Goal: Task Accomplishment & Management: Complete application form

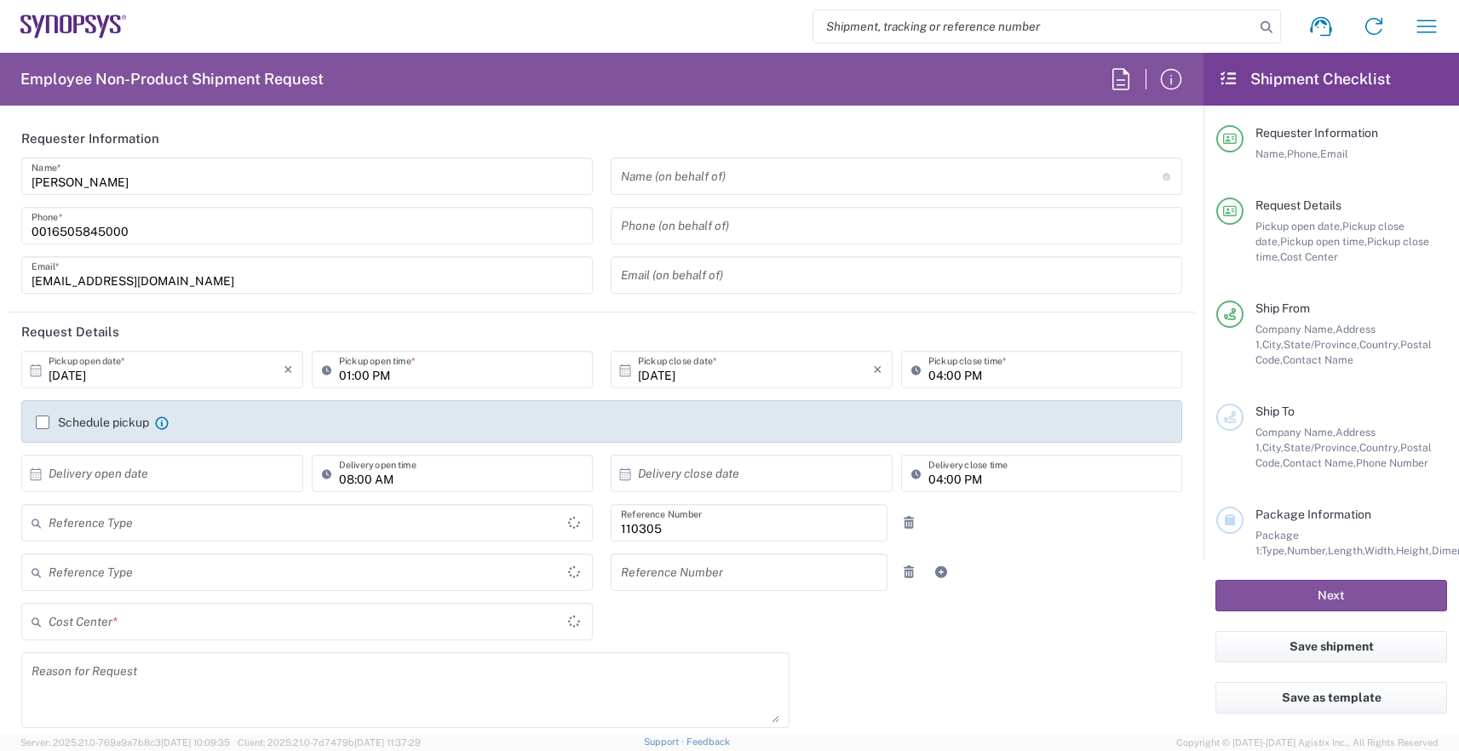
type input "Department"
type input "Delivered at Place"
type input "US01, HR, Dom Recrui 110305"
type input "United States"
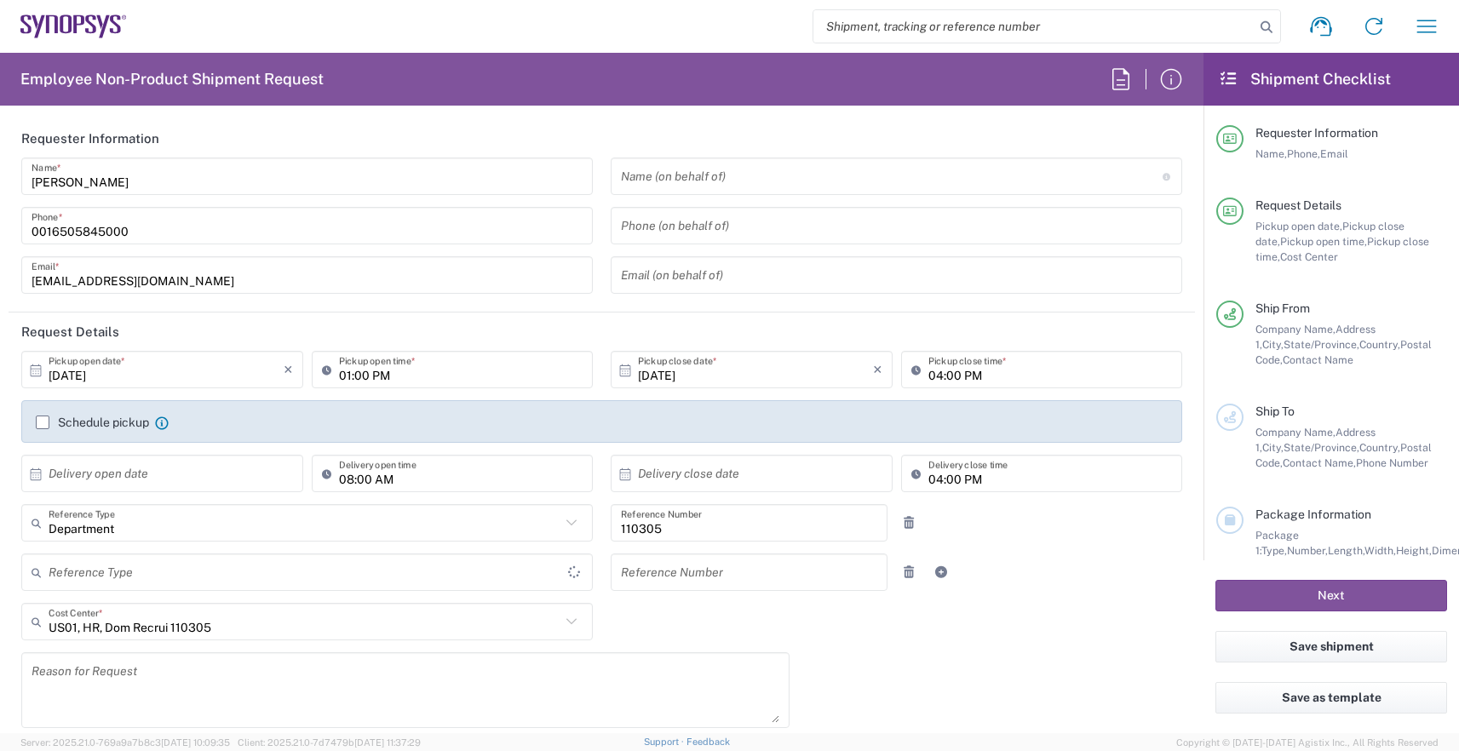
type input "Texas"
type input "Austin US26"
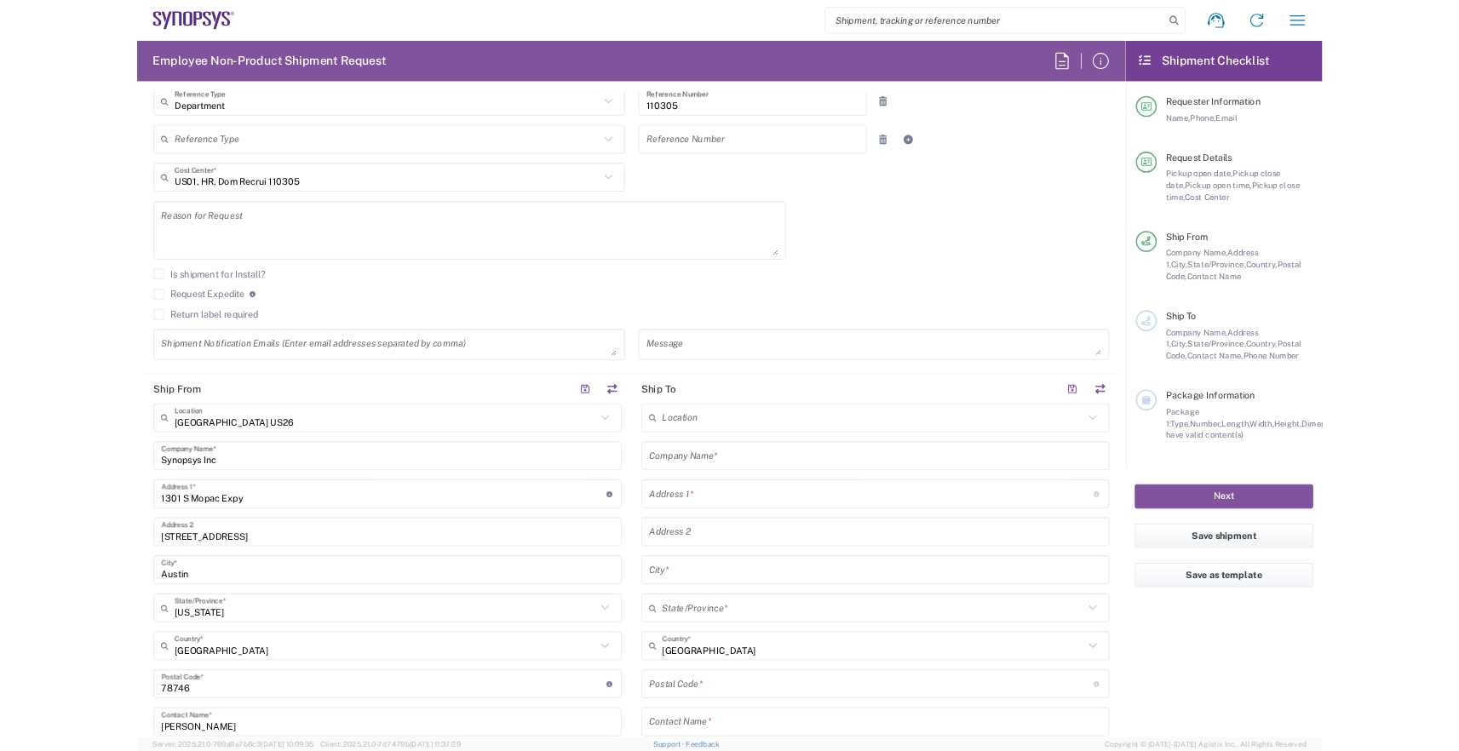
scroll to position [396, 0]
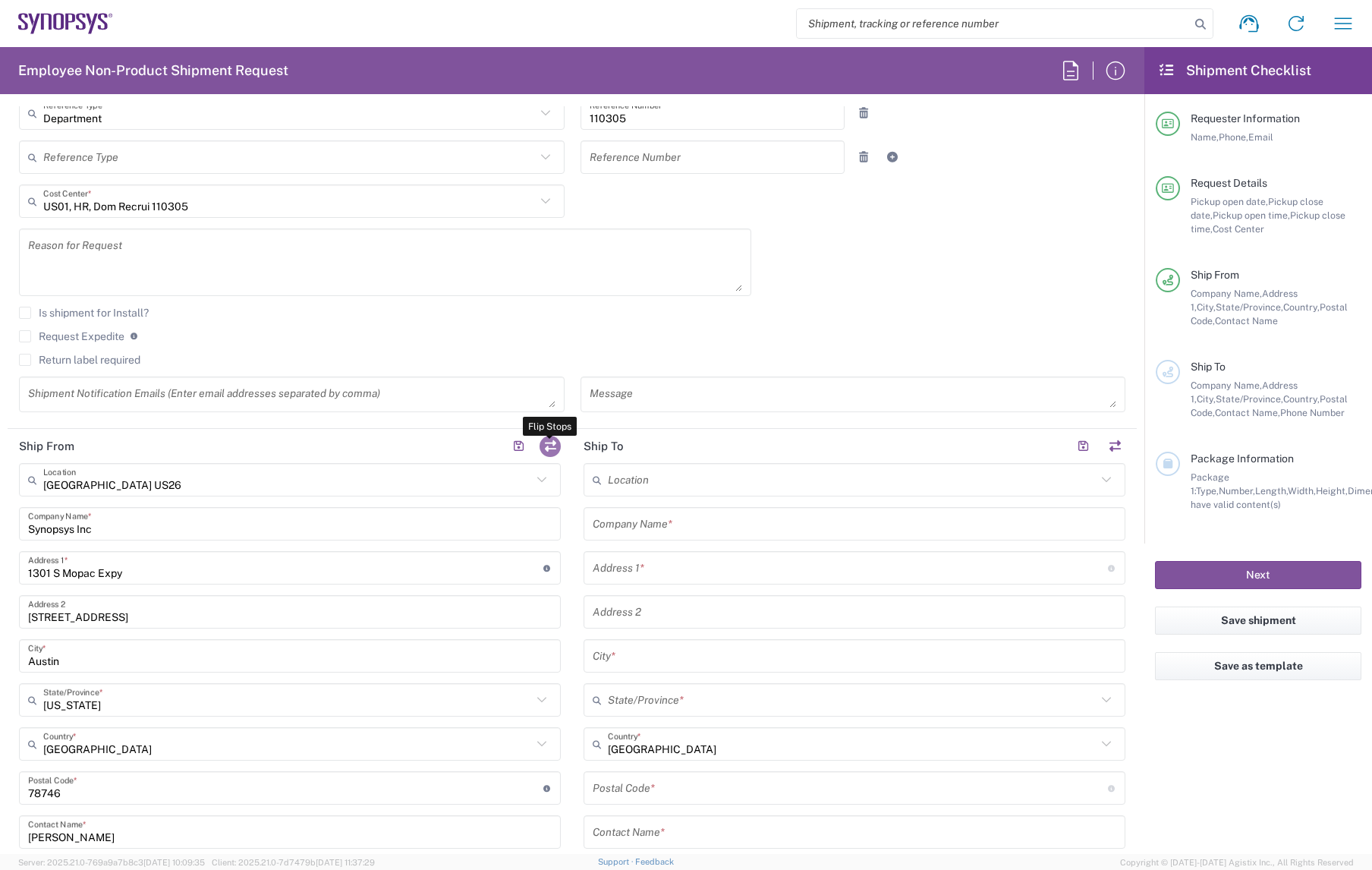
click at [556, 446] on button "button" at bounding box center [551, 447] width 21 height 21
type input "Austin US26"
type input "Synopsys Inc"
type input "1301 S Mopac Expy"
type input "Building 4, Suite 200"
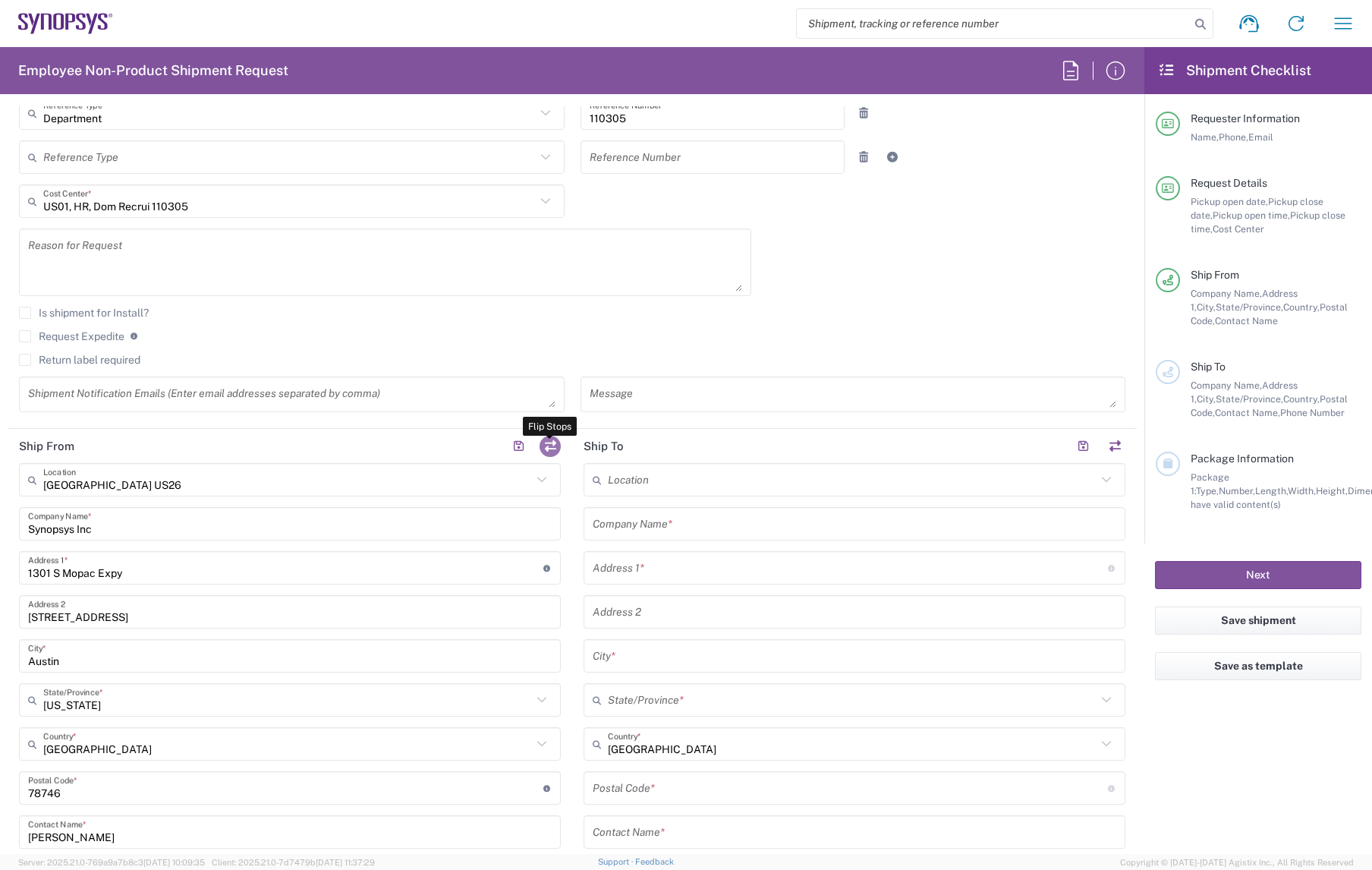
type input "Austin"
type input "Texas"
type input "78746"
type input "Zoe Kouretas"
type input "0016505845000"
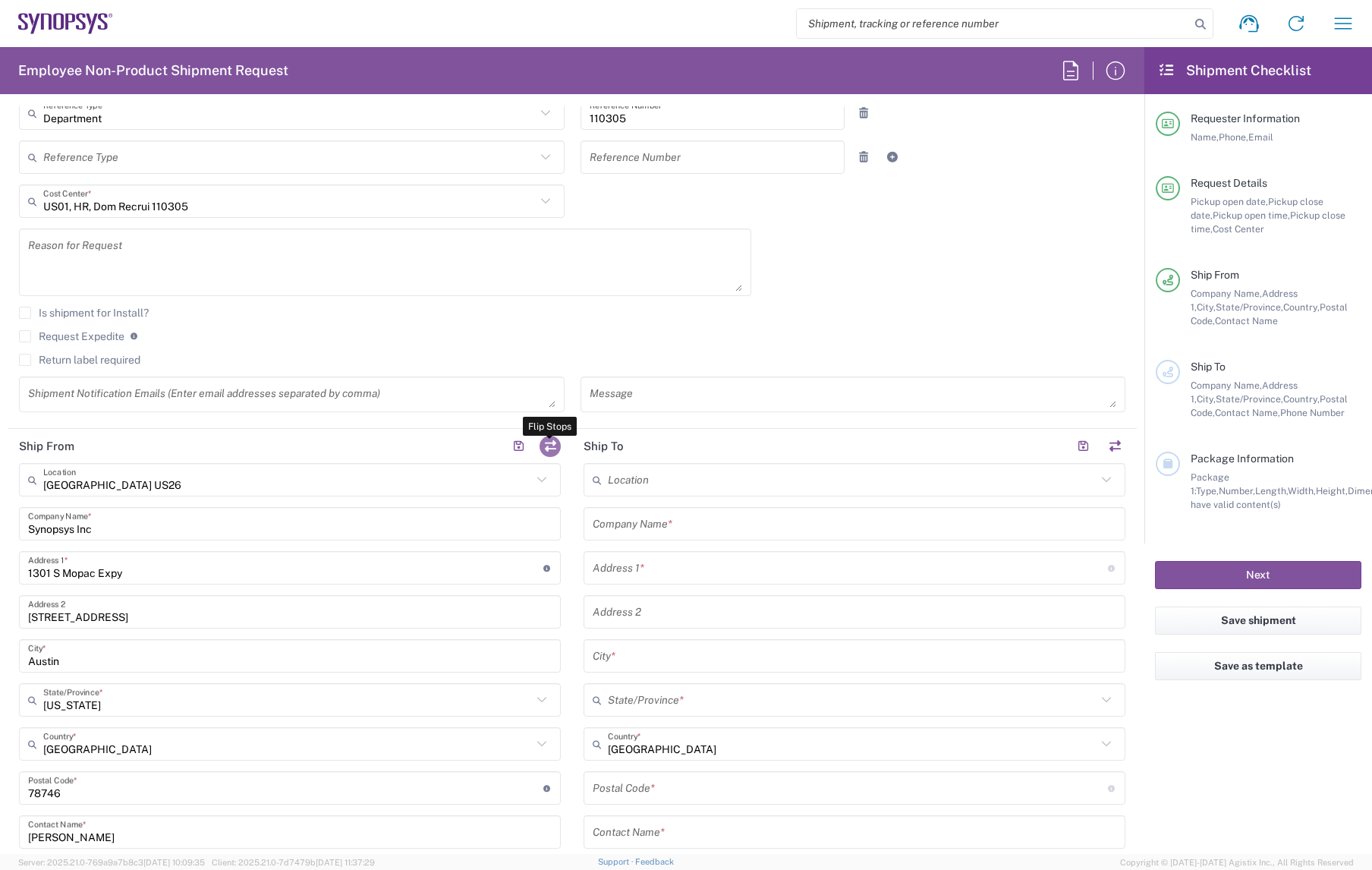
type input "zoek@synopsys.com"
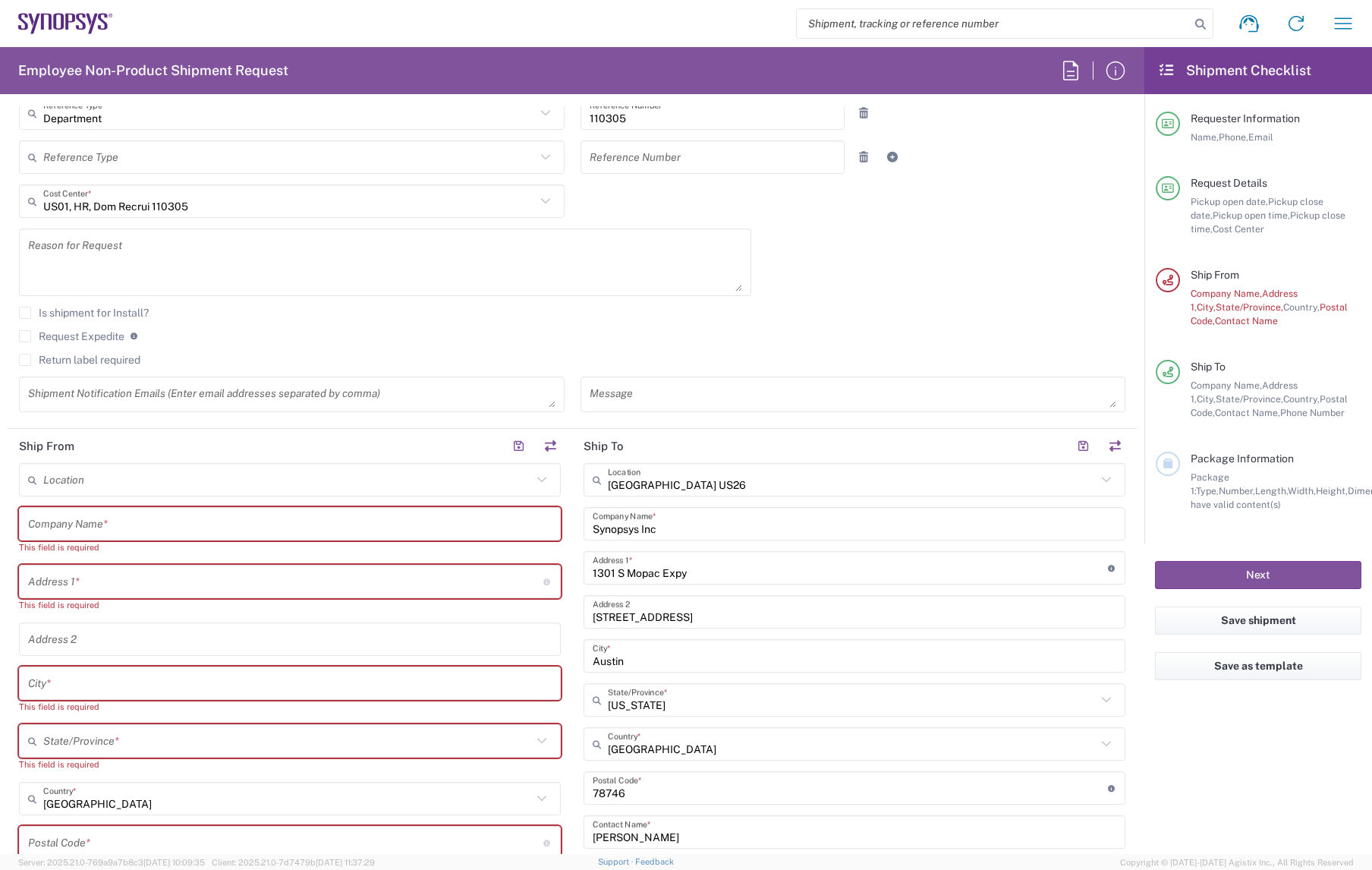
click at [111, 521] on input "text" at bounding box center [290, 524] width 524 height 27
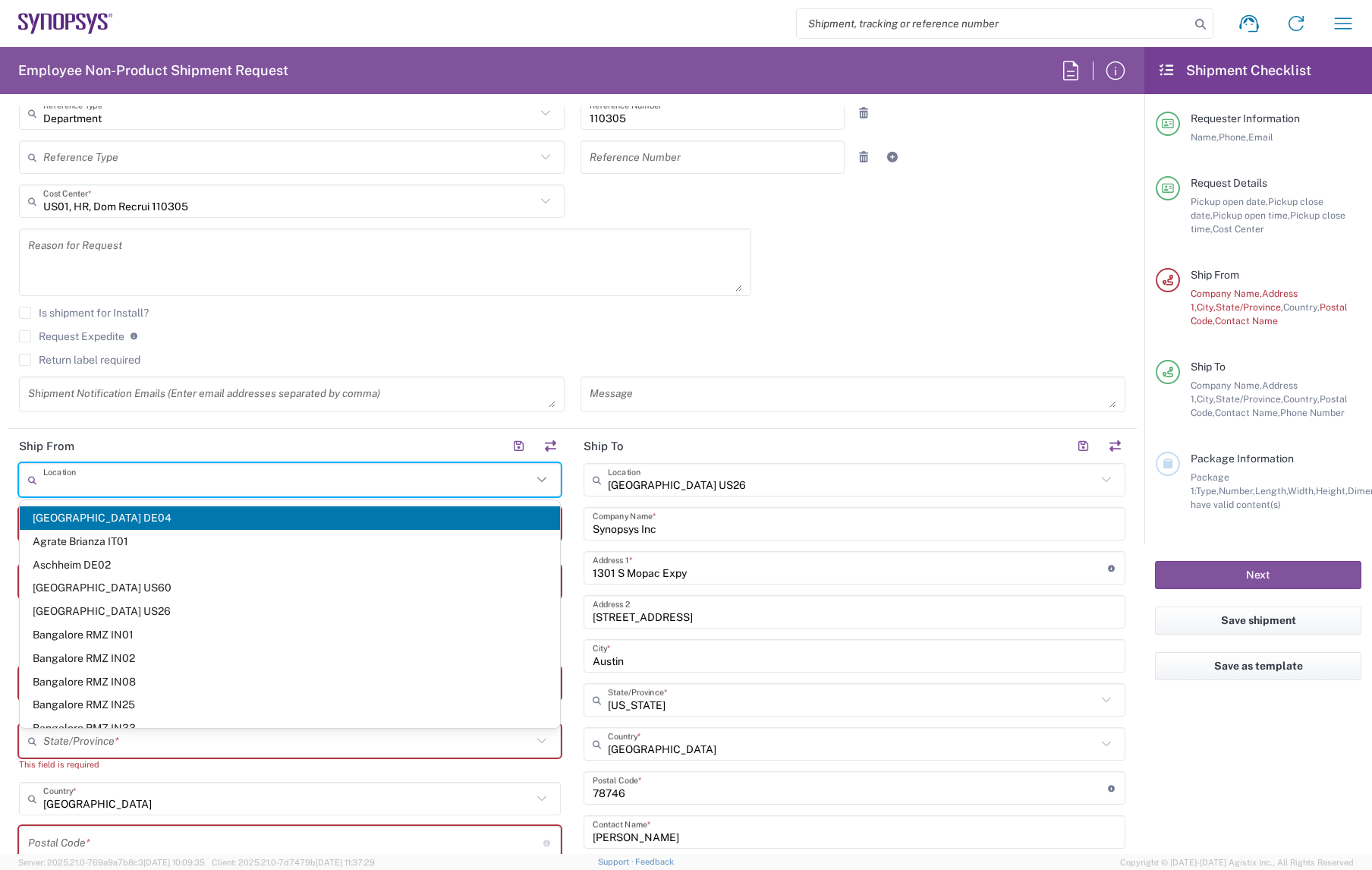
click at [118, 481] on input "text" at bounding box center [288, 480] width 489 height 27
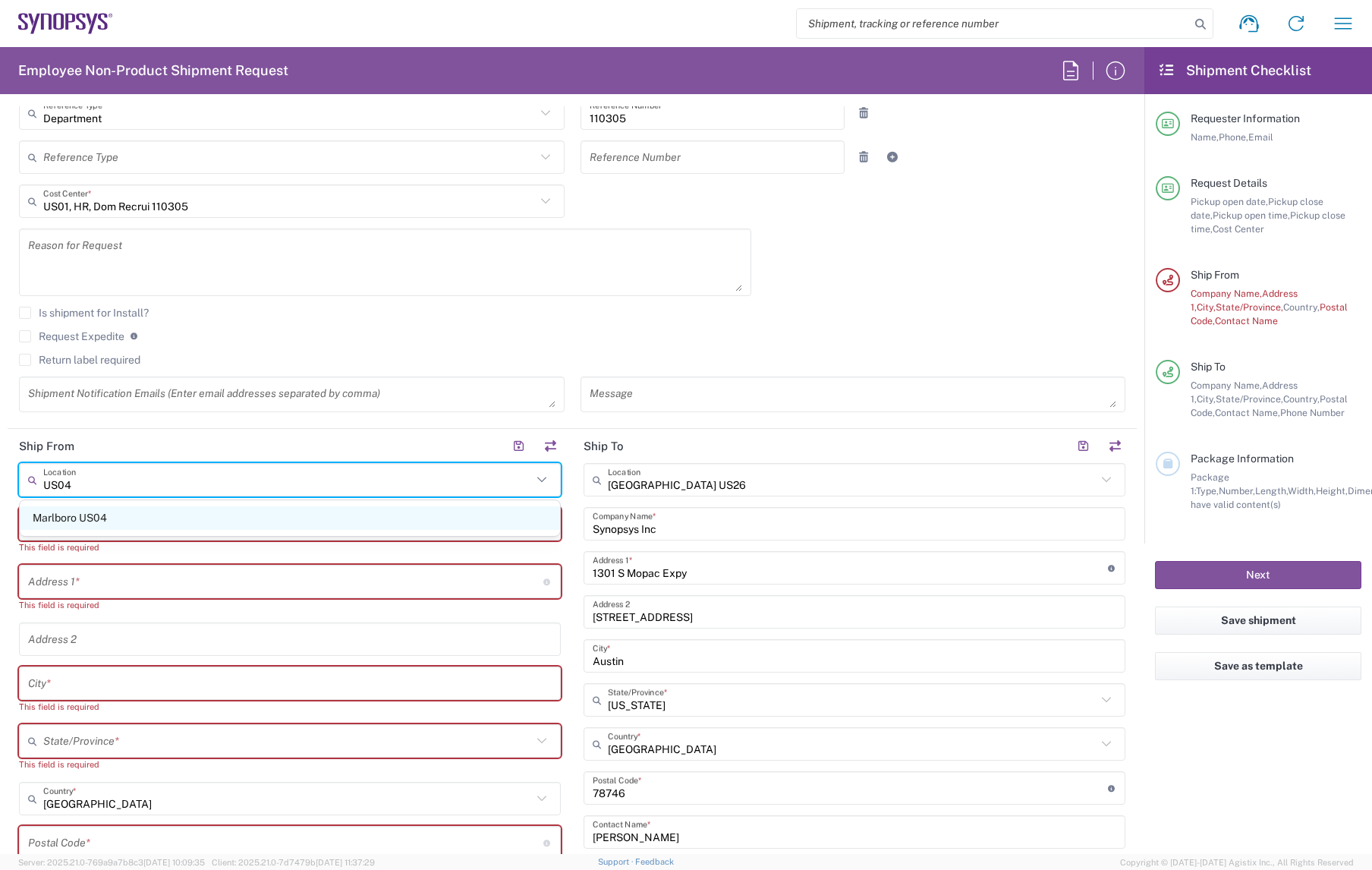
click at [101, 523] on span "Marlboro US04" at bounding box center [290, 518] width 541 height 23
type input "Marlboro US04"
type input "Synopsys Inc"
type input "11 Apex Drive"
type input "Suite 302B"
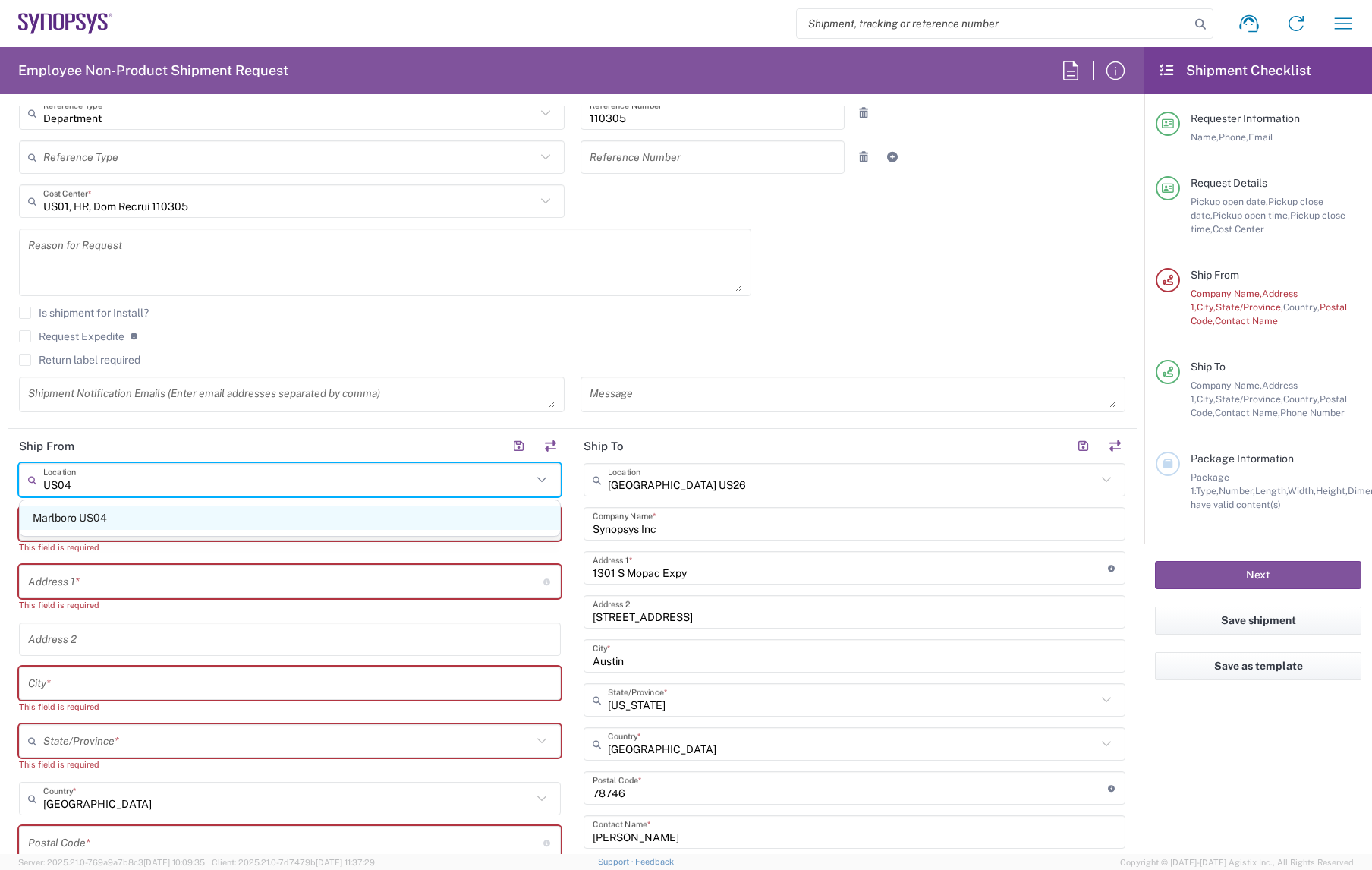
type input "Marlborough"
type input "Massachusetts"
type input "01752"
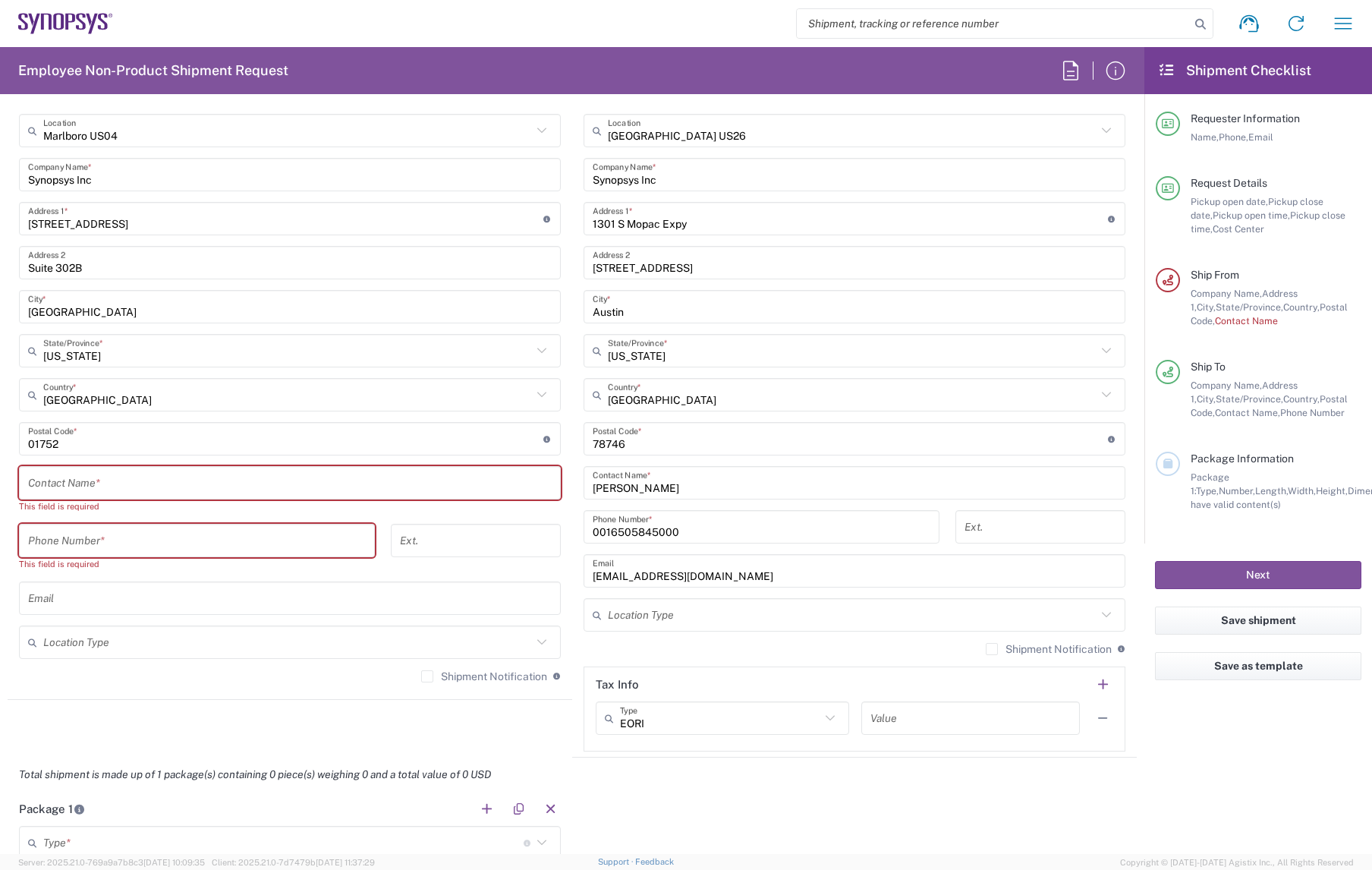
scroll to position [721, 0]
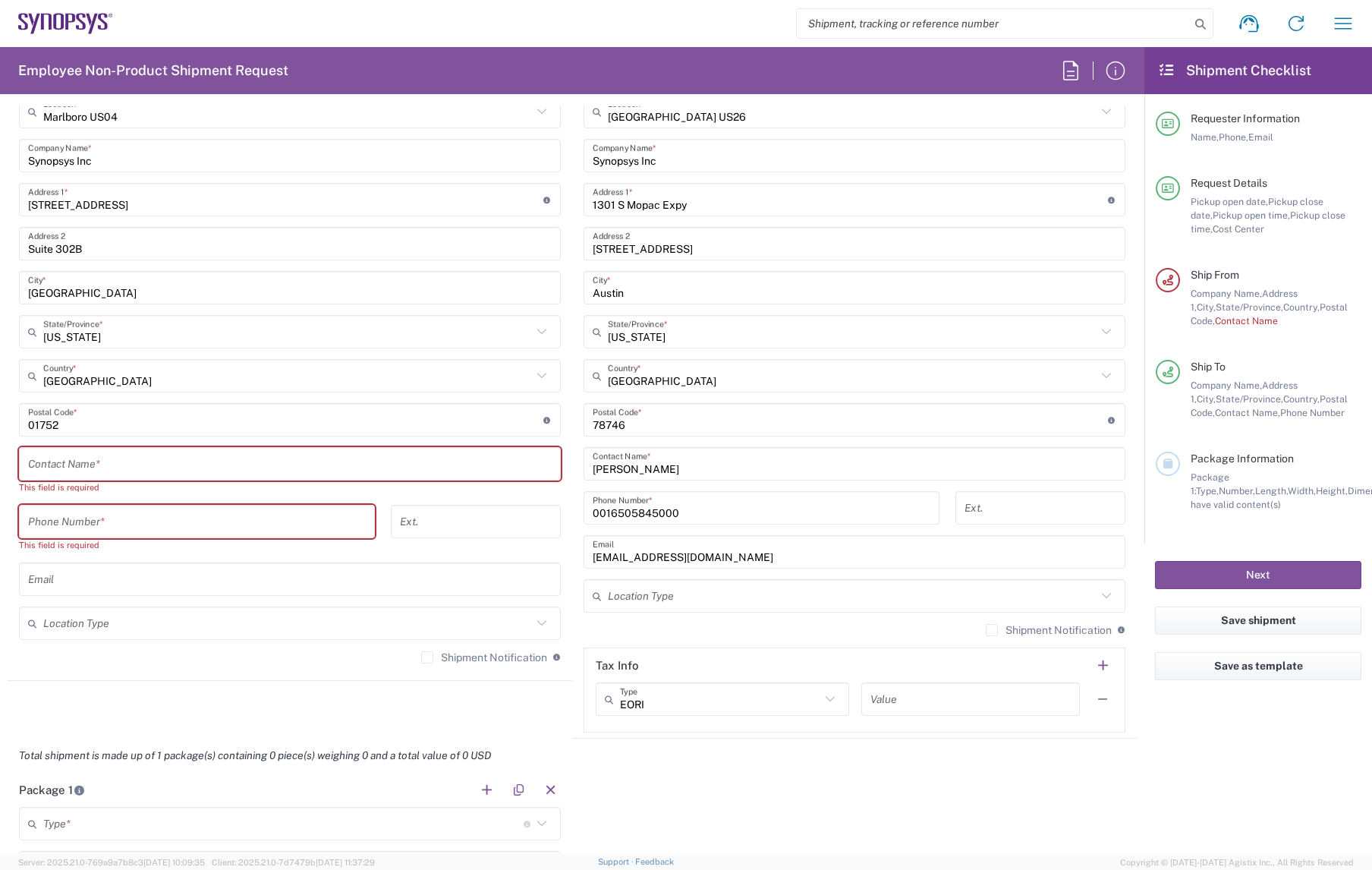
click at [175, 461] on input "text" at bounding box center [290, 464] width 524 height 27
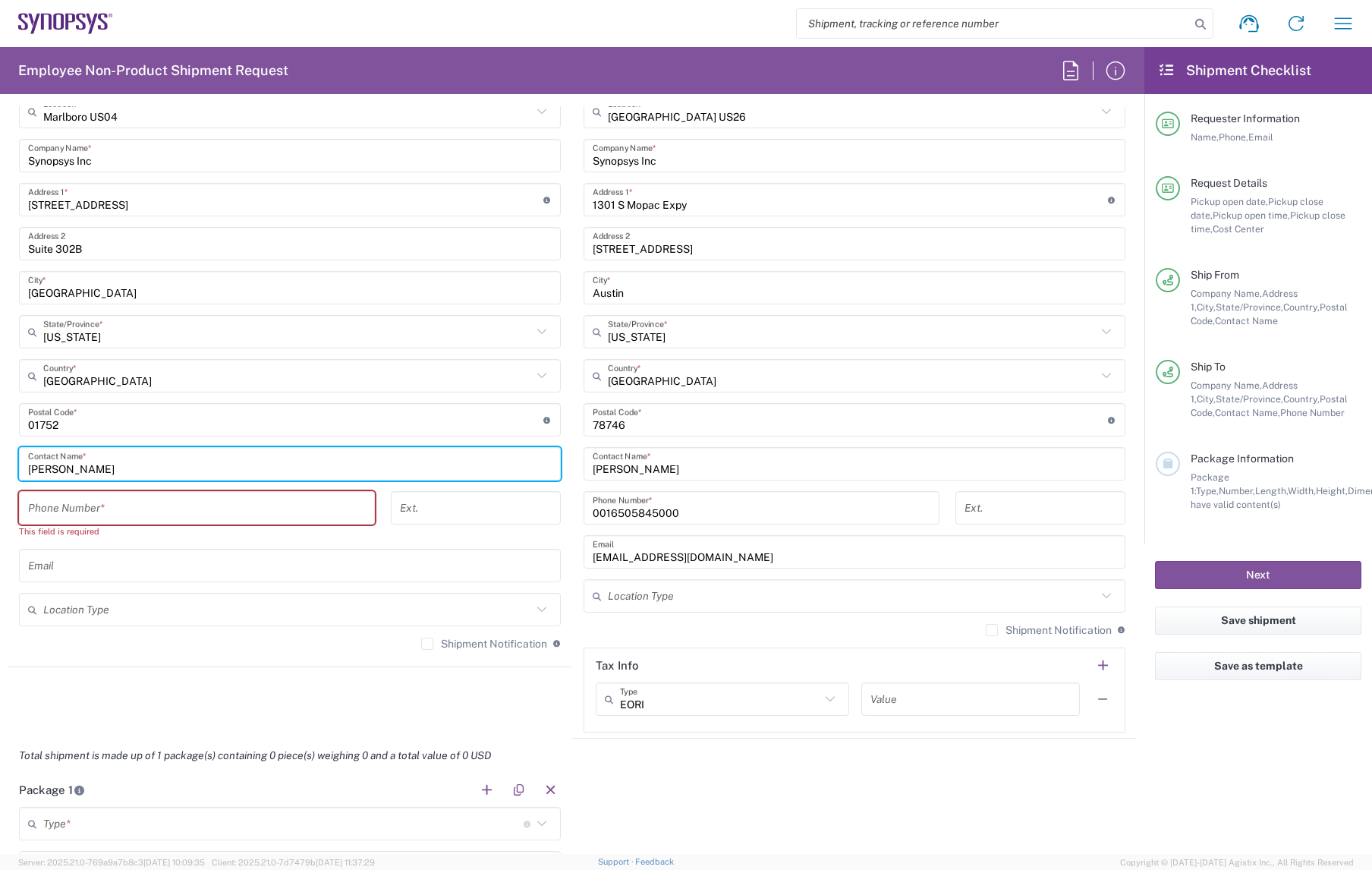
click at [69, 469] on input "Deborah Pinkham" at bounding box center [290, 464] width 524 height 27
type input "Debora Pinkham"
click at [190, 497] on input "tel" at bounding box center [197, 508] width 338 height 27
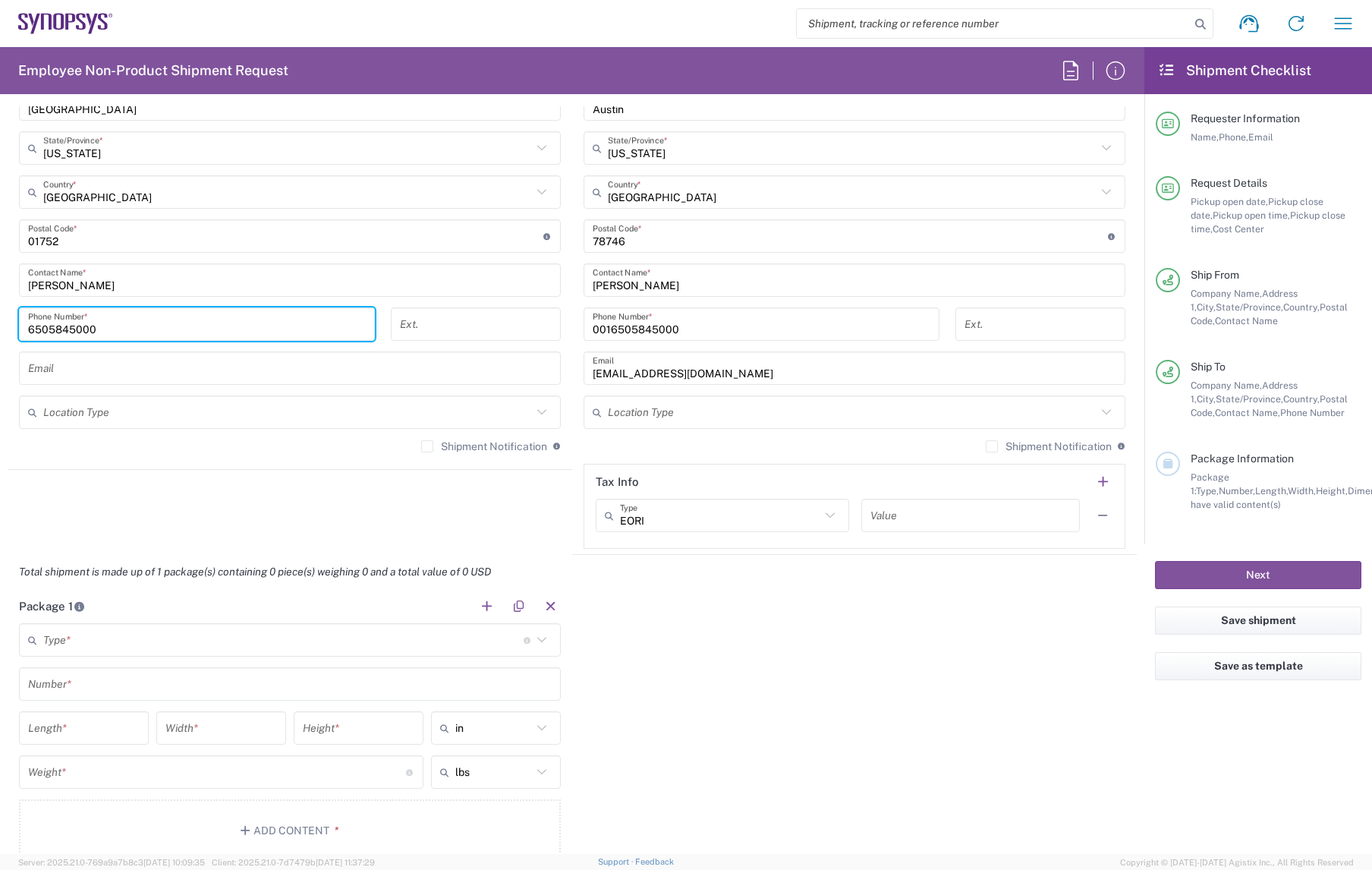
scroll to position [909, 0]
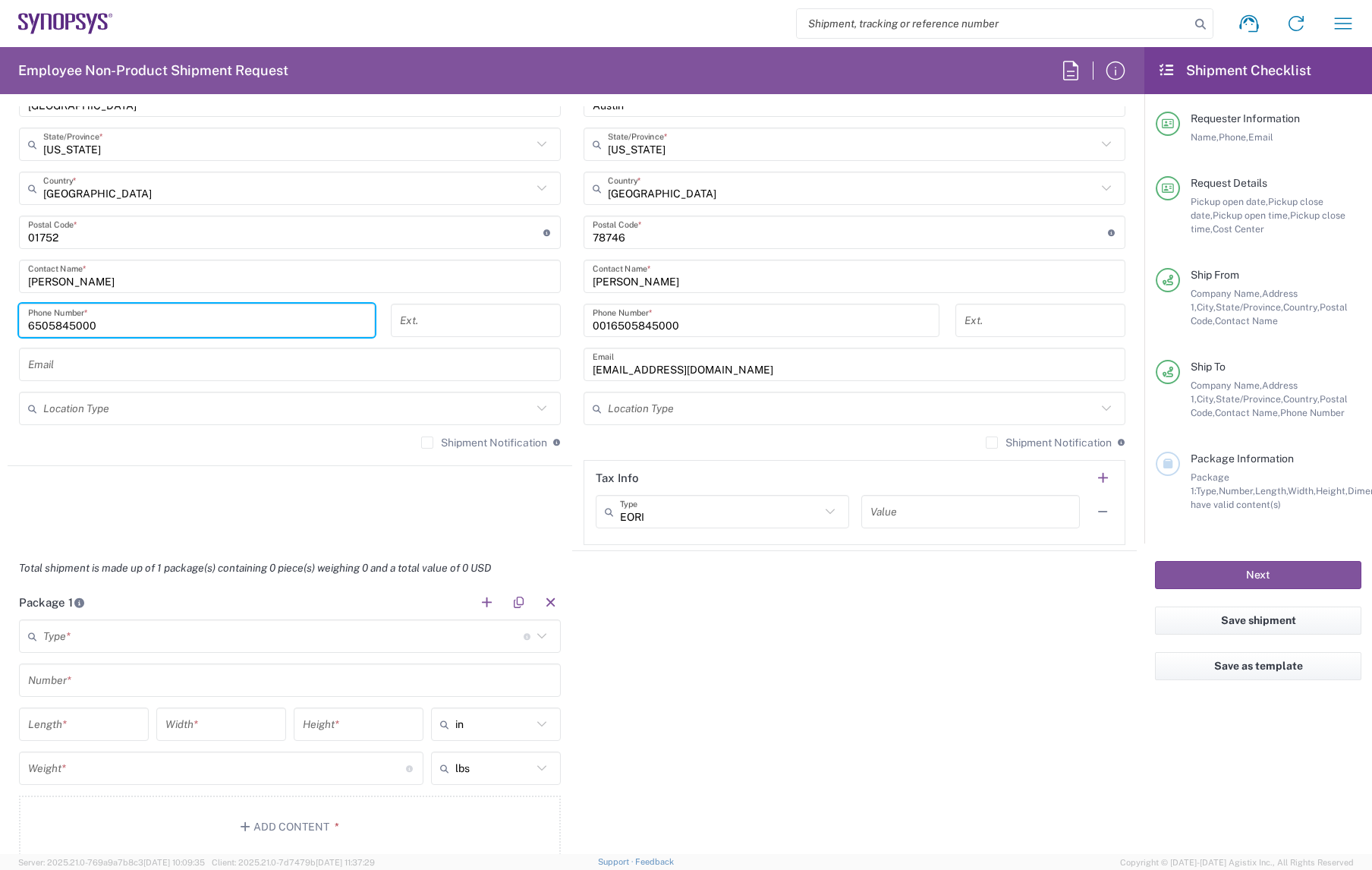
type input "6505845000"
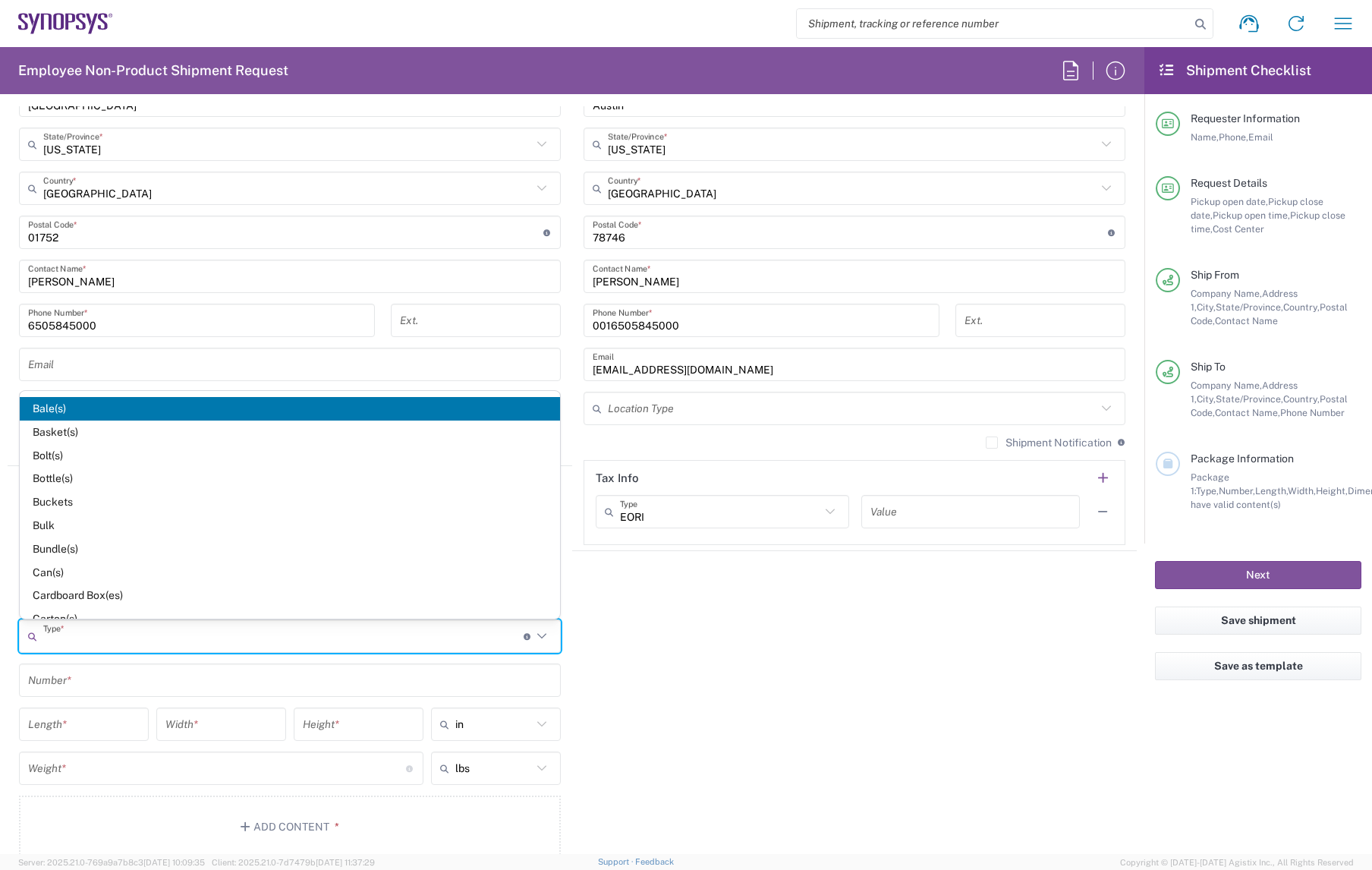
click at [279, 646] on input "text" at bounding box center [283, 636] width 480 height 27
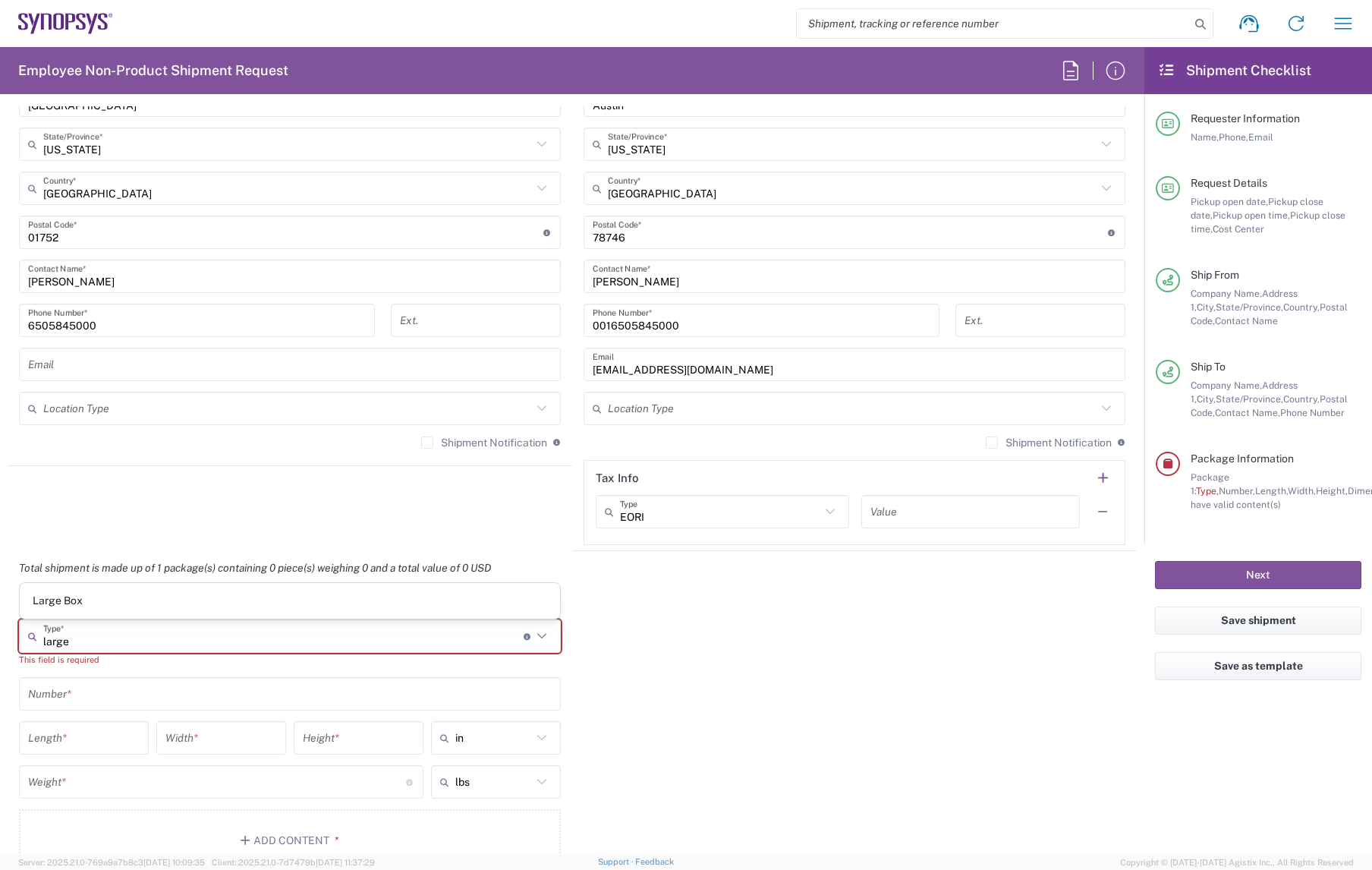
click at [107, 597] on span "Large Box" at bounding box center [290, 601] width 541 height 23
type input "Large Box"
type input "17.5"
type input "12.5"
type input "3"
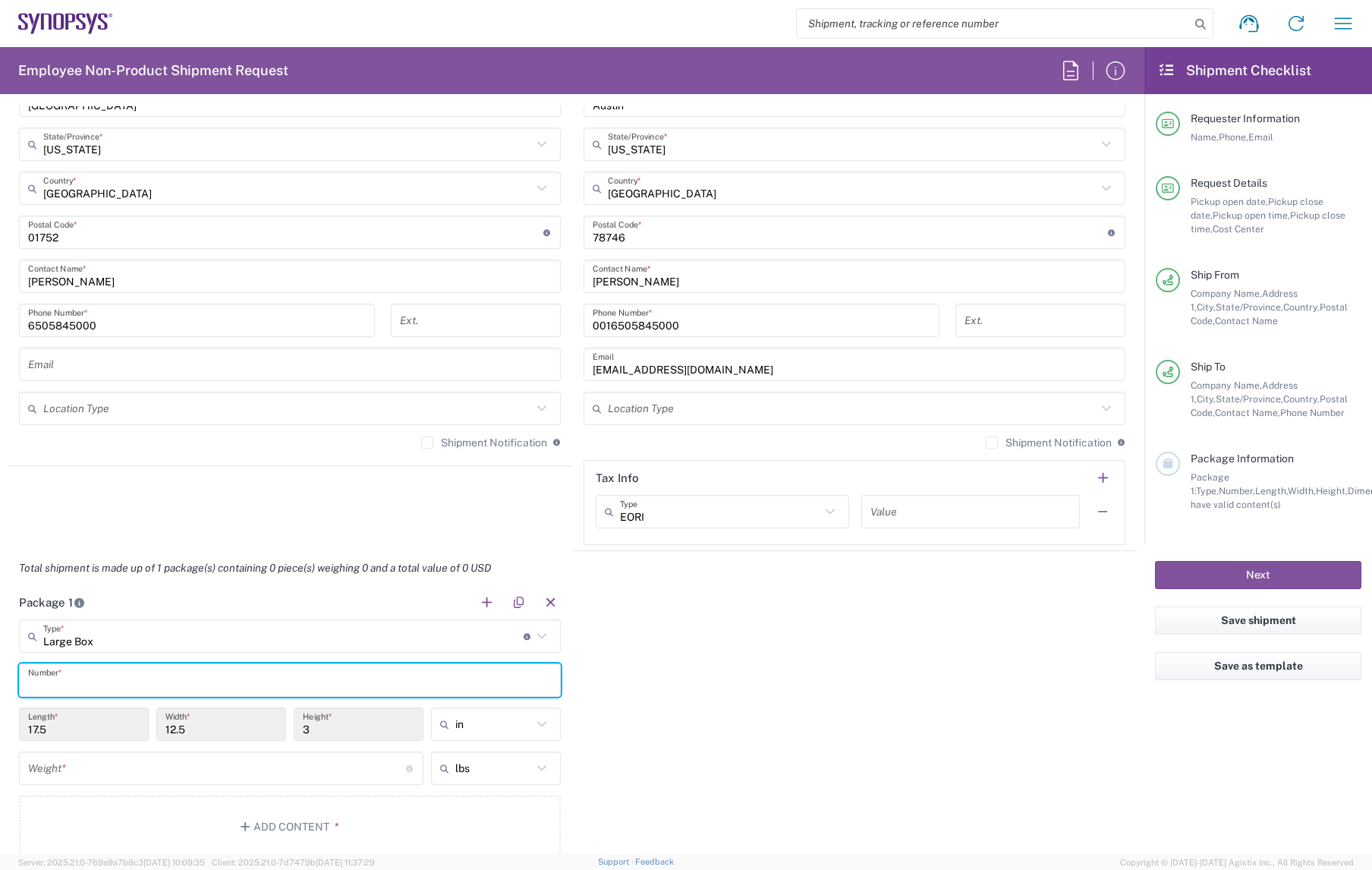
click at [143, 669] on input "text" at bounding box center [290, 681] width 524 height 27
type input "1"
click at [107, 669] on input "number" at bounding box center [217, 769] width 378 height 27
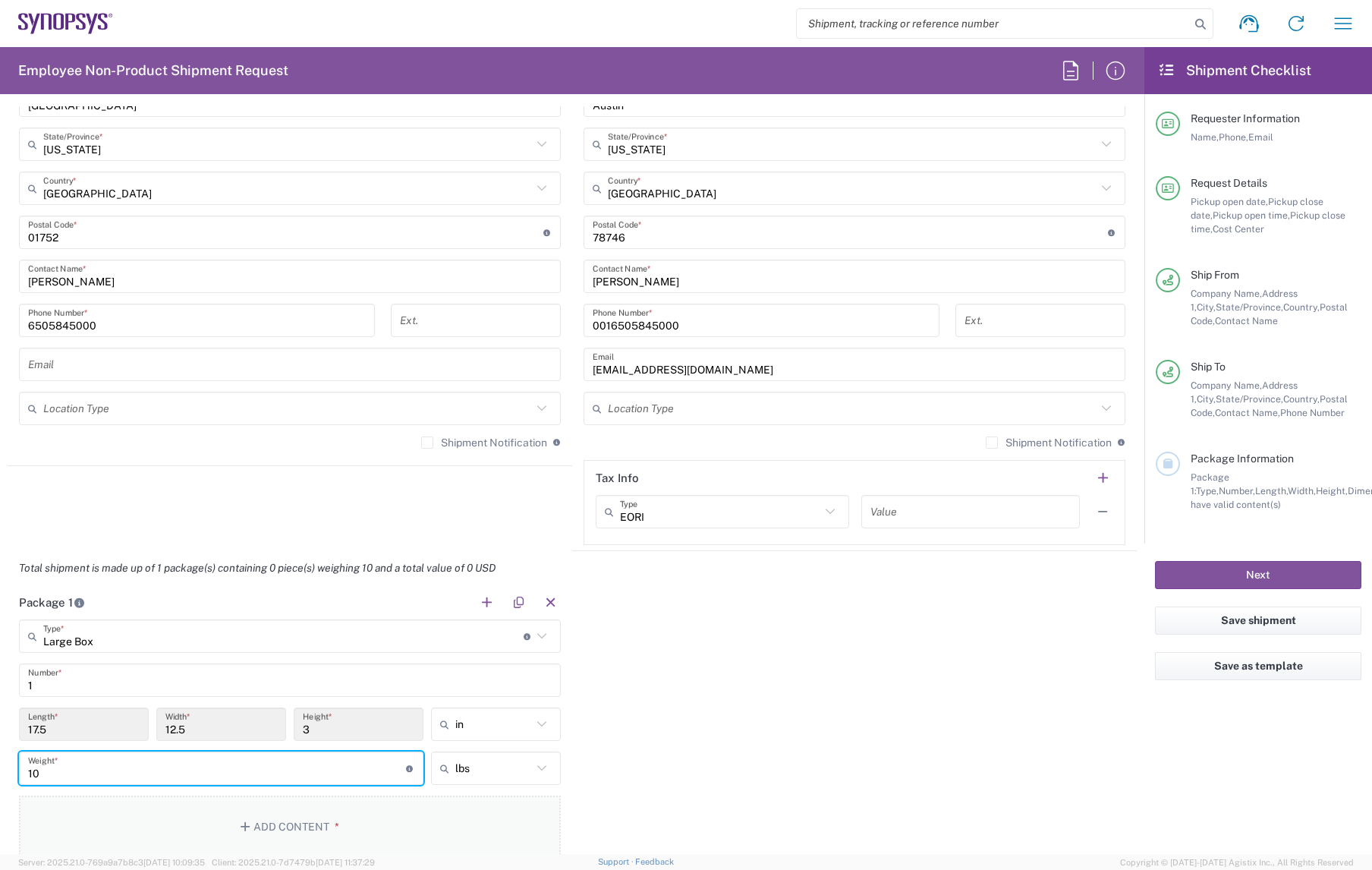
type input "10"
click at [254, 669] on button "Add Content *" at bounding box center [290, 827] width 542 height 62
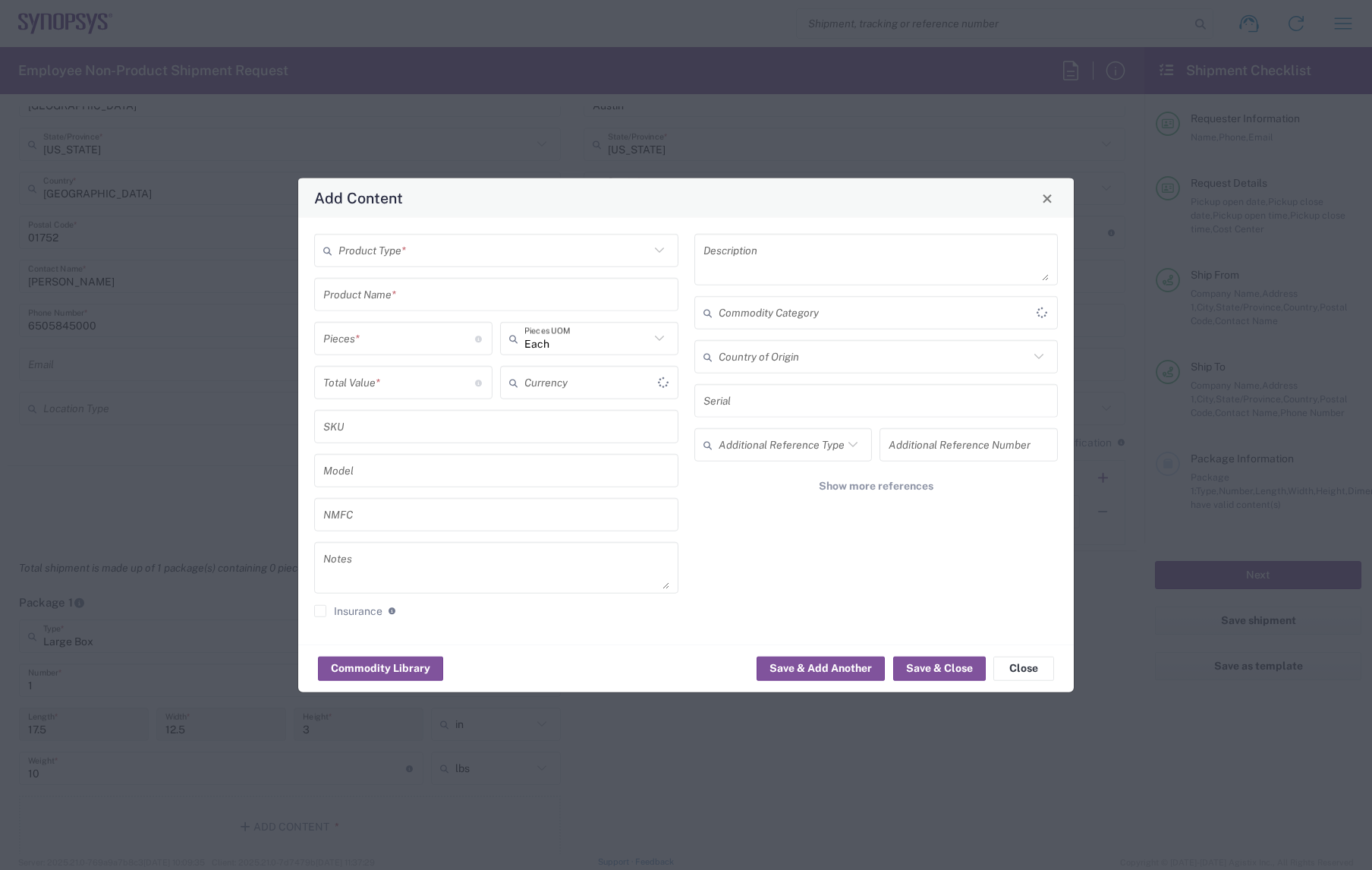
type input "US Dollar"
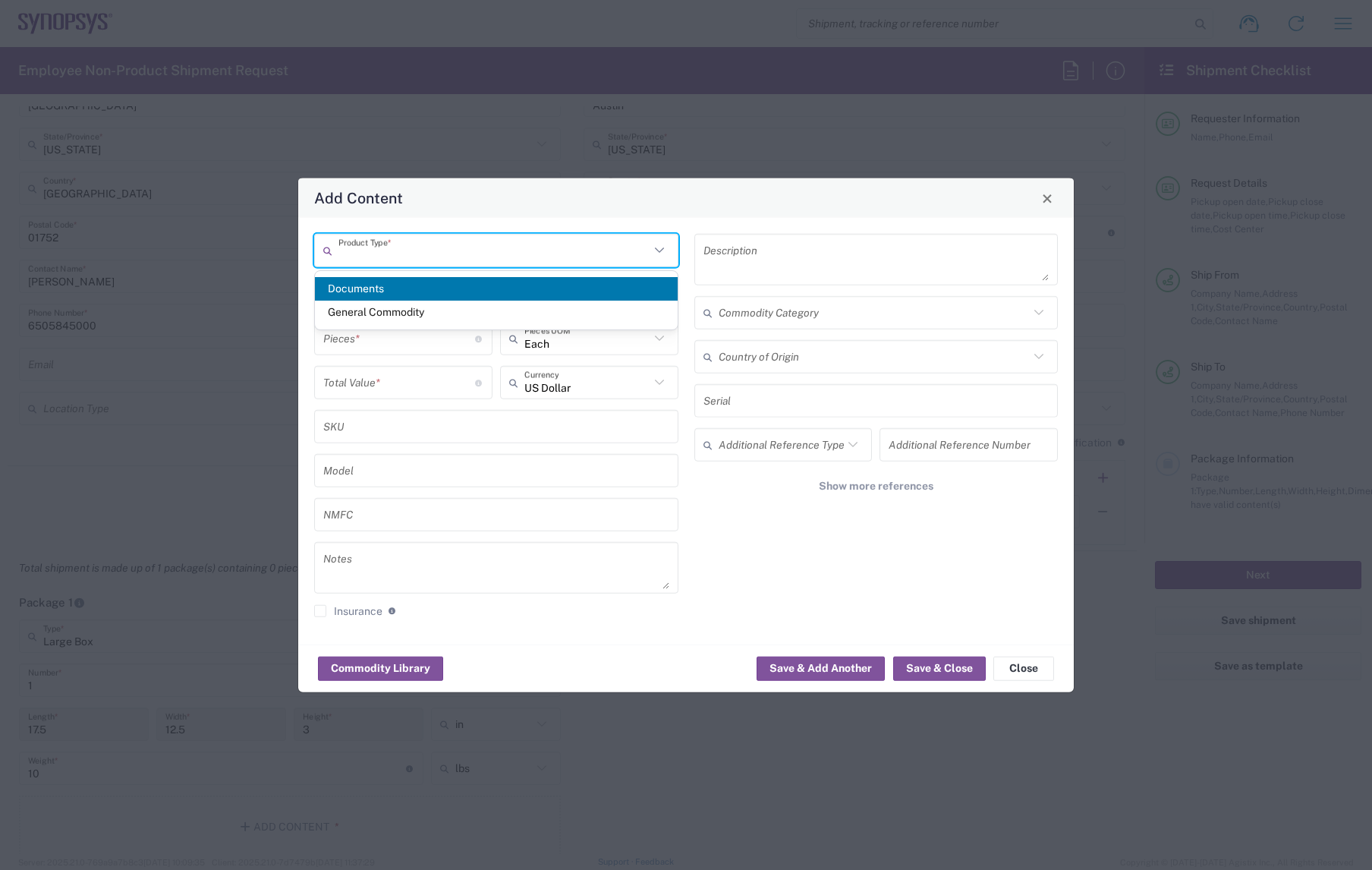
click at [399, 259] on input "text" at bounding box center [494, 250] width 311 height 27
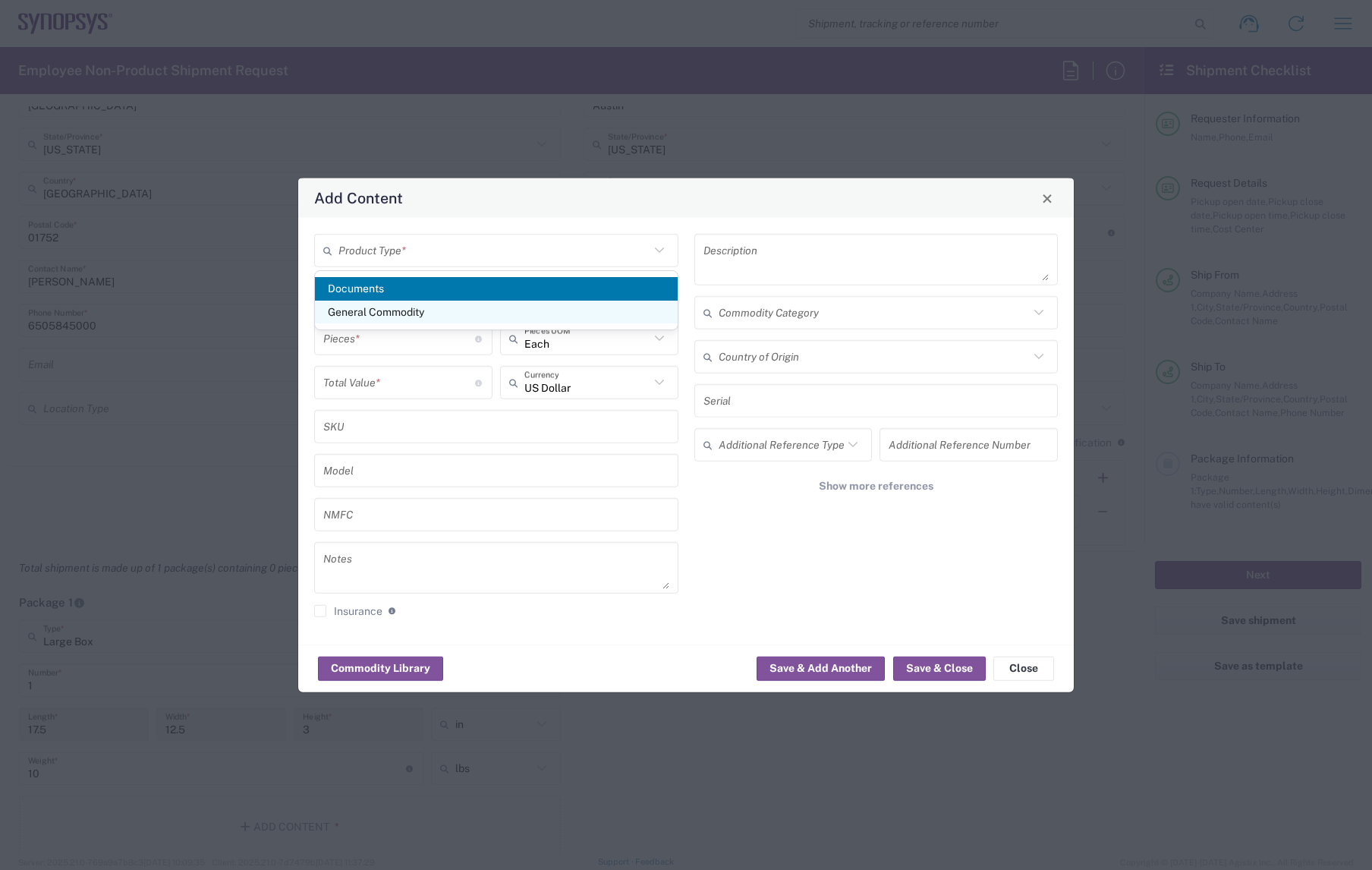
click at [398, 300] on span "General Commodity" at bounding box center [496, 312] width 363 height 23
type input "General Commodity"
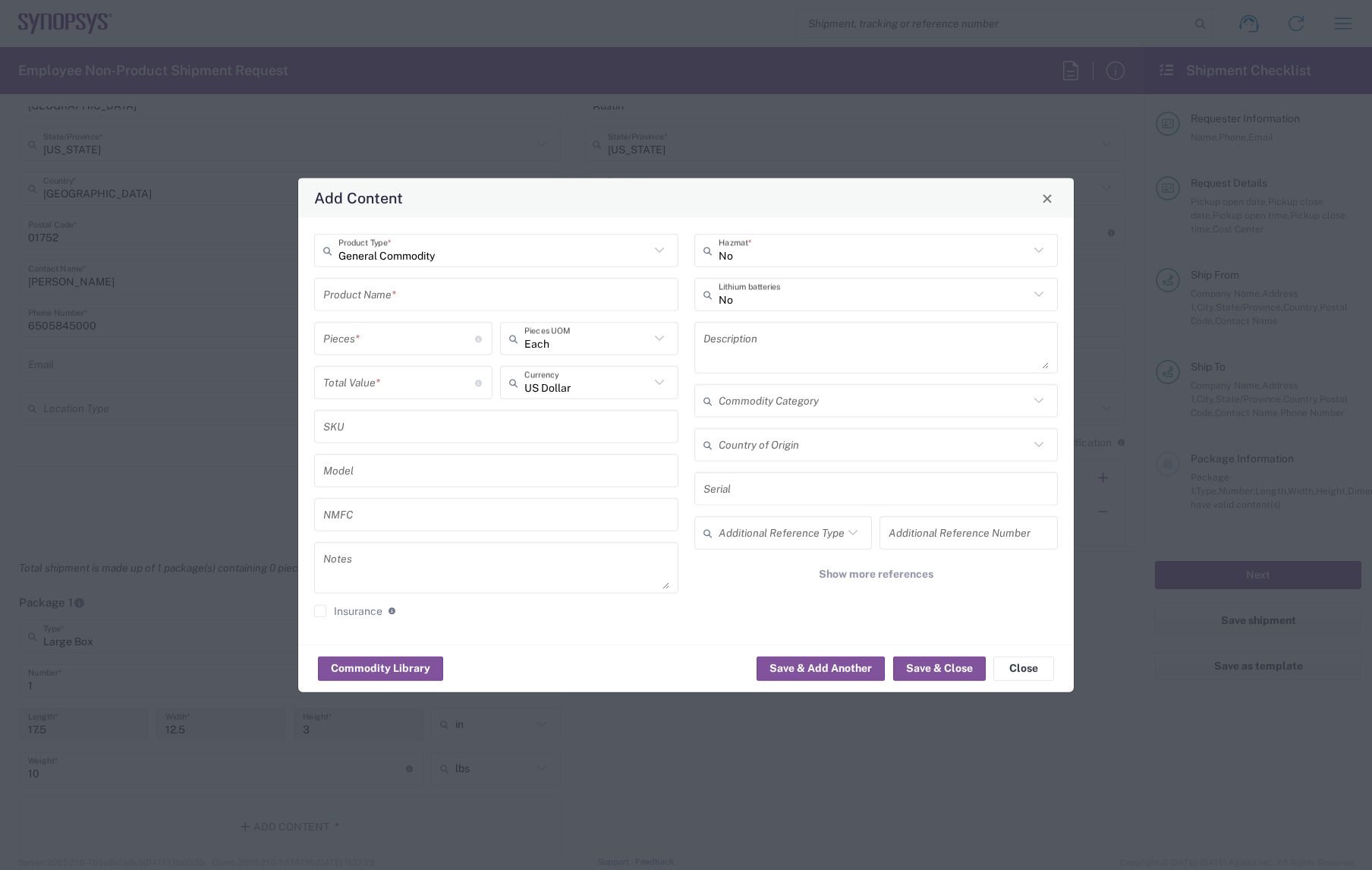
click at [366, 293] on input "text" at bounding box center [496, 294] width 346 height 27
type input "Backpacks"
click at [311, 291] on div "General Commodity Product Type * Backpacks Product Name * New hires backpacks N…" at bounding box center [496, 431] width 380 height 395
drag, startPoint x: 299, startPoint y: 299, endPoint x: 314, endPoint y: 300, distance: 15.0
click at [299, 299] on div "General Commodity Product Type * Backpacks Product Name * New hires backpacks N…" at bounding box center [686, 431] width 776 height 427
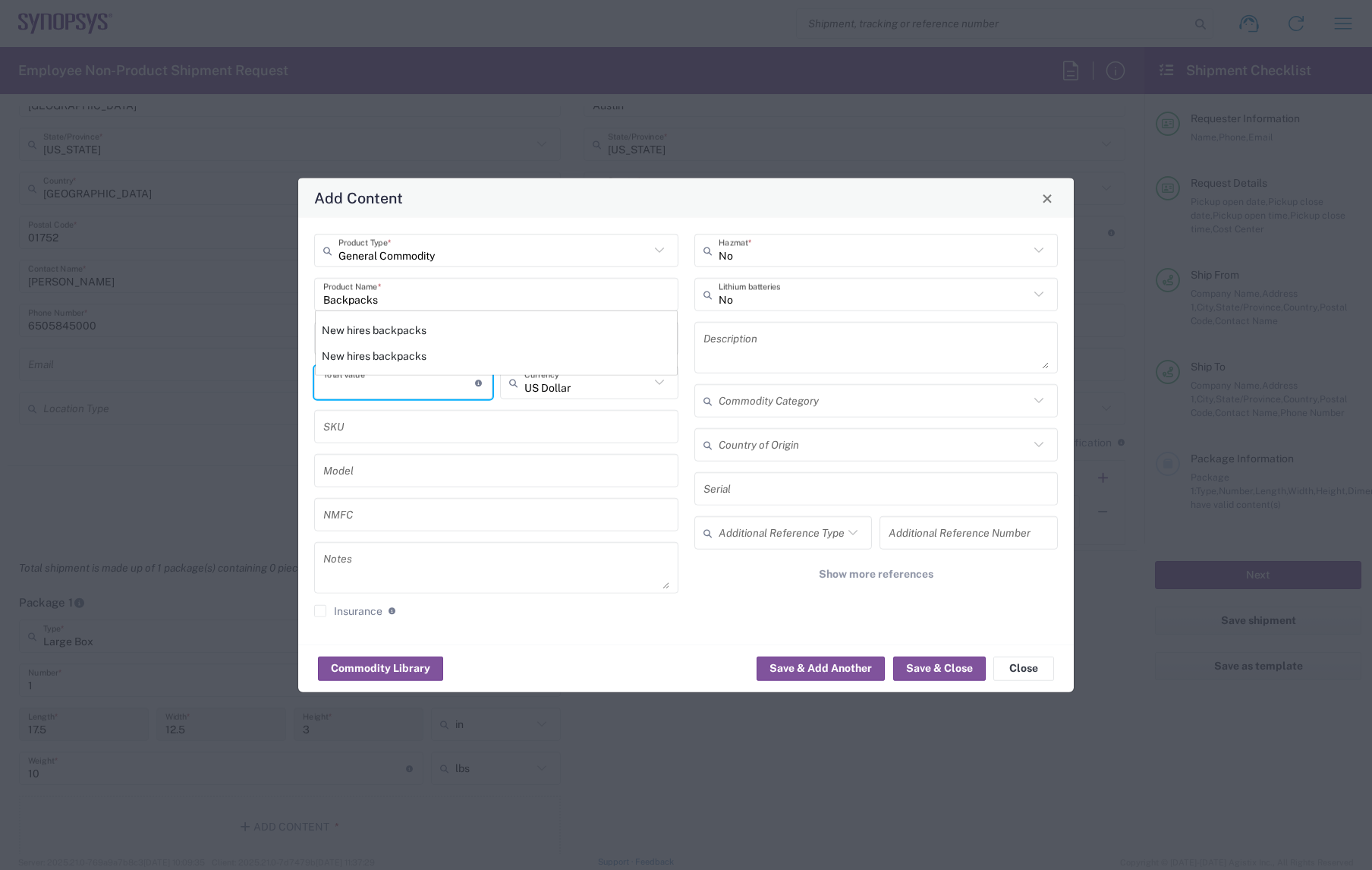
click at [402, 384] on input "number" at bounding box center [399, 382] width 151 height 27
click at [377, 350] on div "Pieces * Number of pieces inside all the packages" at bounding box center [403, 343] width 186 height 44
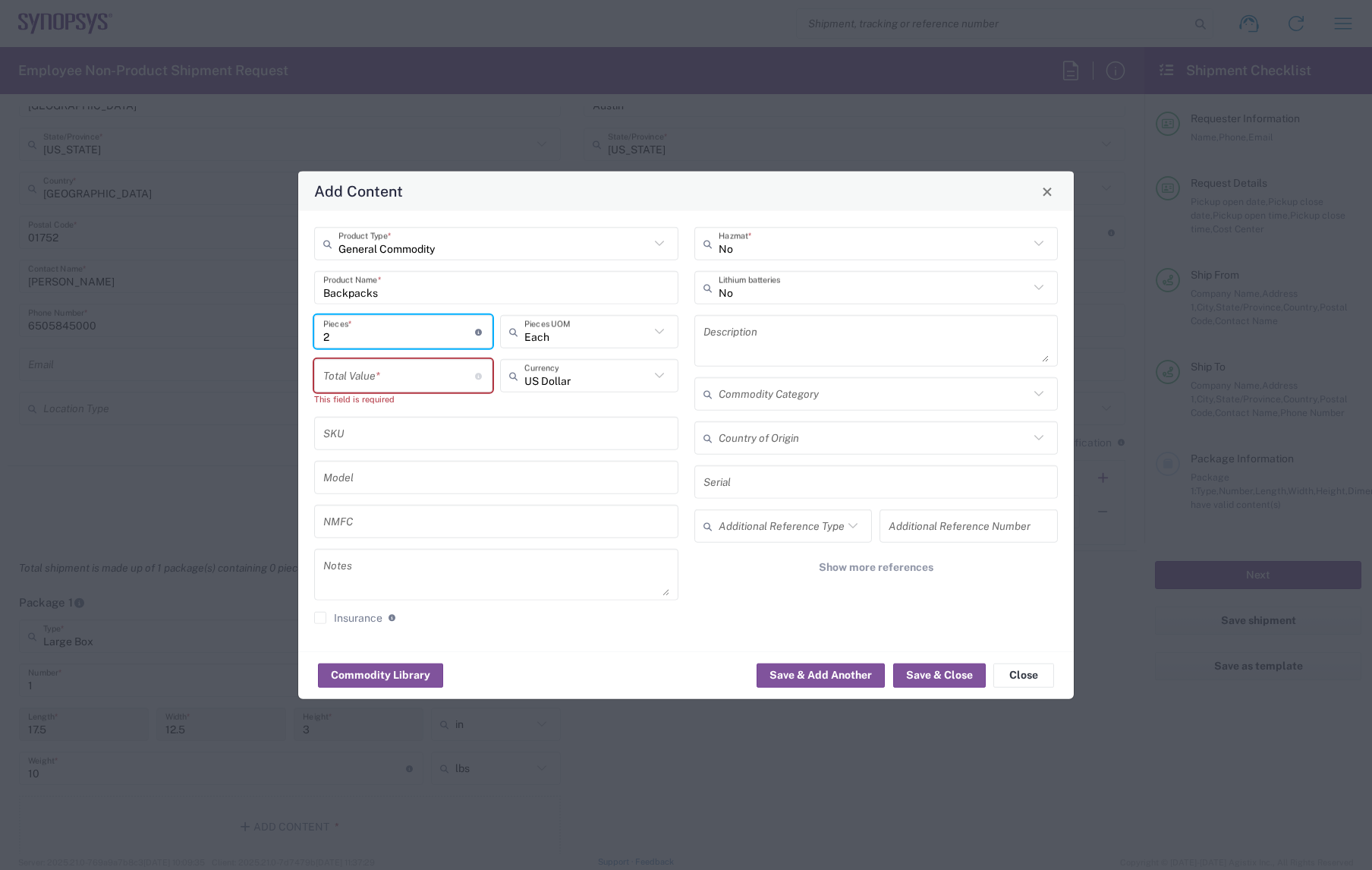
type input "2"
click at [372, 375] on input "number" at bounding box center [399, 375] width 151 height 27
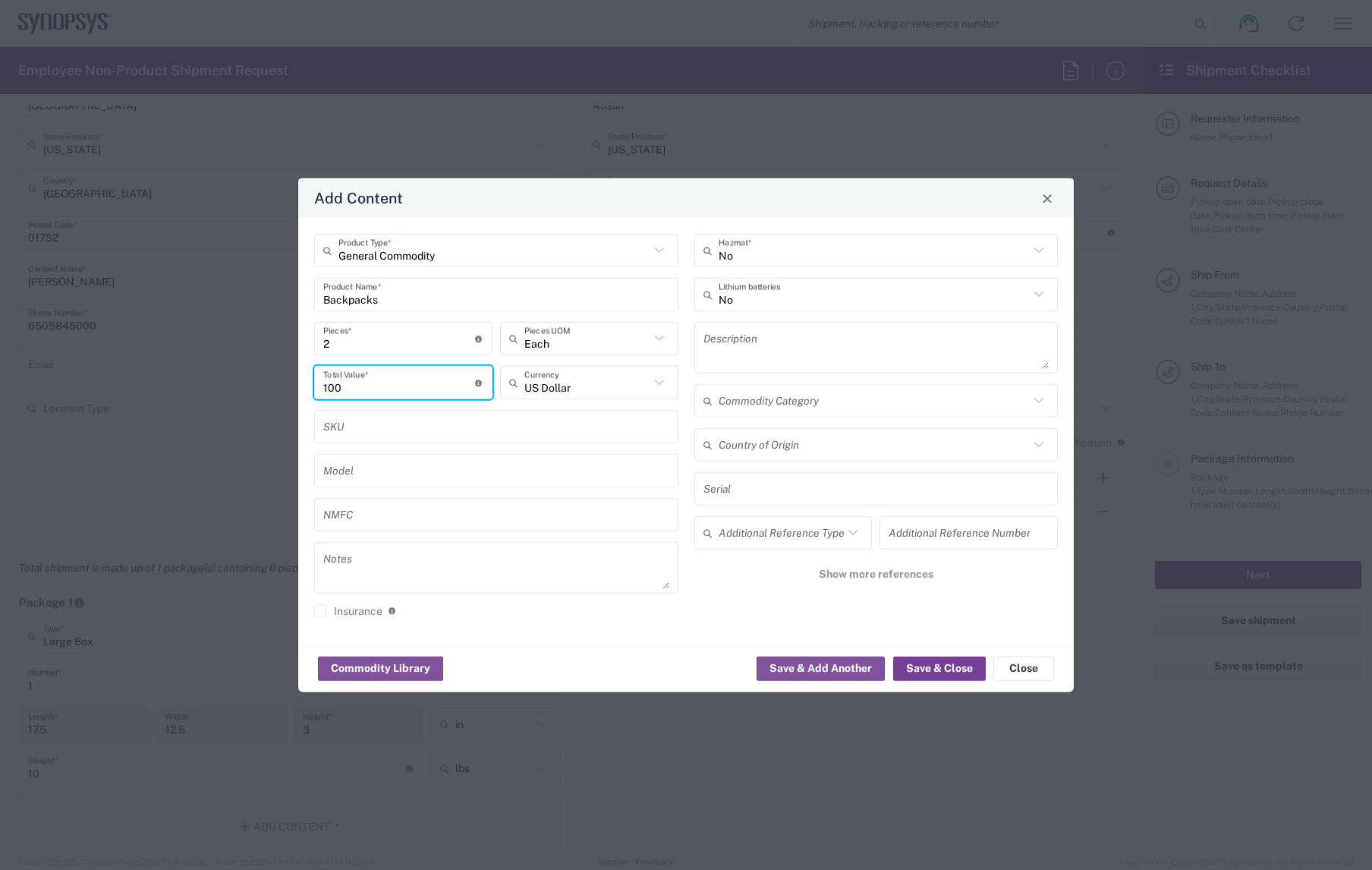
type input "100"
click at [950, 667] on button "Save & Close" at bounding box center [940, 668] width 93 height 24
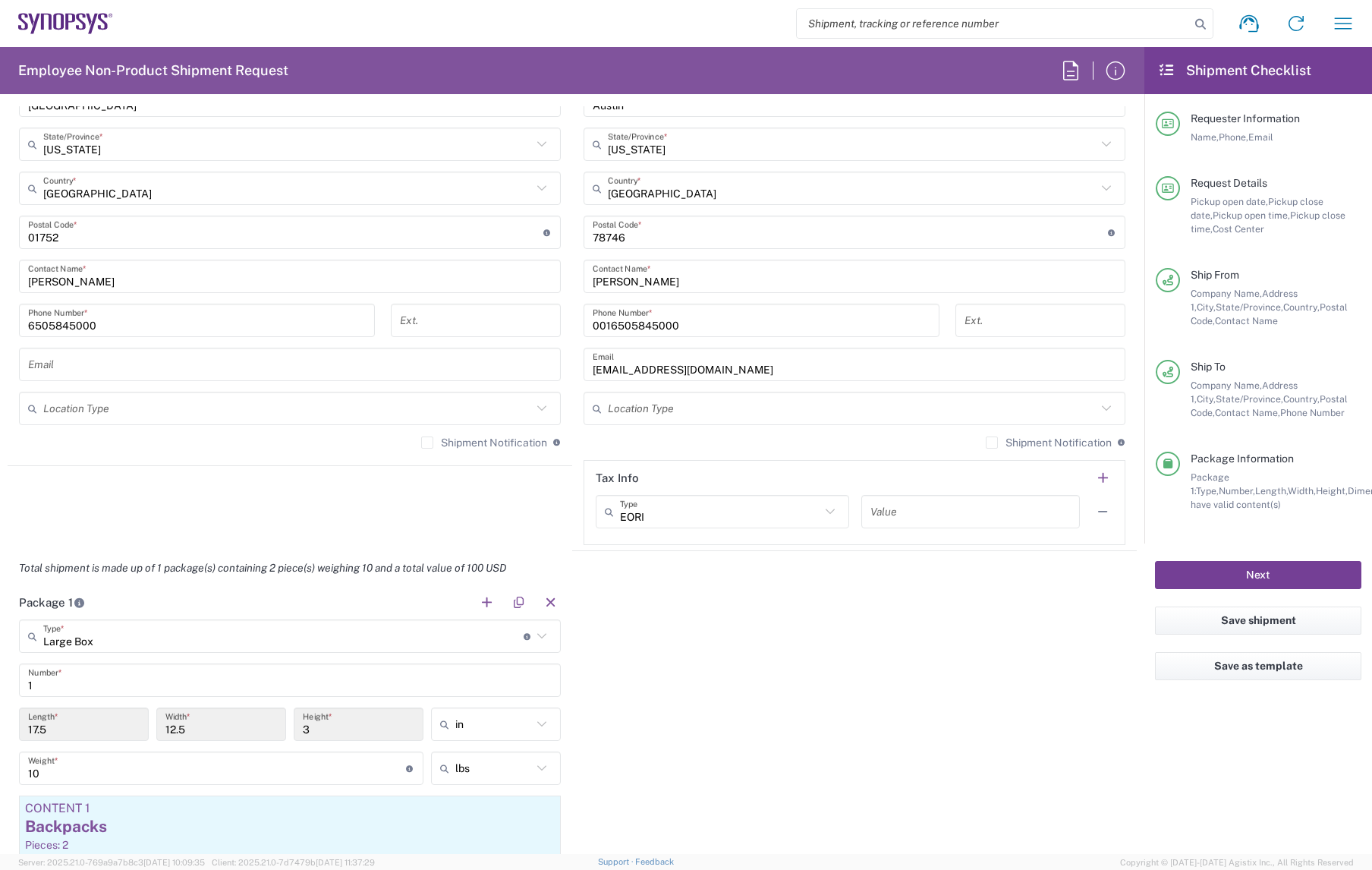
click at [1288, 577] on button "Next" at bounding box center [1258, 576] width 207 height 29
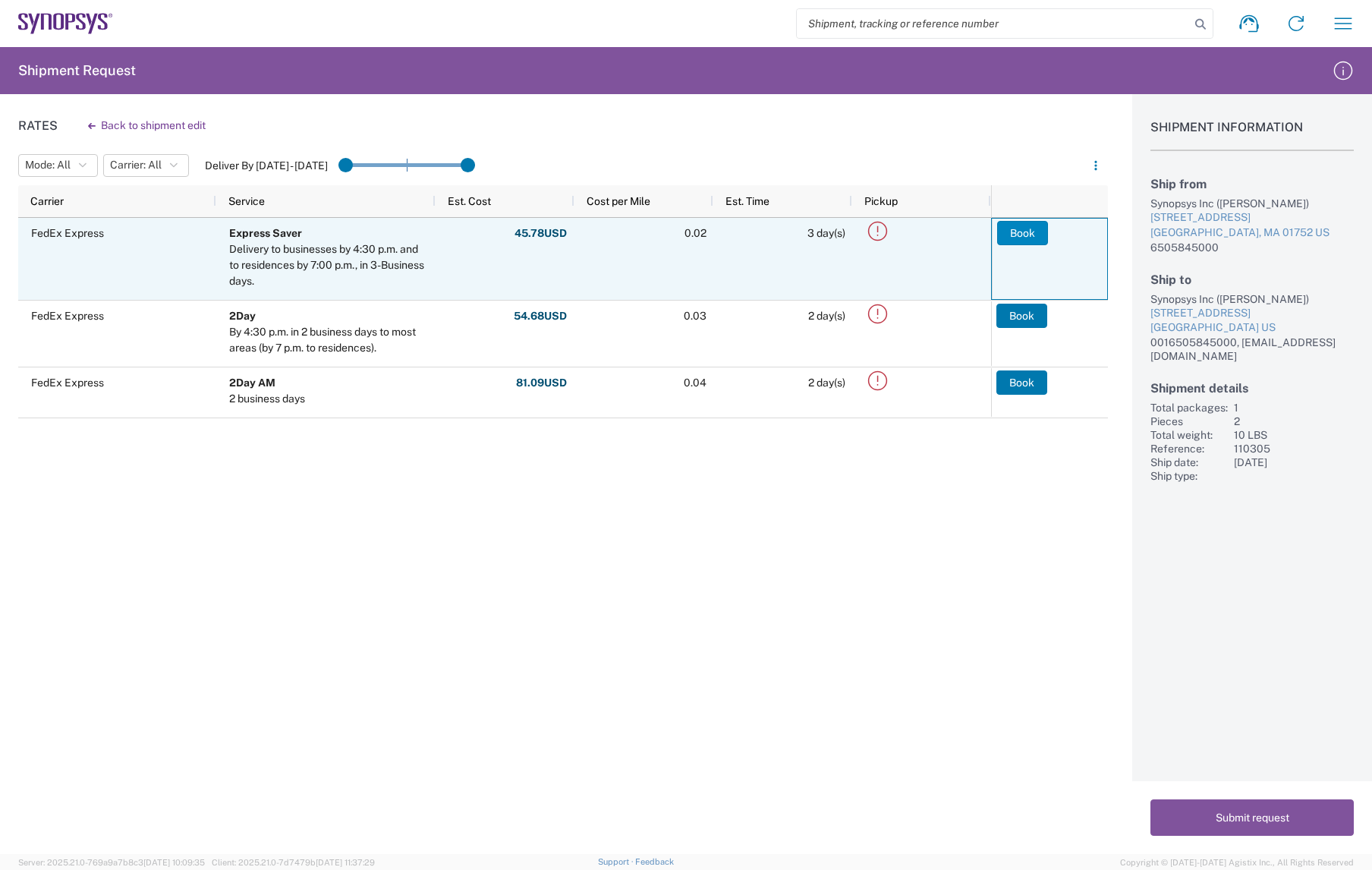
click at [1022, 234] on button "Book" at bounding box center [1022, 233] width 51 height 24
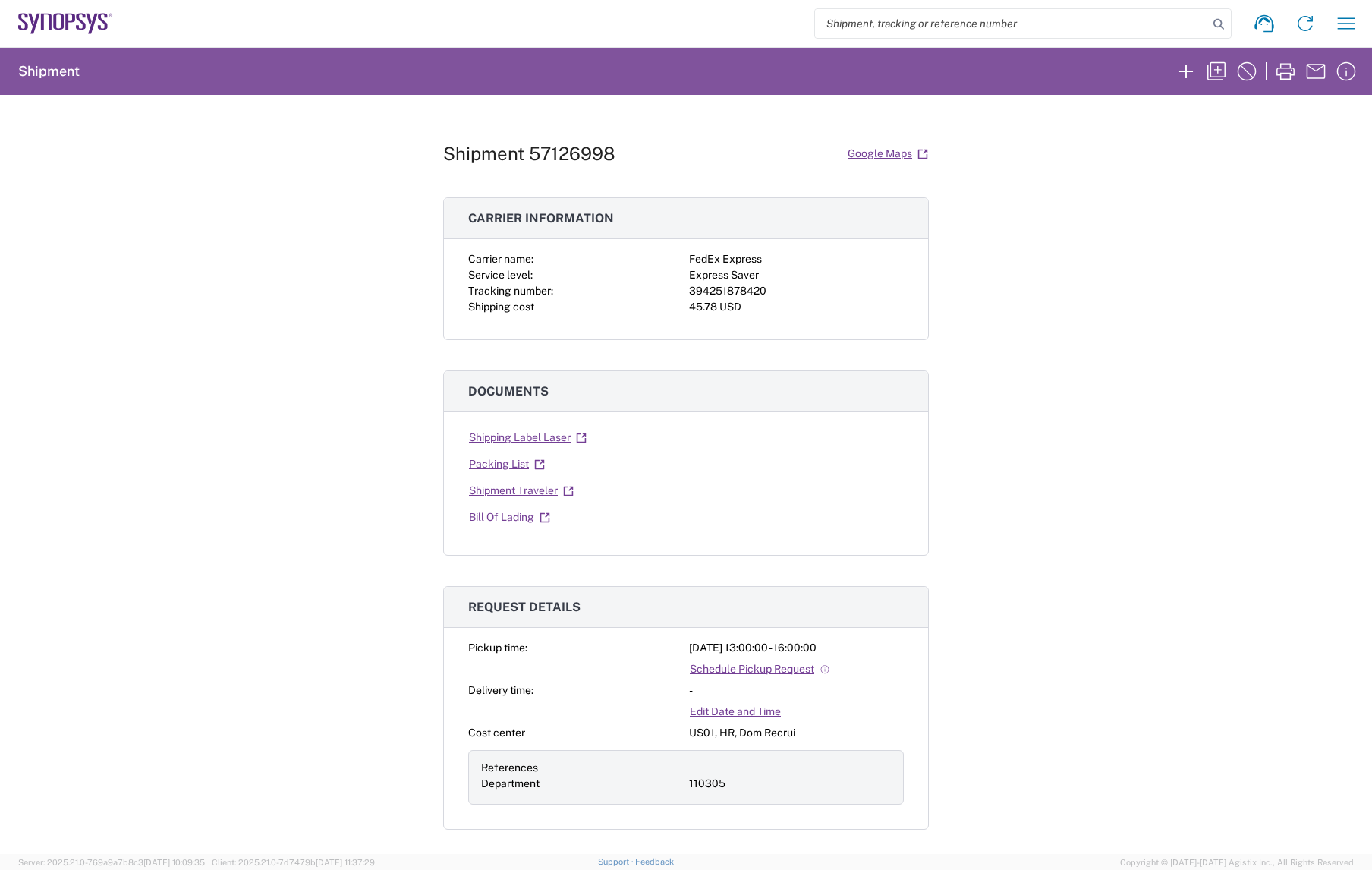
click at [962, 669] on div "Shipment 57126998 Google Maps Carrier information Carrier name: FedEx Express S…" at bounding box center [686, 474] width 1372 height 759
click at [1196, 70] on icon "button" at bounding box center [1186, 70] width 24 height 24
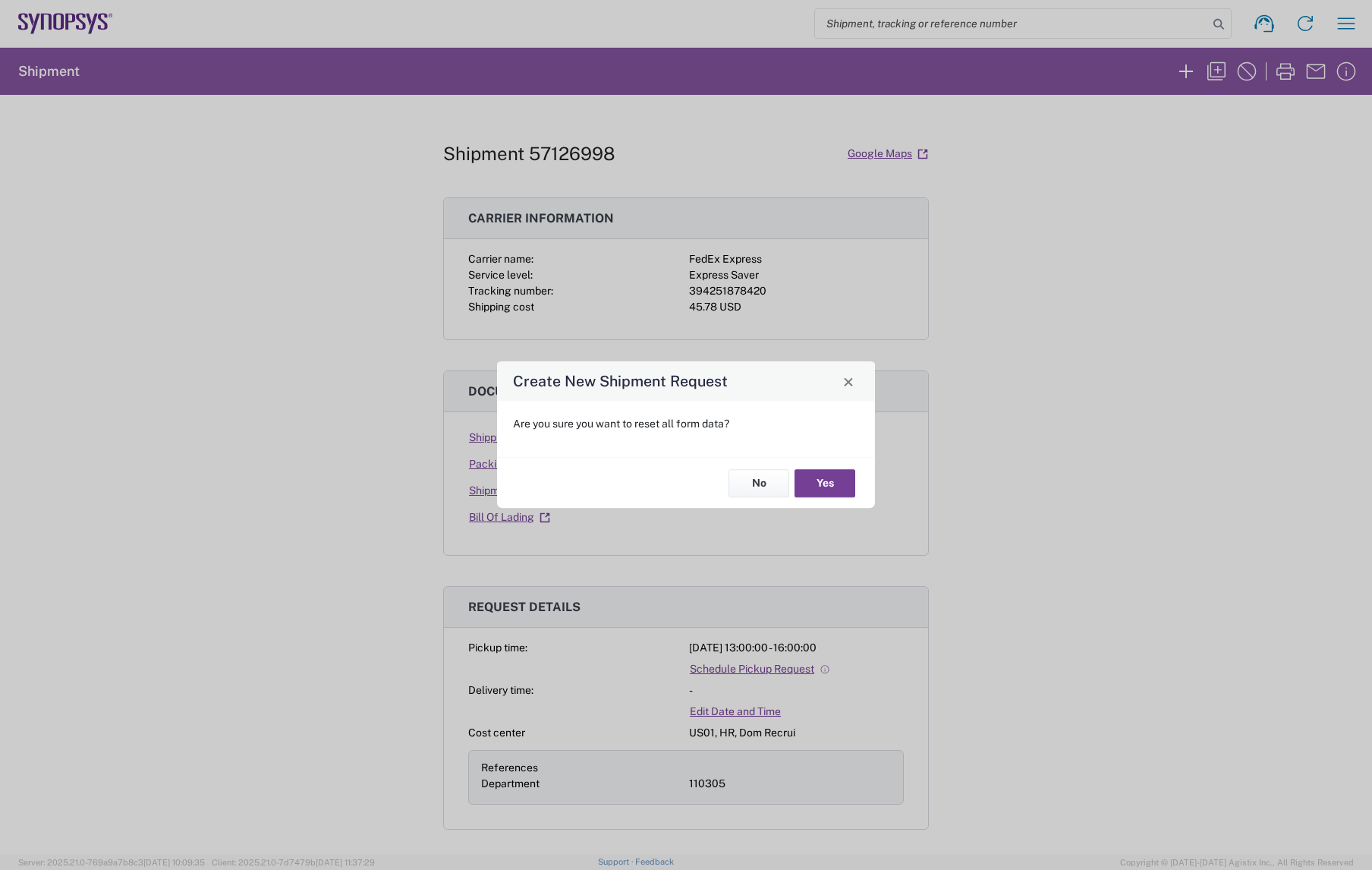
click at [829, 475] on button "Yes" at bounding box center [825, 483] width 61 height 29
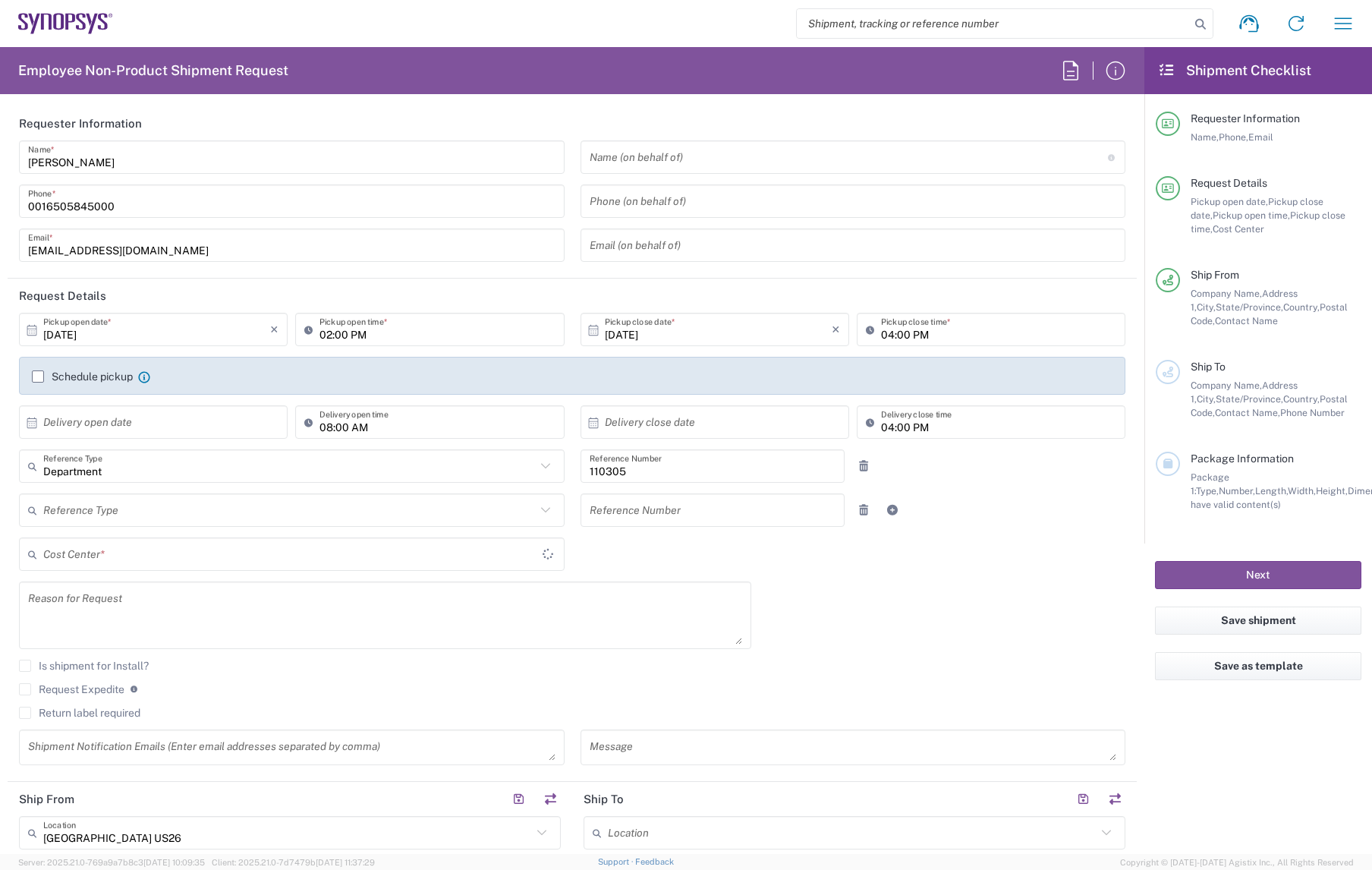
type input "Texas"
type input "US01, HR, Dom Recrui 110305"
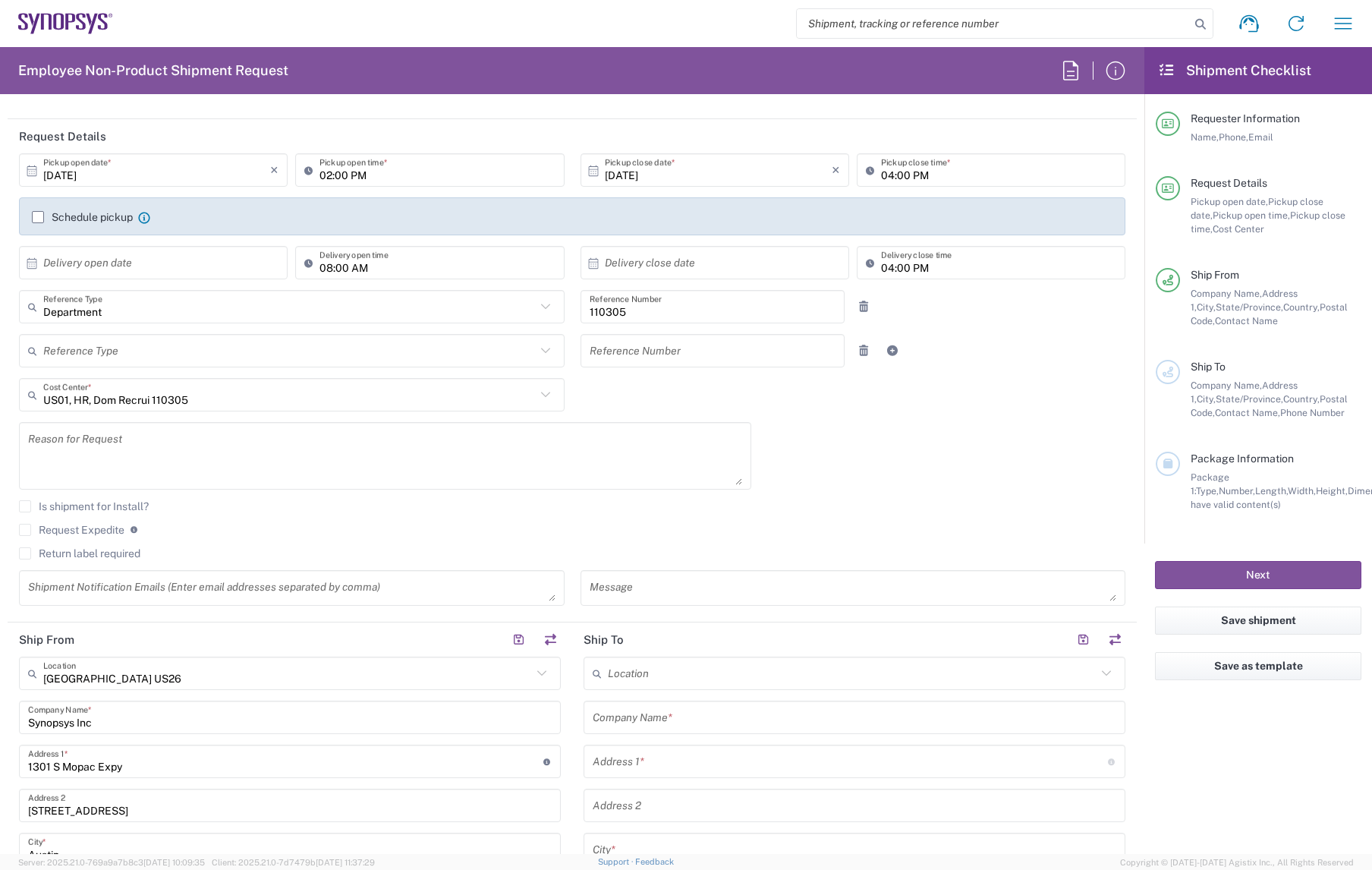
scroll to position [161, 0]
click at [547, 636] on button "button" at bounding box center [551, 638] width 21 height 21
type input "Austin US26"
type input "Synopsys Inc"
type input "1301 S Mopac Expy"
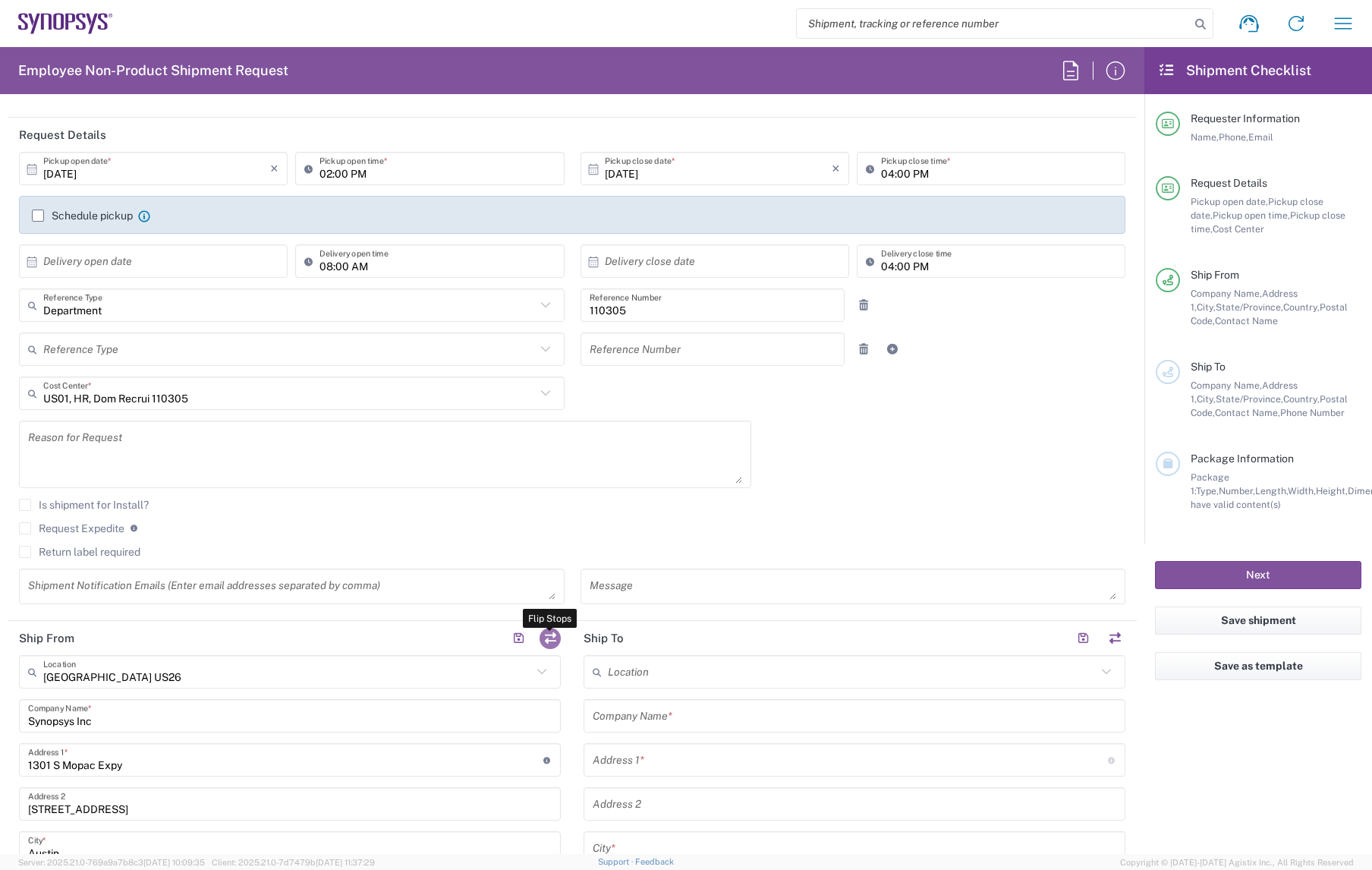
type input "Building 4, Suite 200"
type input "Austin"
type input "Texas"
type input "78746"
type input "Zoe Kouretas"
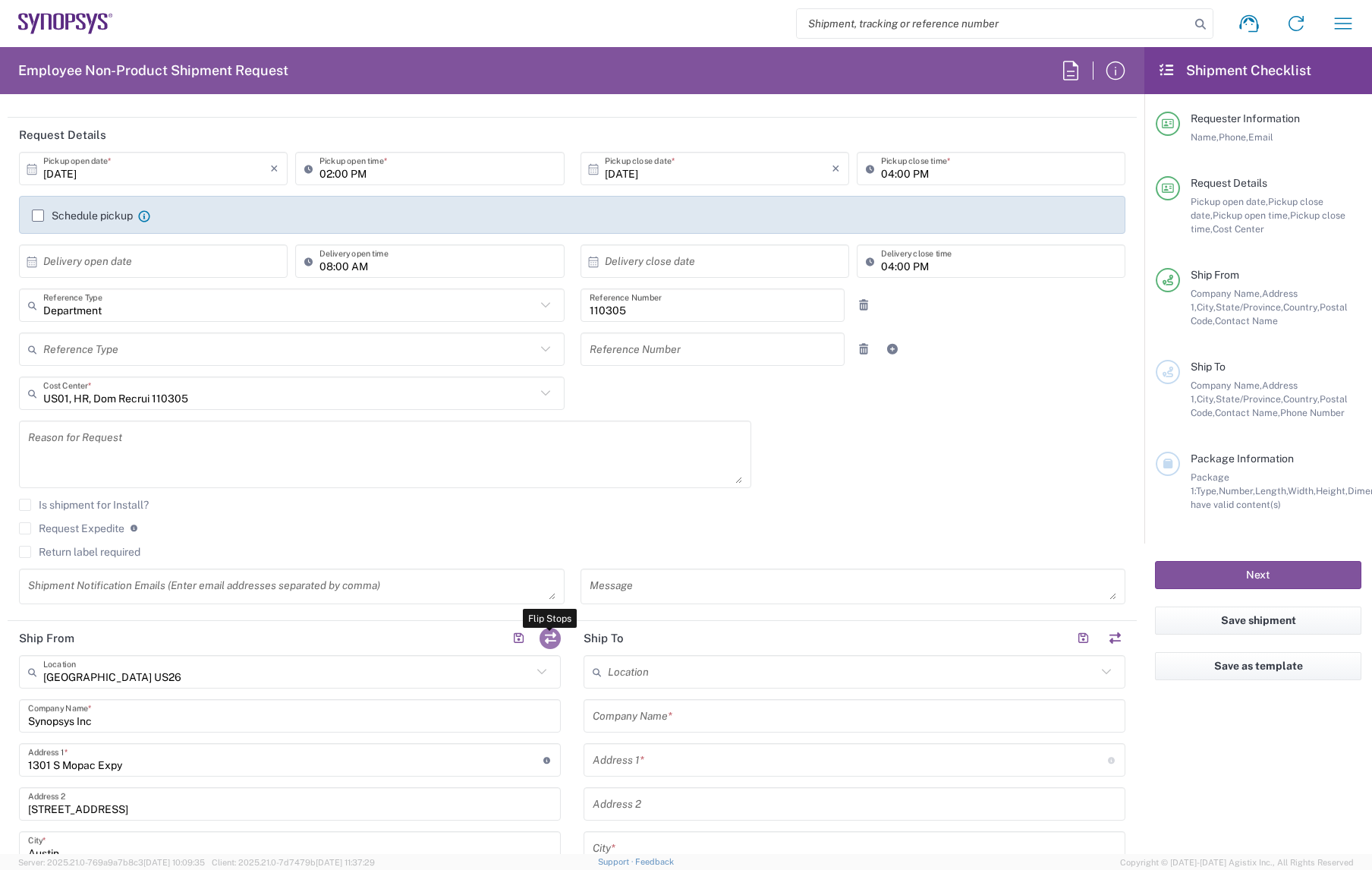
type input "0016505845000"
type input "zoek@synopsys.com"
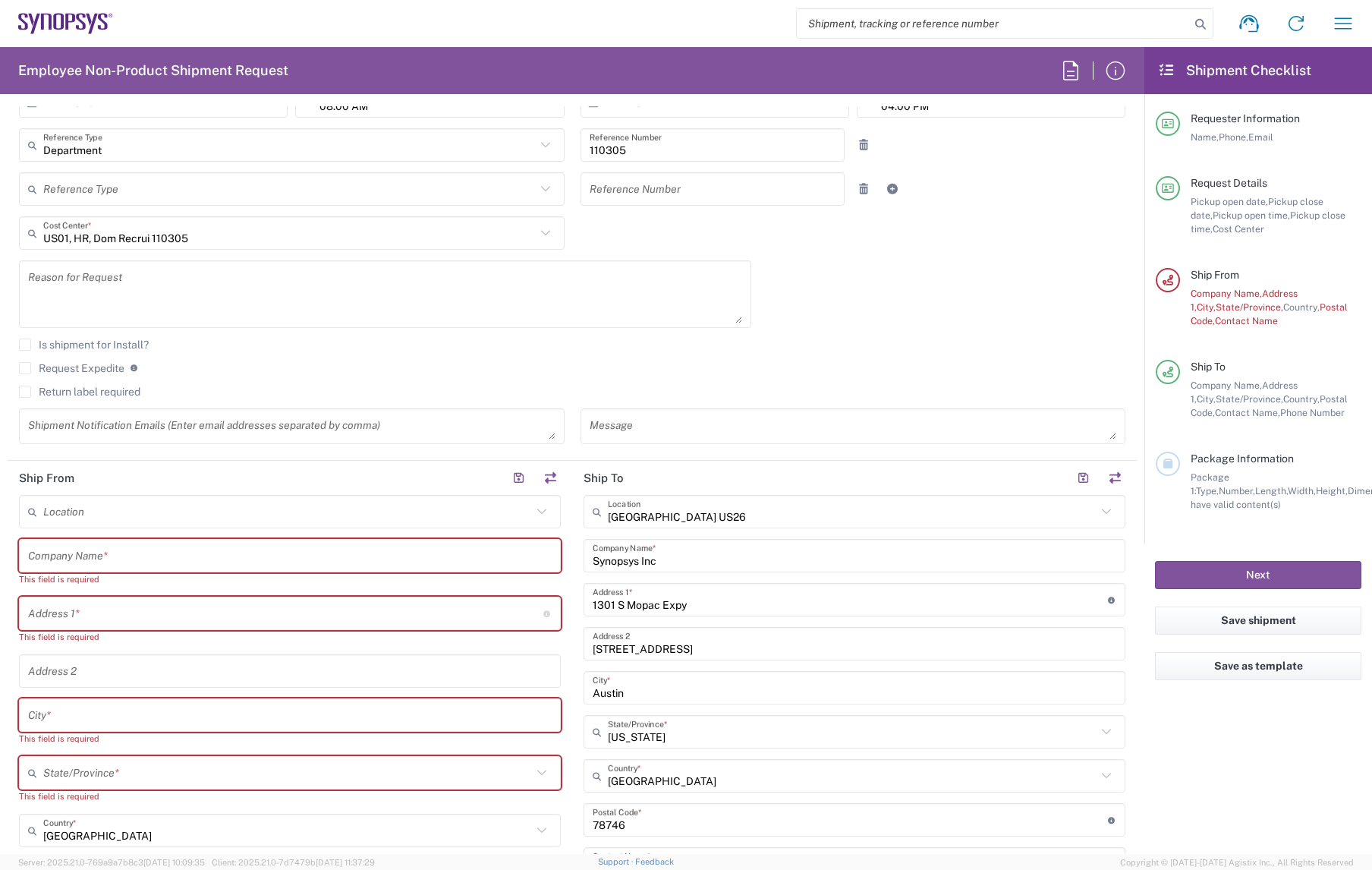
scroll to position [320, 0]
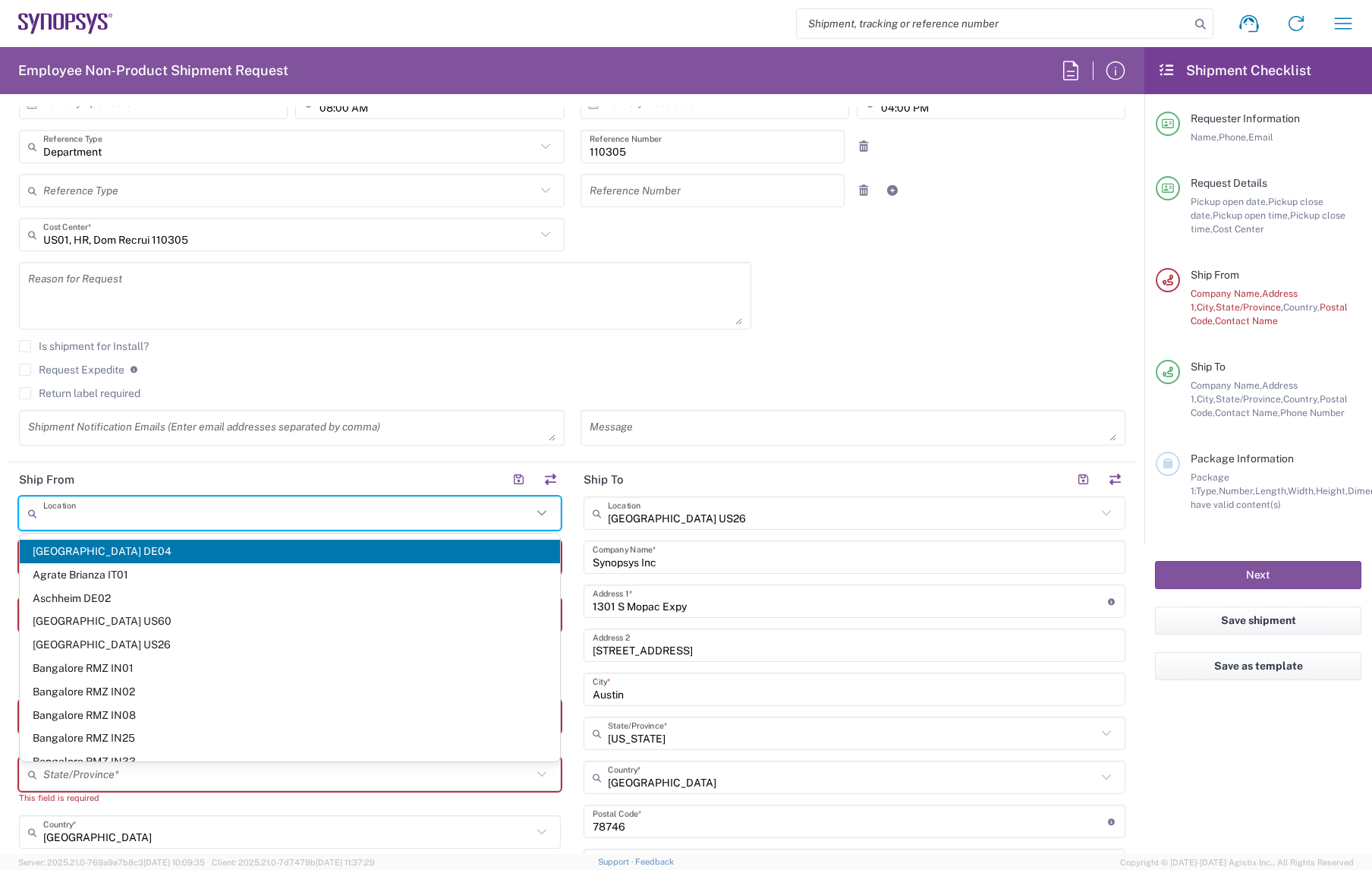
click at [246, 509] on input "text" at bounding box center [288, 513] width 489 height 27
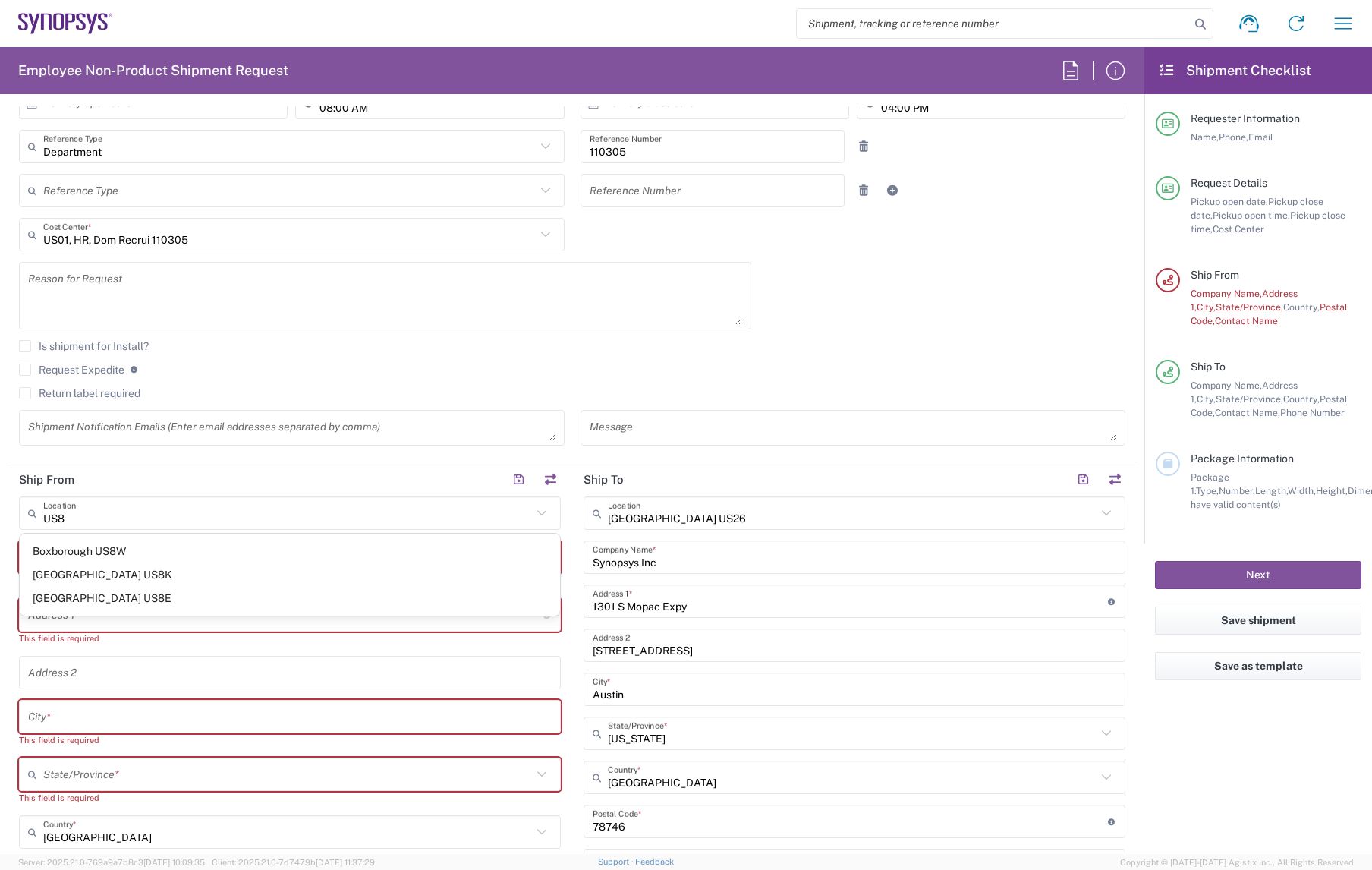
click at [229, 535] on div "Boxborough US8W Pasadena US8K Seattle US8E" at bounding box center [290, 575] width 541 height 82
click at [223, 541] on span "Boxborough US8W" at bounding box center [290, 552] width 541 height 23
type input "Boxborough US8W"
type input "Synopsys Inc"
type input "90 Central St"
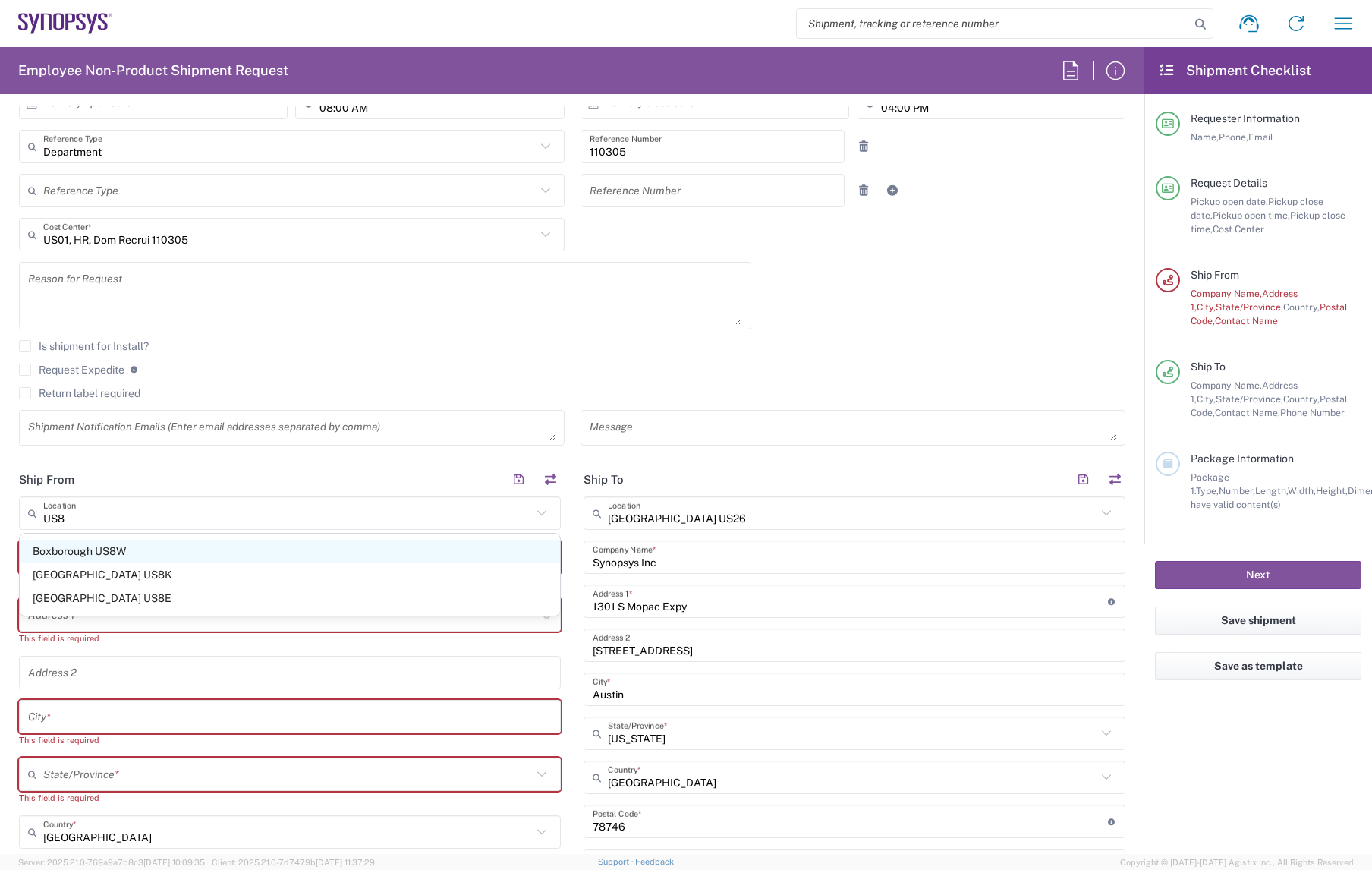
type input "Boxborough"
type input "Massachusetts"
type input "01719"
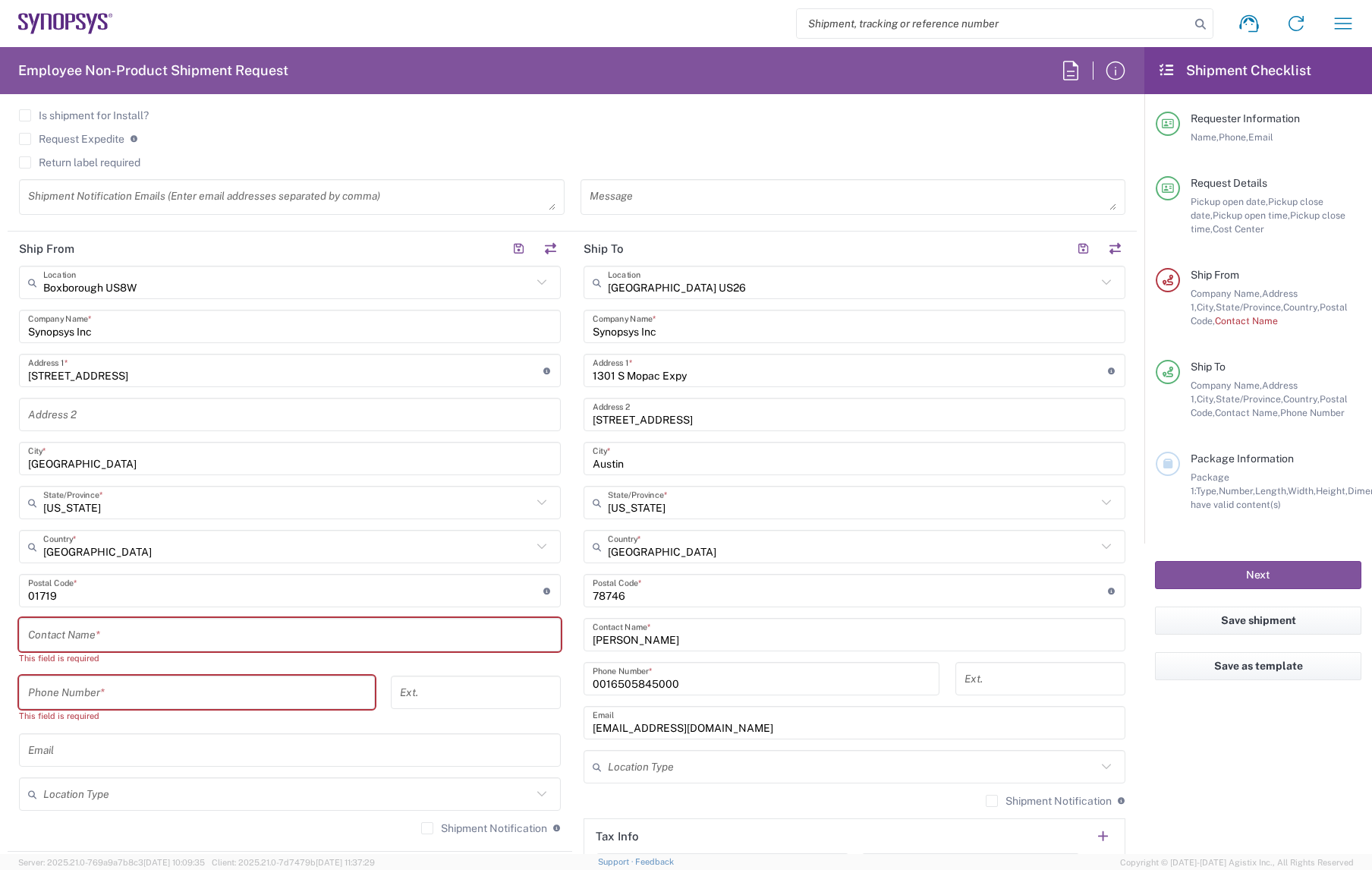
scroll to position [547, 0]
click at [202, 640] on input "text" at bounding box center [290, 638] width 524 height 27
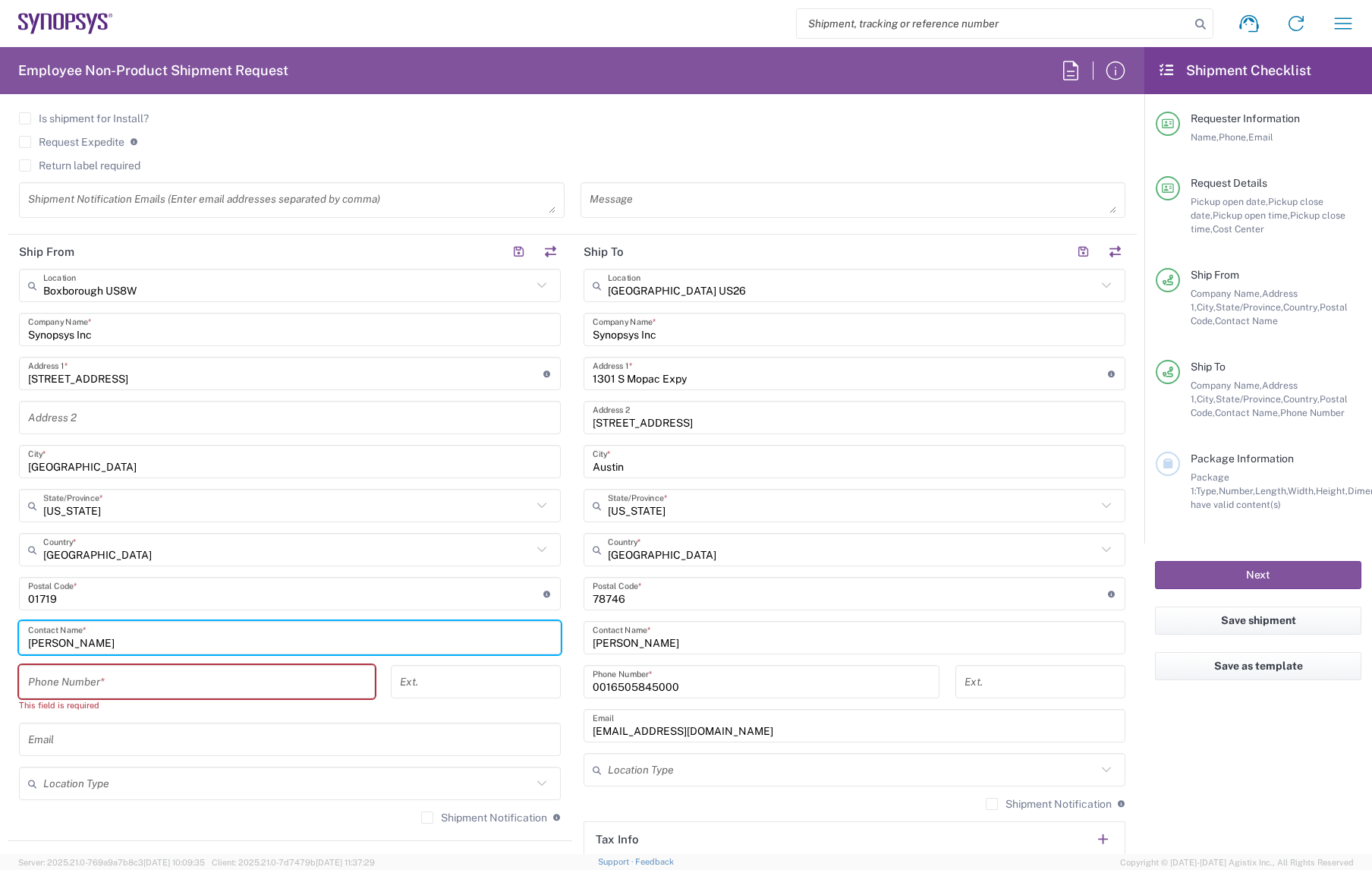
type input "Jessi Smith"
click at [142, 669] on input "tel" at bounding box center [197, 682] width 338 height 27
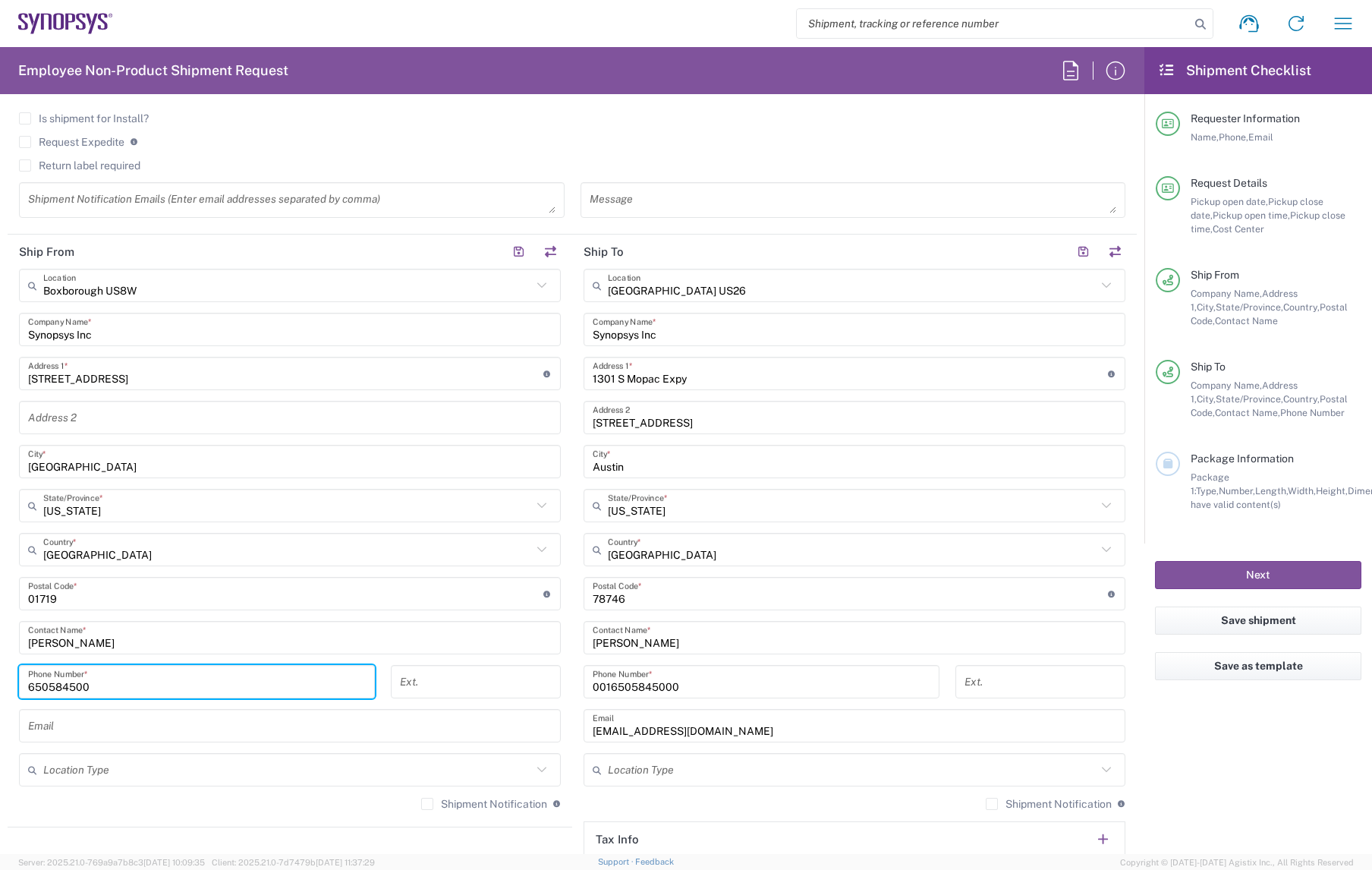
type input "650584500"
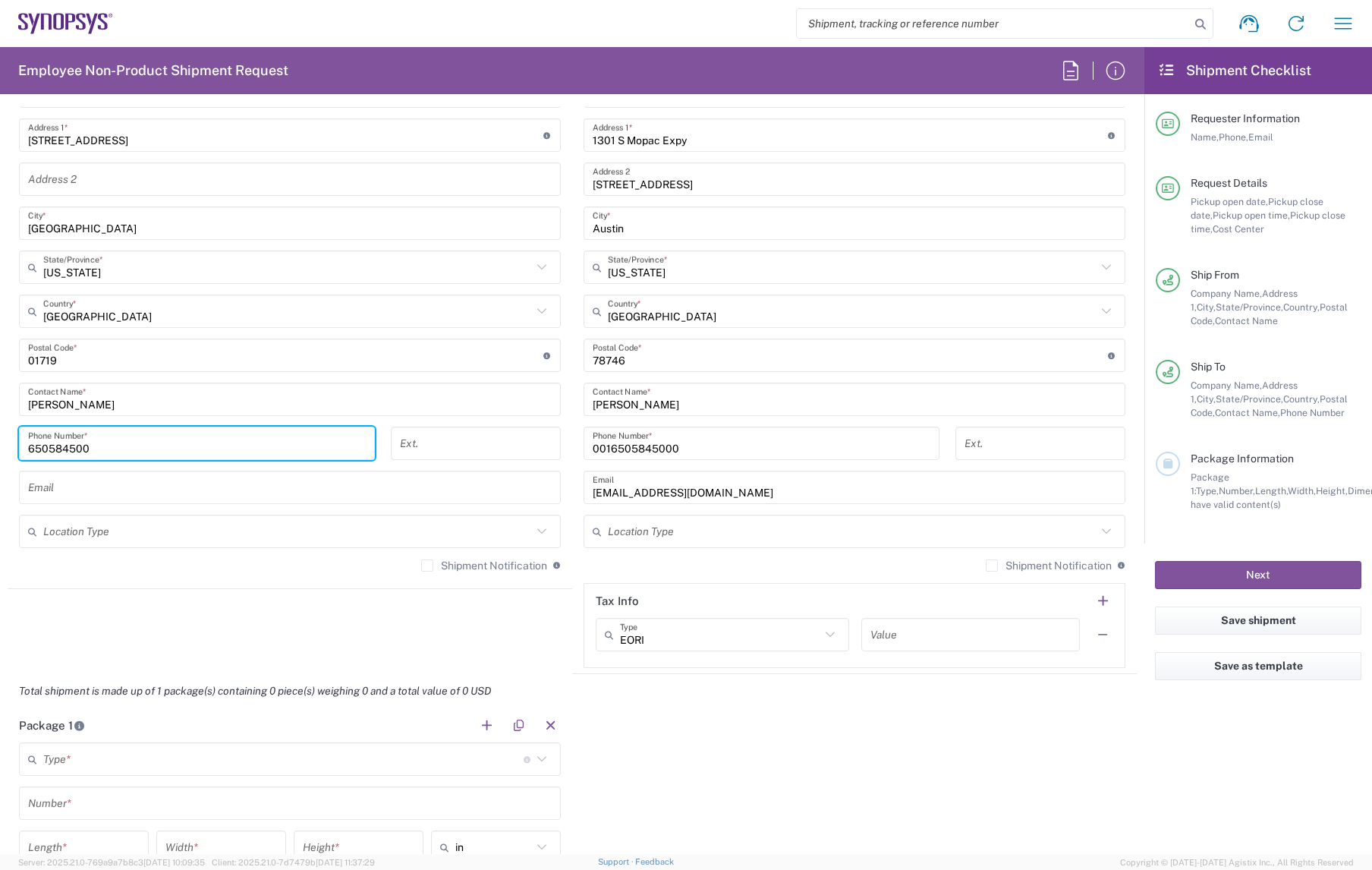
scroll to position [834, 0]
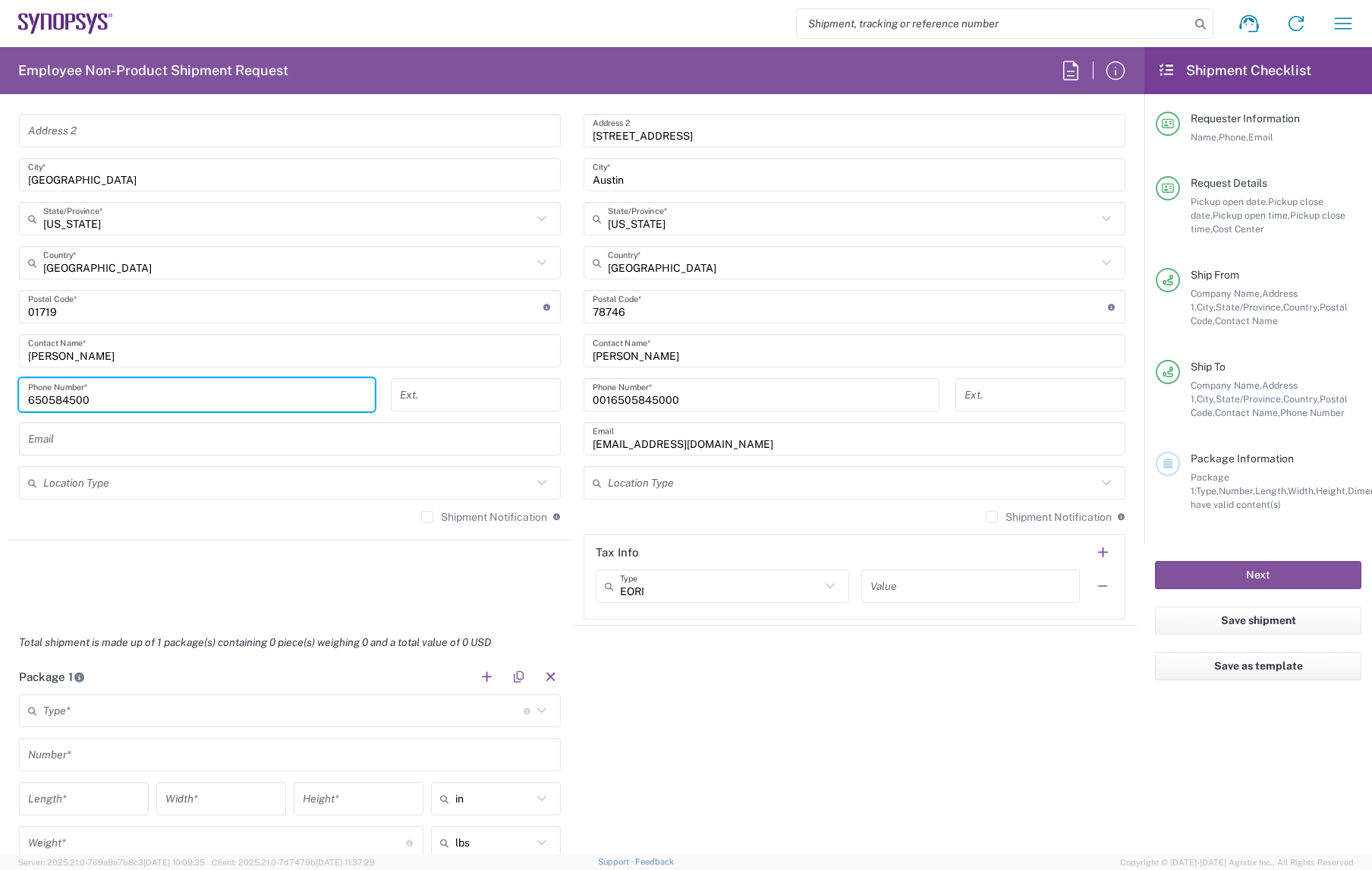
click at [159, 669] on input "text" at bounding box center [283, 711] width 480 height 27
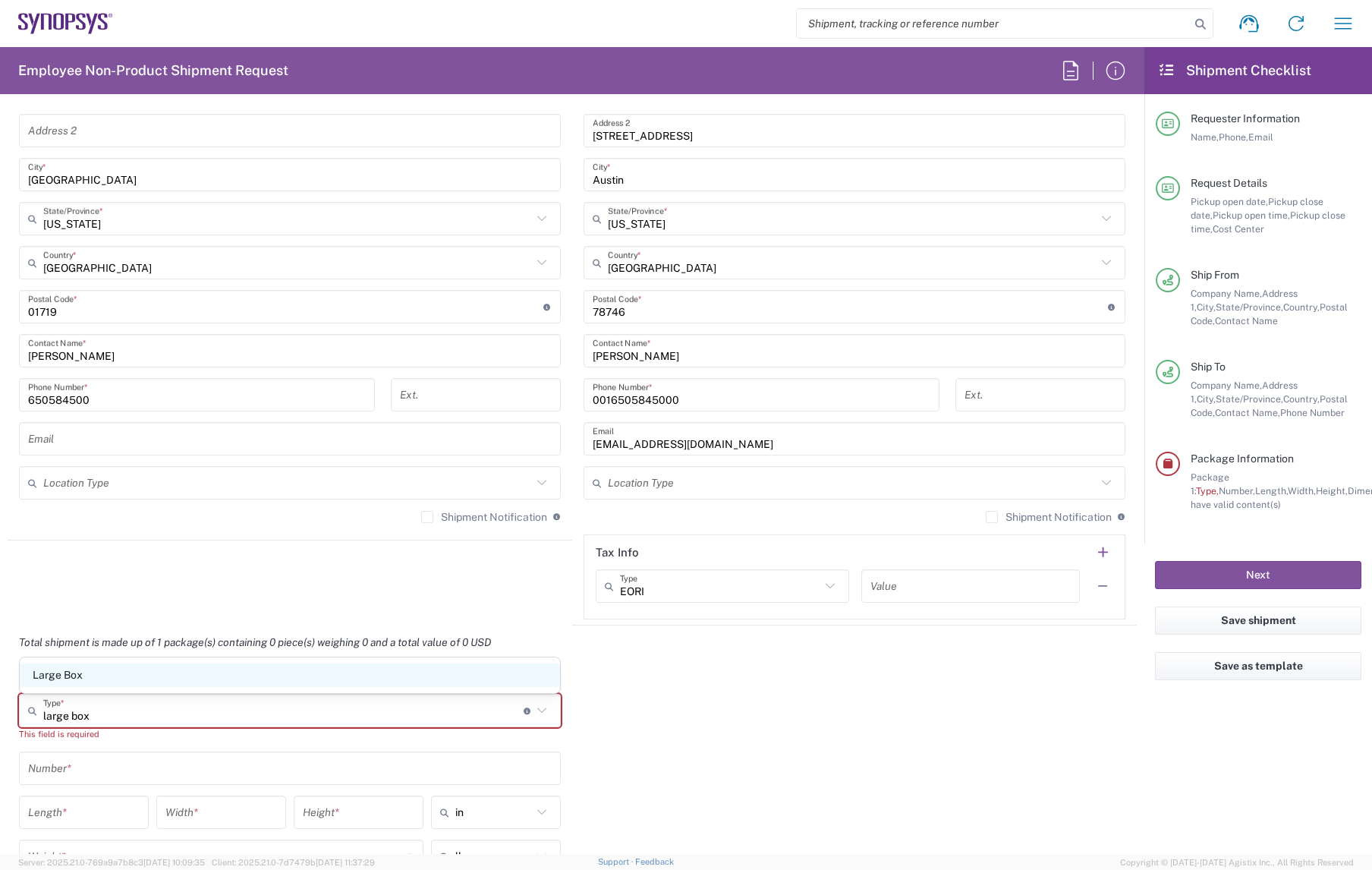
click at [109, 669] on span "Large Box" at bounding box center [290, 675] width 541 height 23
type input "Large Box"
type input "17.5"
type input "12.5"
type input "3"
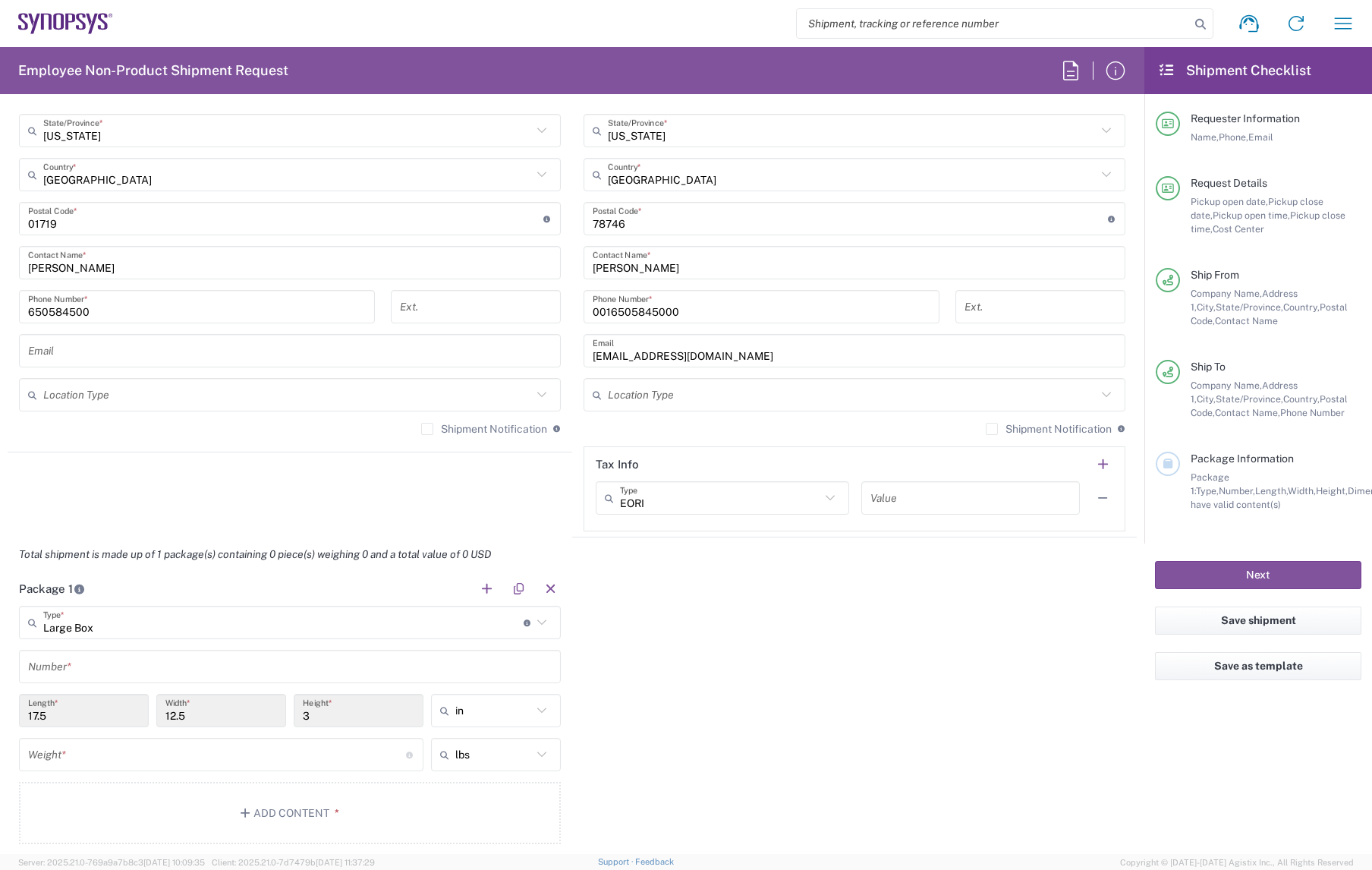
scroll to position [921, 0]
click at [105, 662] on input "text" at bounding box center [290, 669] width 524 height 27
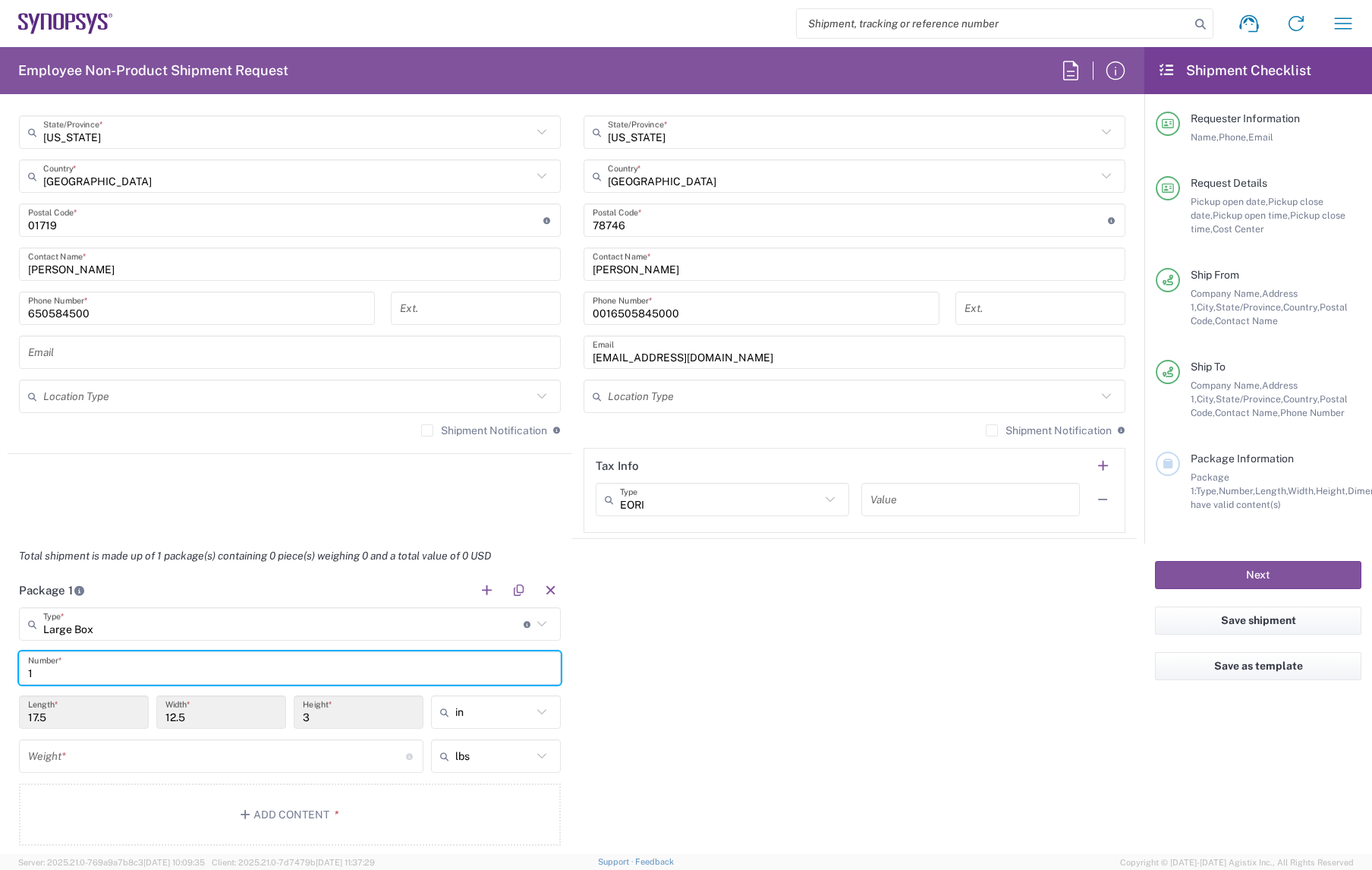
type input "1"
click at [85, 669] on input "number" at bounding box center [217, 757] width 378 height 27
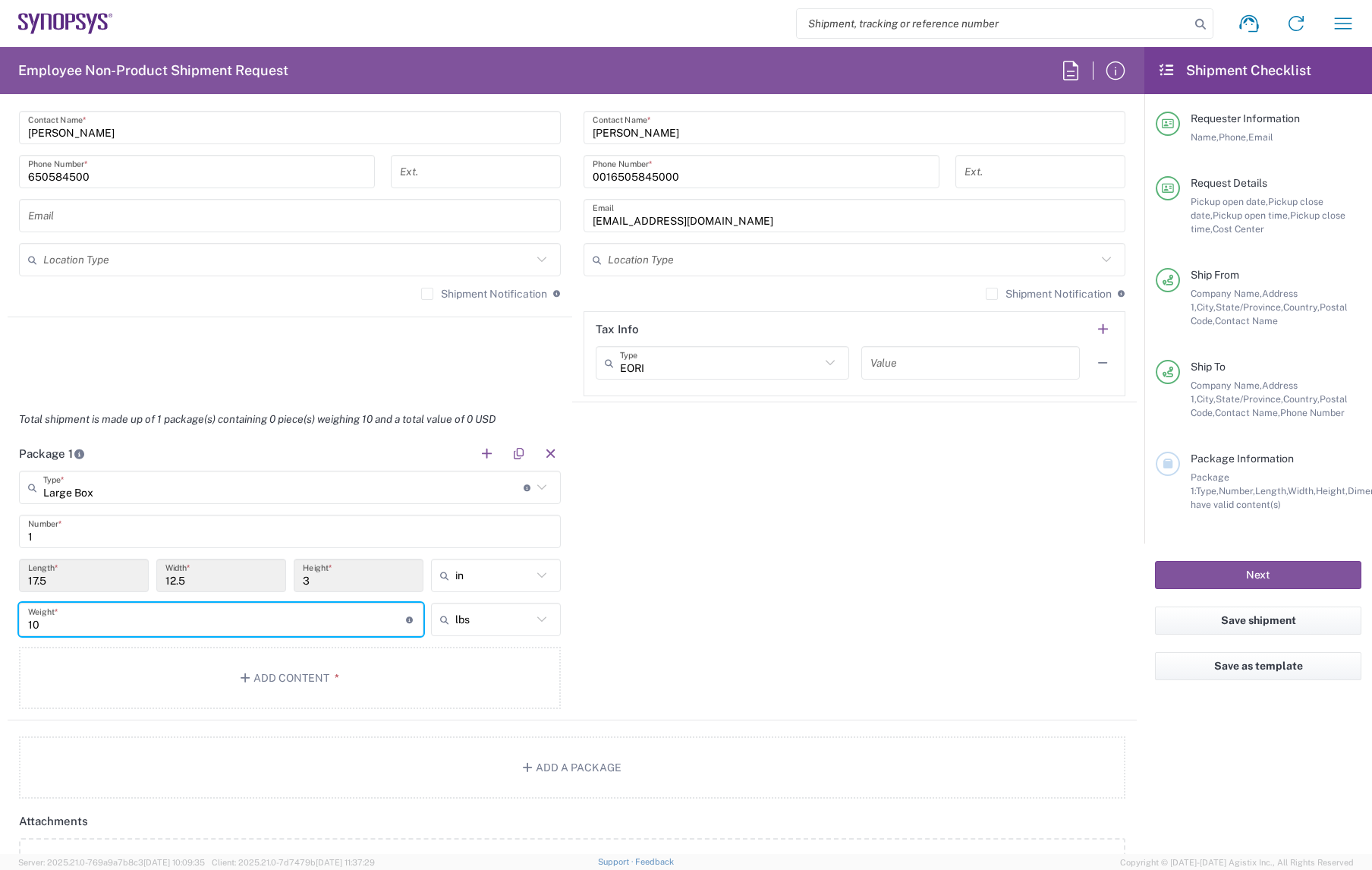
scroll to position [1055, 0]
type input "10"
click at [290, 668] on button "Add Content *" at bounding box center [290, 681] width 542 height 62
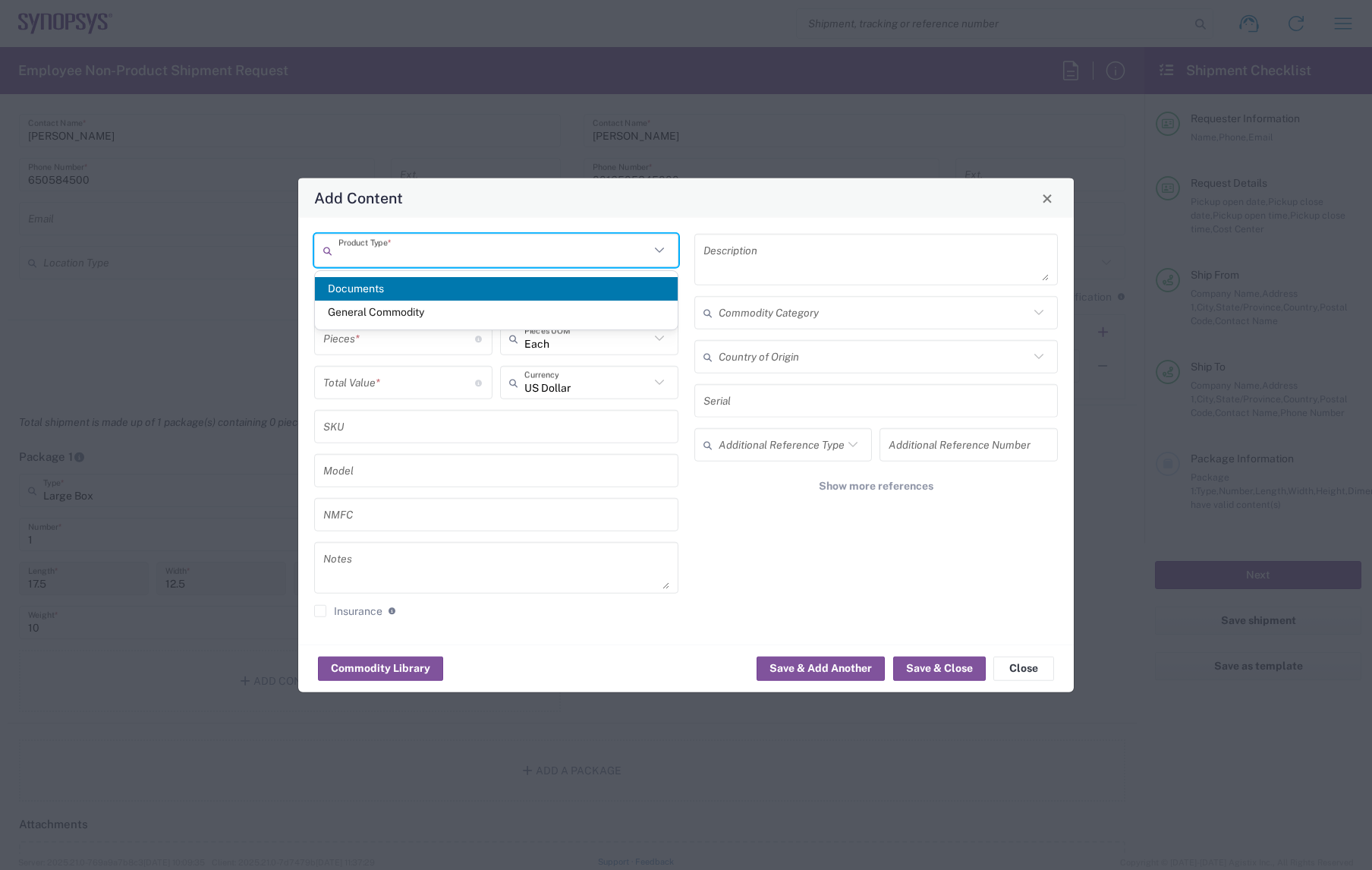
click at [419, 242] on input "text" at bounding box center [494, 250] width 311 height 27
click at [424, 309] on span "General Commodity" at bounding box center [496, 312] width 363 height 23
type input "General Commodity"
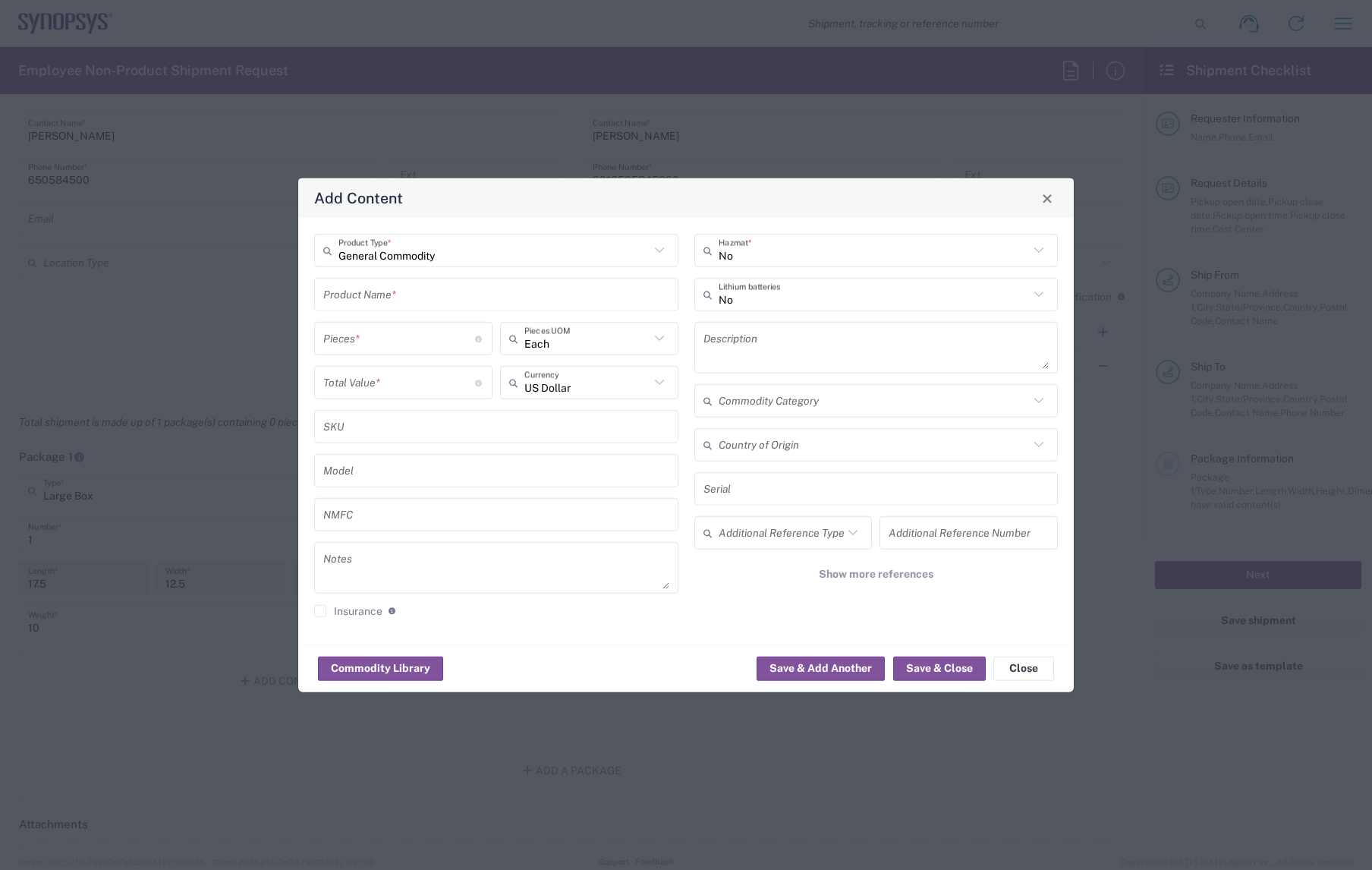
click at [413, 298] on input "text" at bounding box center [496, 294] width 346 height 27
type input "backpacks"
type input "3"
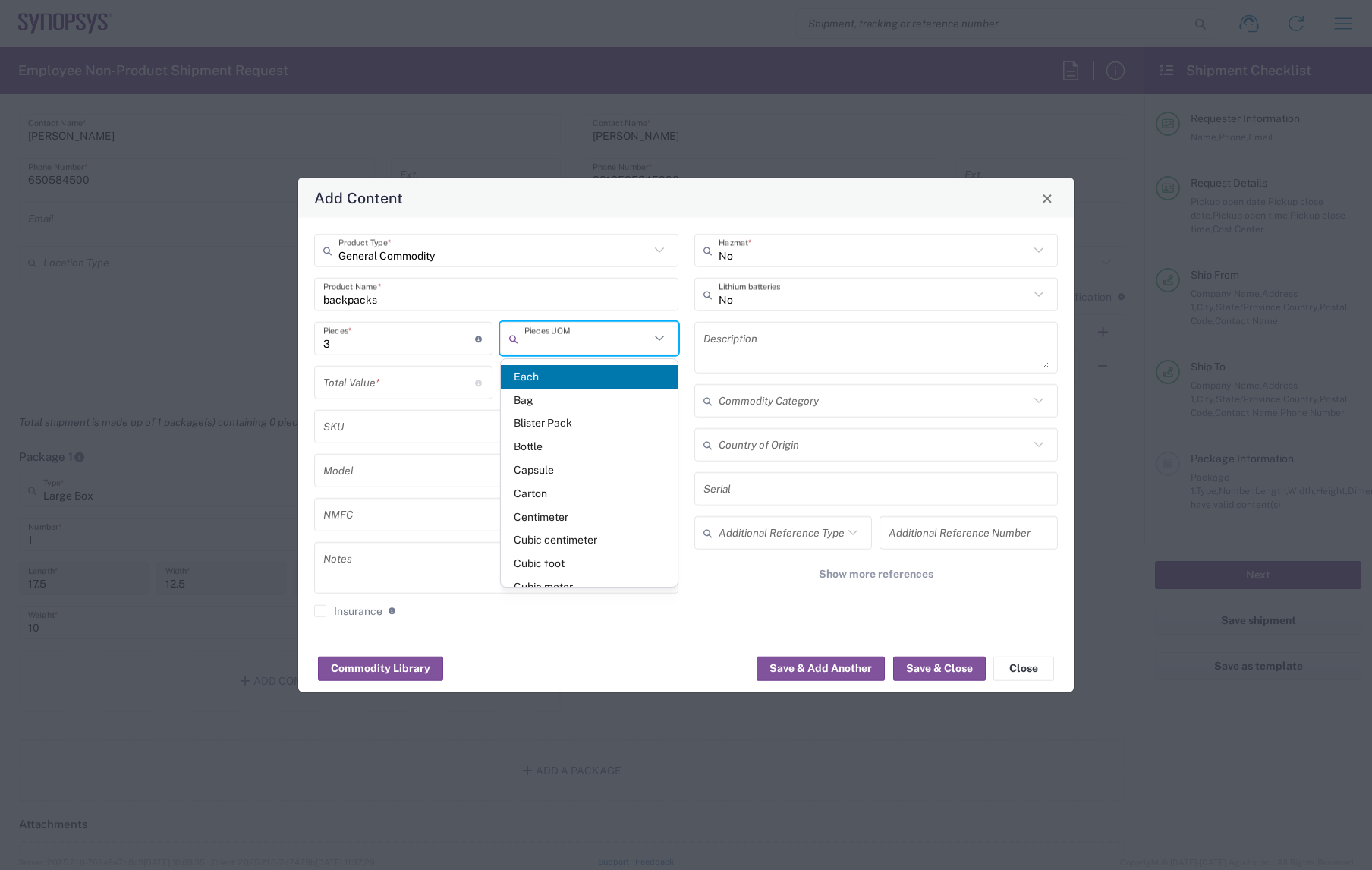
click at [351, 376] on input "number" at bounding box center [399, 382] width 151 height 27
type input "Each"
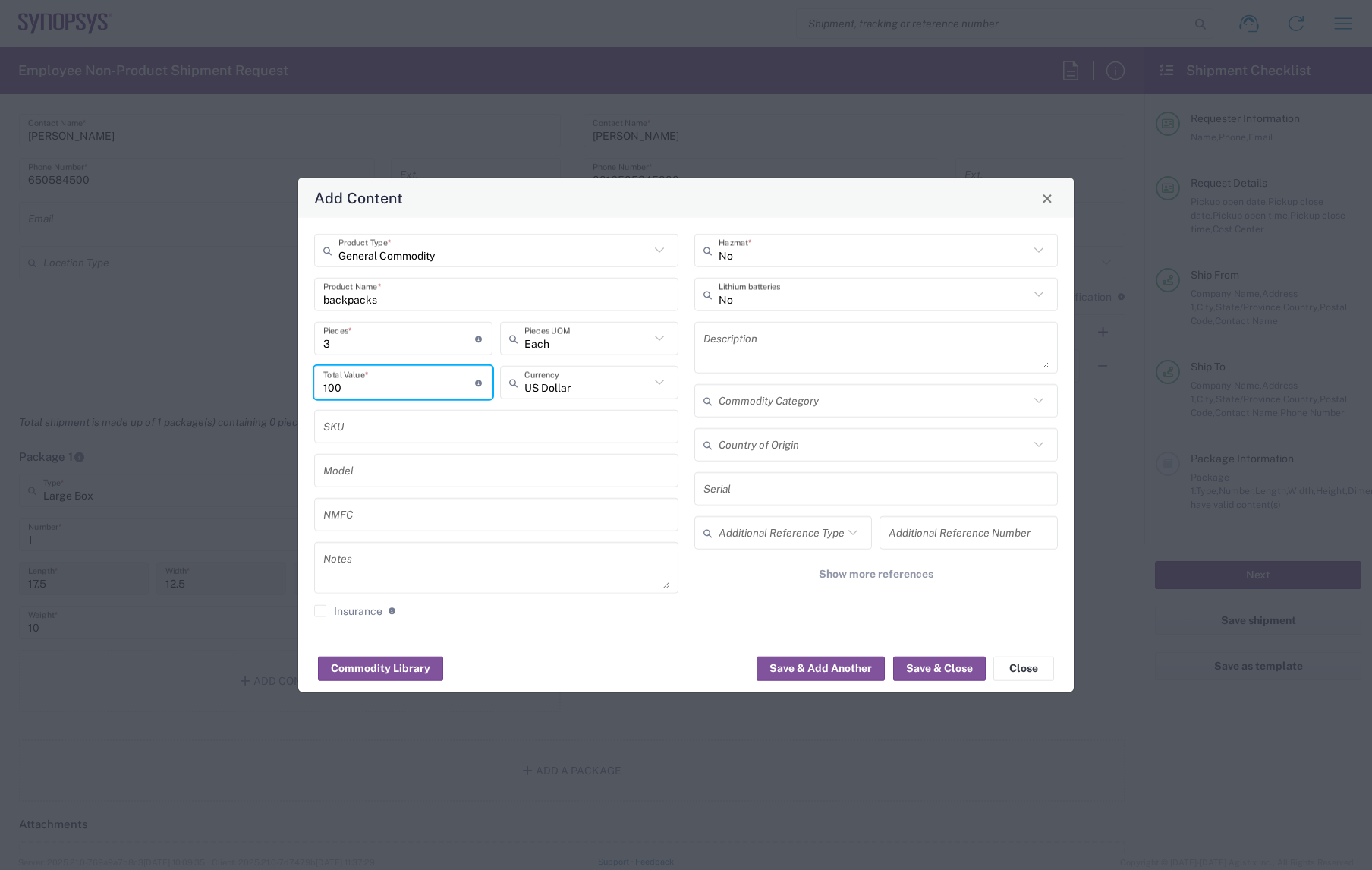
type input "100"
click at [694, 612] on div "No Hazmat * No Lithium batteries Description Commodity Category Country of Orig…" at bounding box center [876, 431] width 380 height 395
click at [931, 667] on button "Save & Close" at bounding box center [940, 668] width 93 height 24
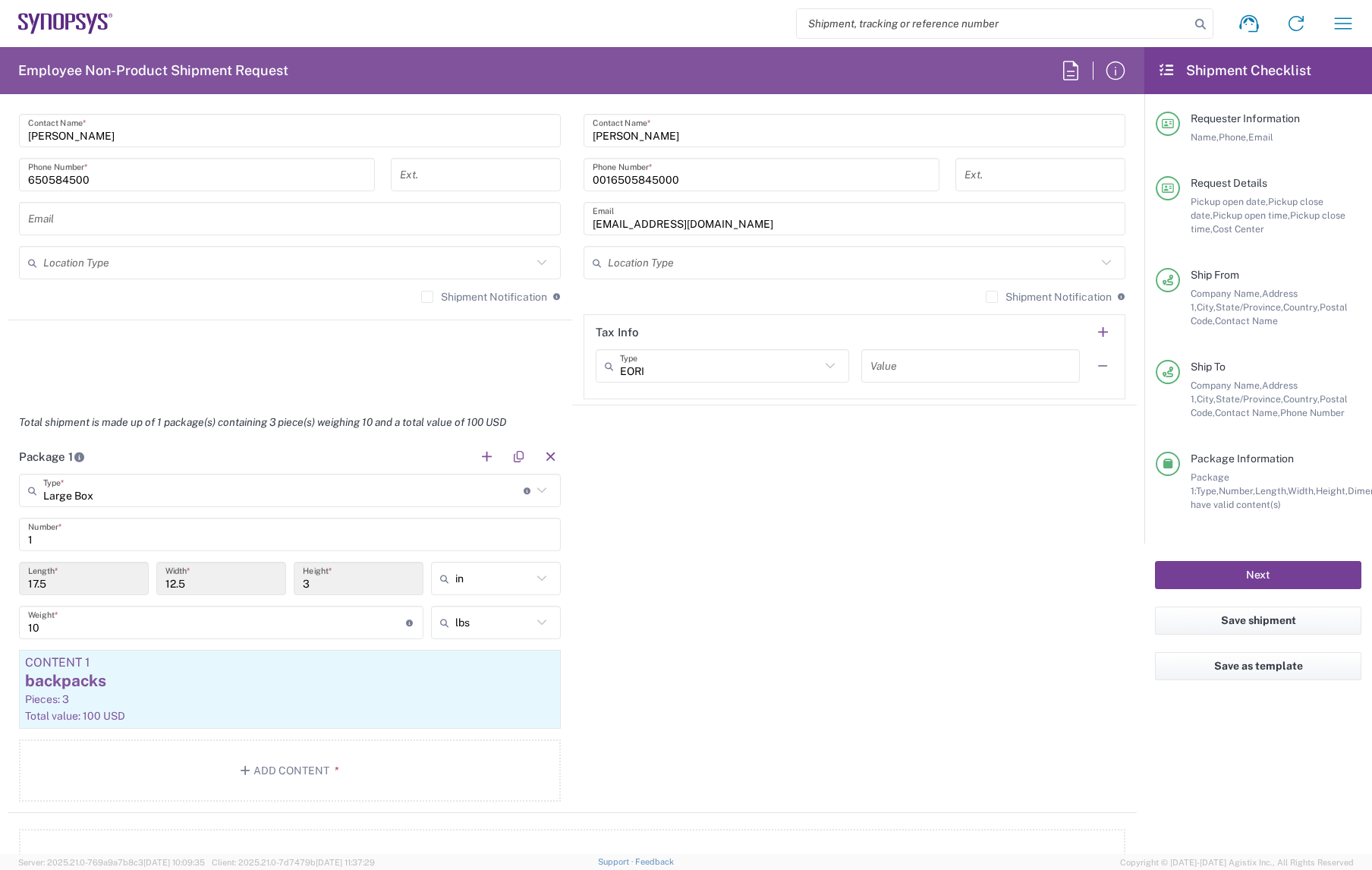
click at [1218, 571] on button "Next" at bounding box center [1258, 576] width 207 height 29
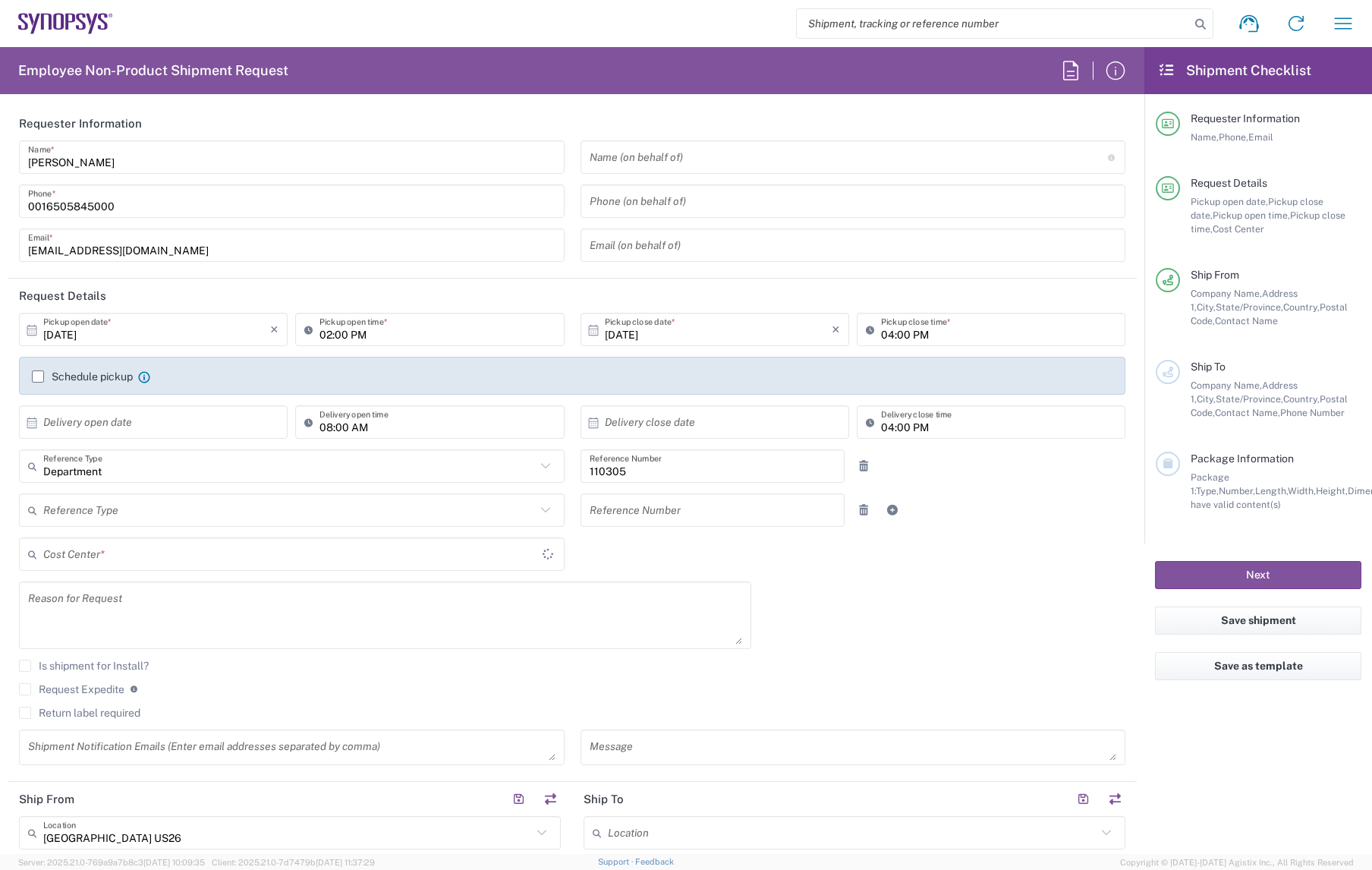
type input "Texas"
type input "US01, HR, Dom Recrui 110305"
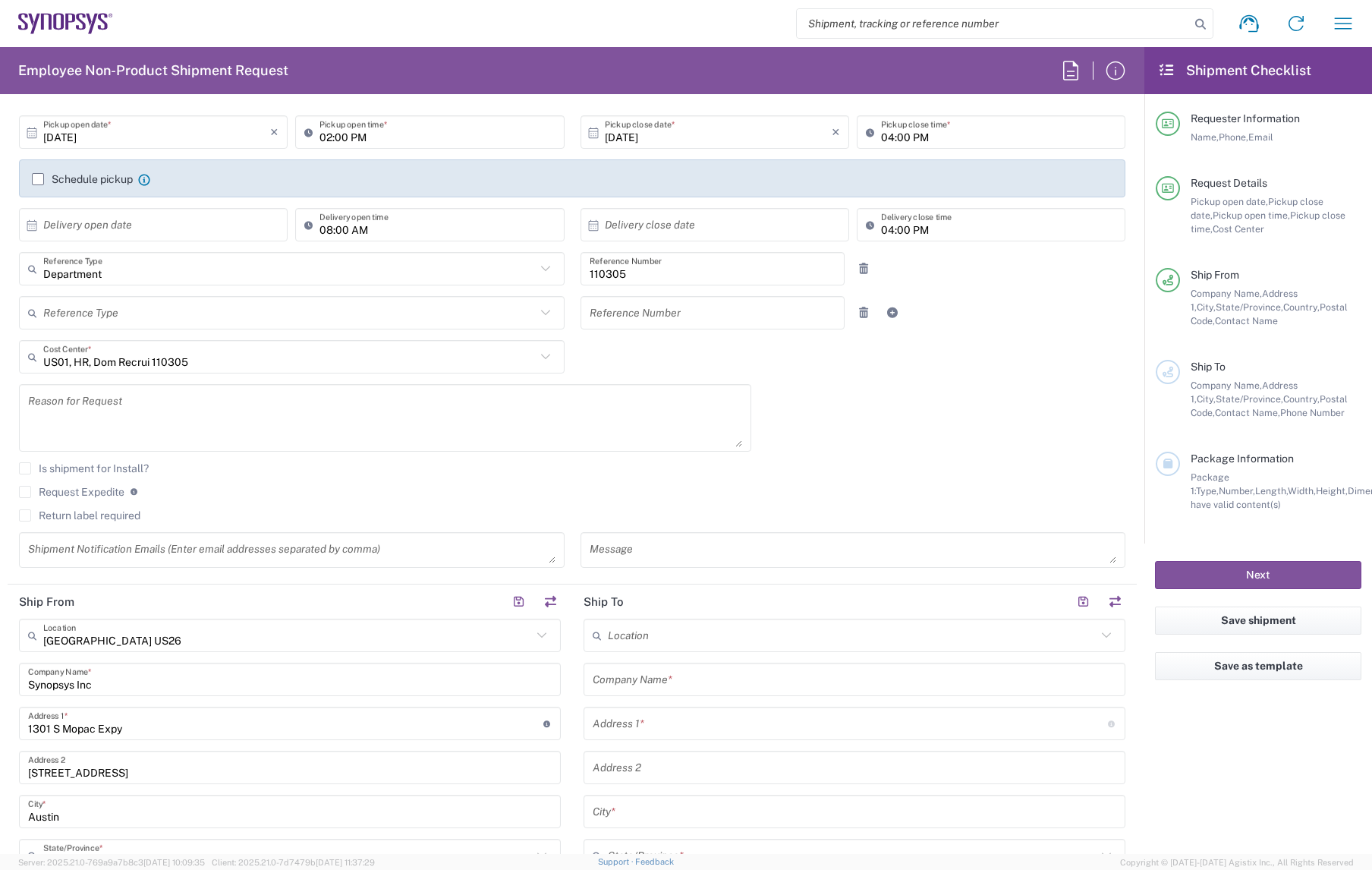
scroll to position [423, 0]
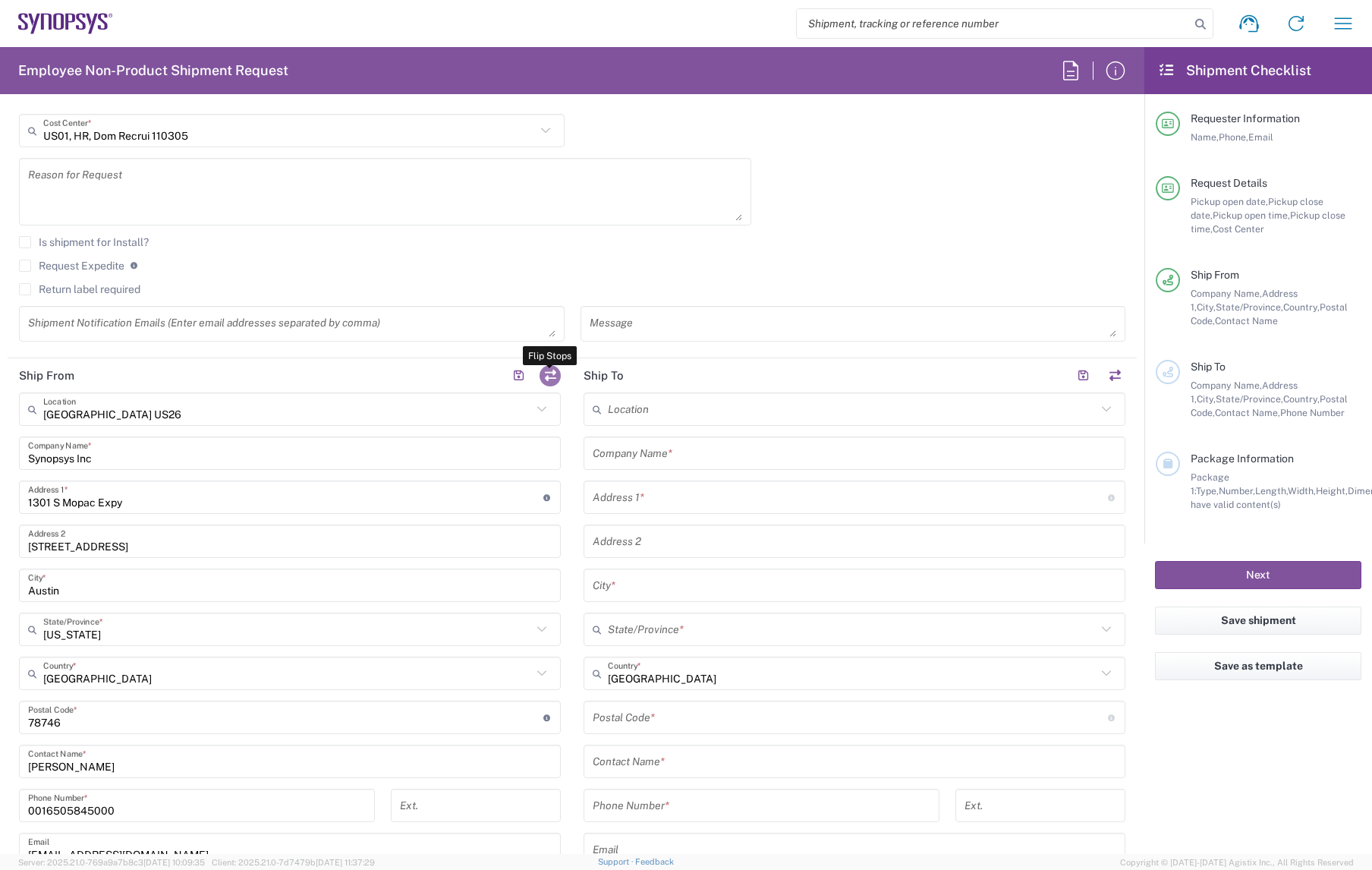
click at [559, 380] on button "button" at bounding box center [551, 376] width 21 height 21
type input "Austin US26"
type input "Synopsys Inc"
type input "1301 S Mopac Expy"
type input "Building 4, Suite 200"
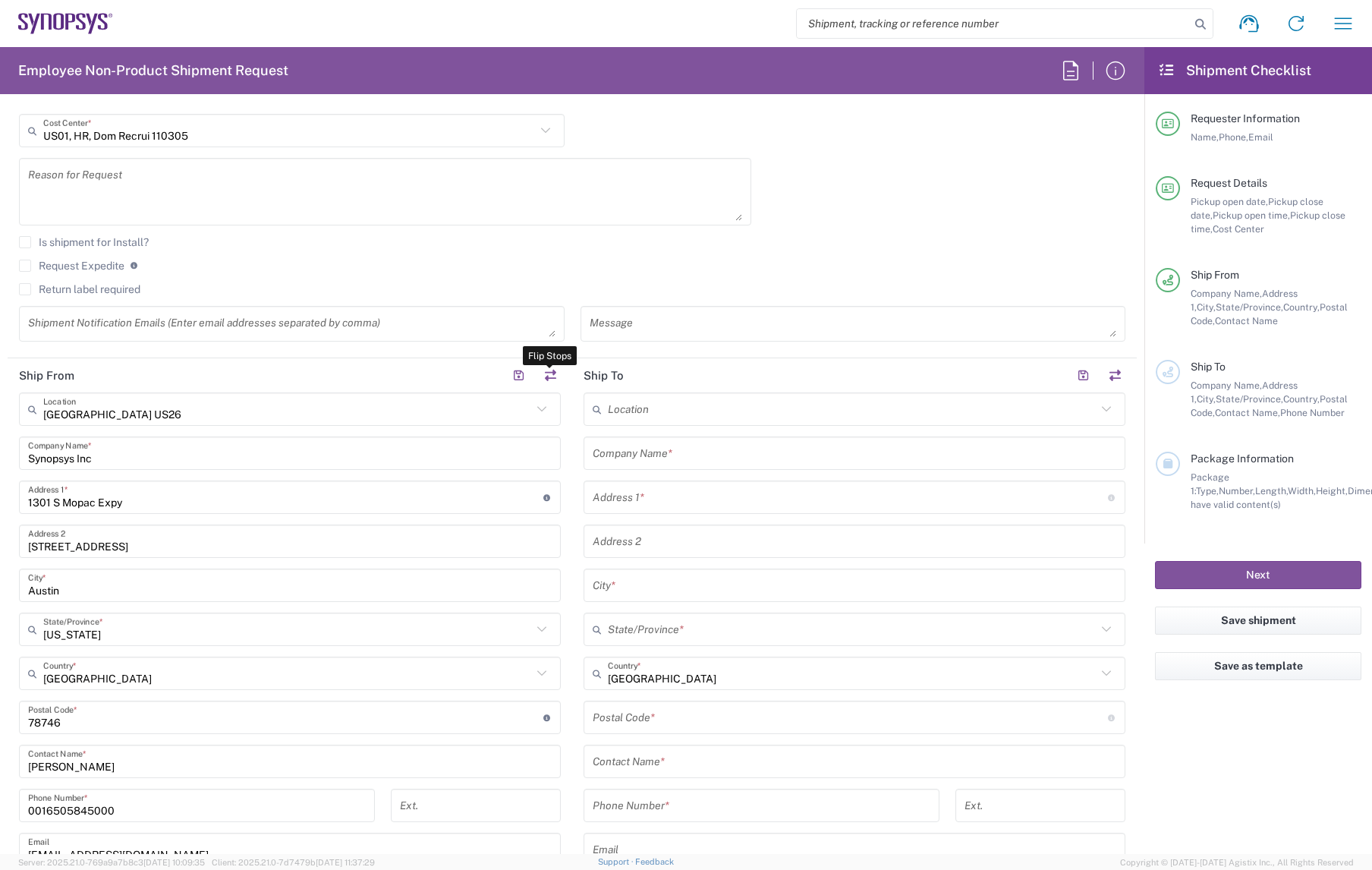
type input "Austin"
type input "Texas"
type input "78746"
type input "Zoe Kouretas"
type input "0016505845000"
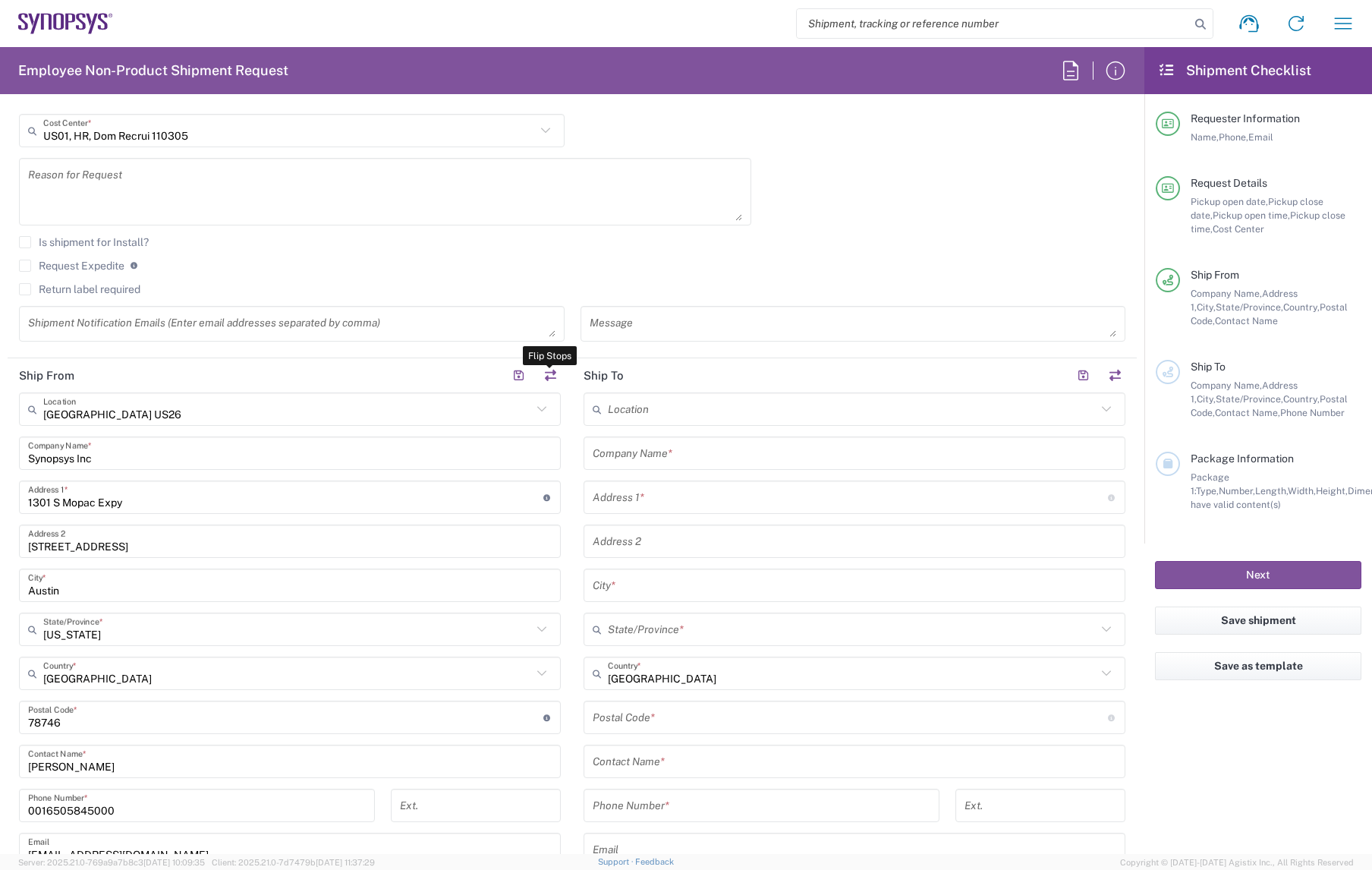
type input "zoek@synopsys.com"
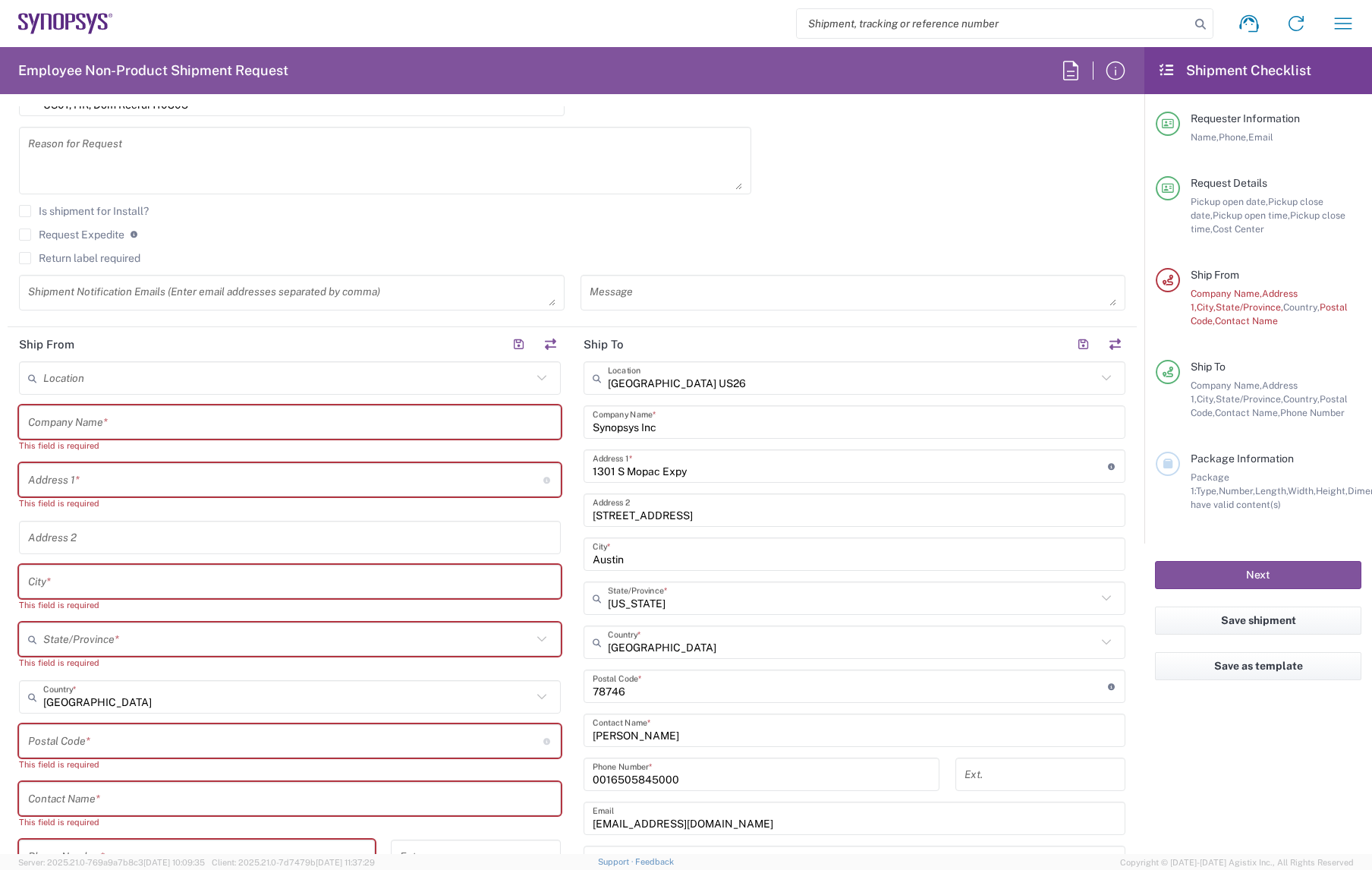
scroll to position [460, 0]
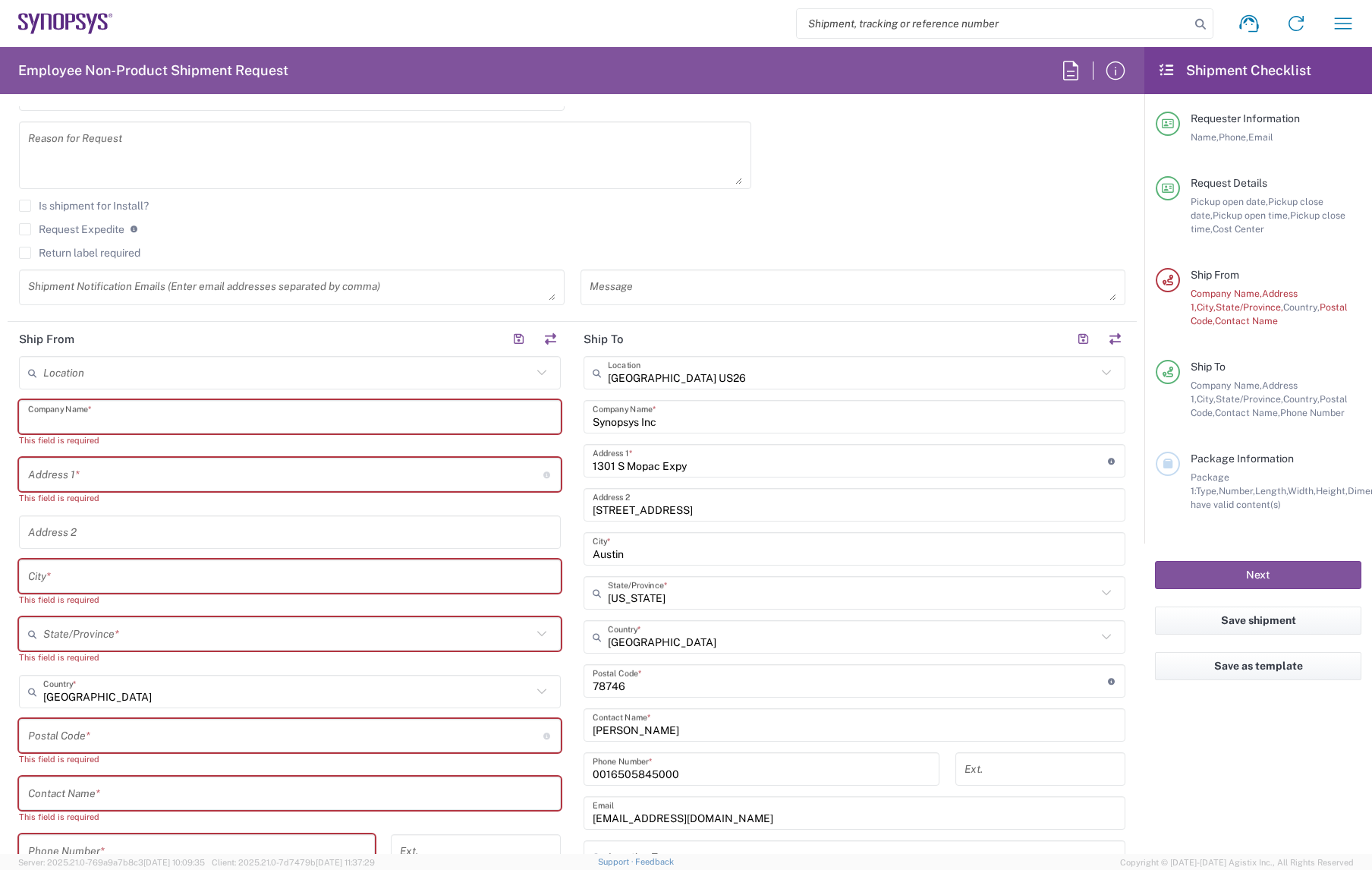
click at [144, 418] on input "text" at bounding box center [290, 417] width 524 height 27
click at [141, 387] on div "Location" at bounding box center [290, 373] width 542 height 33
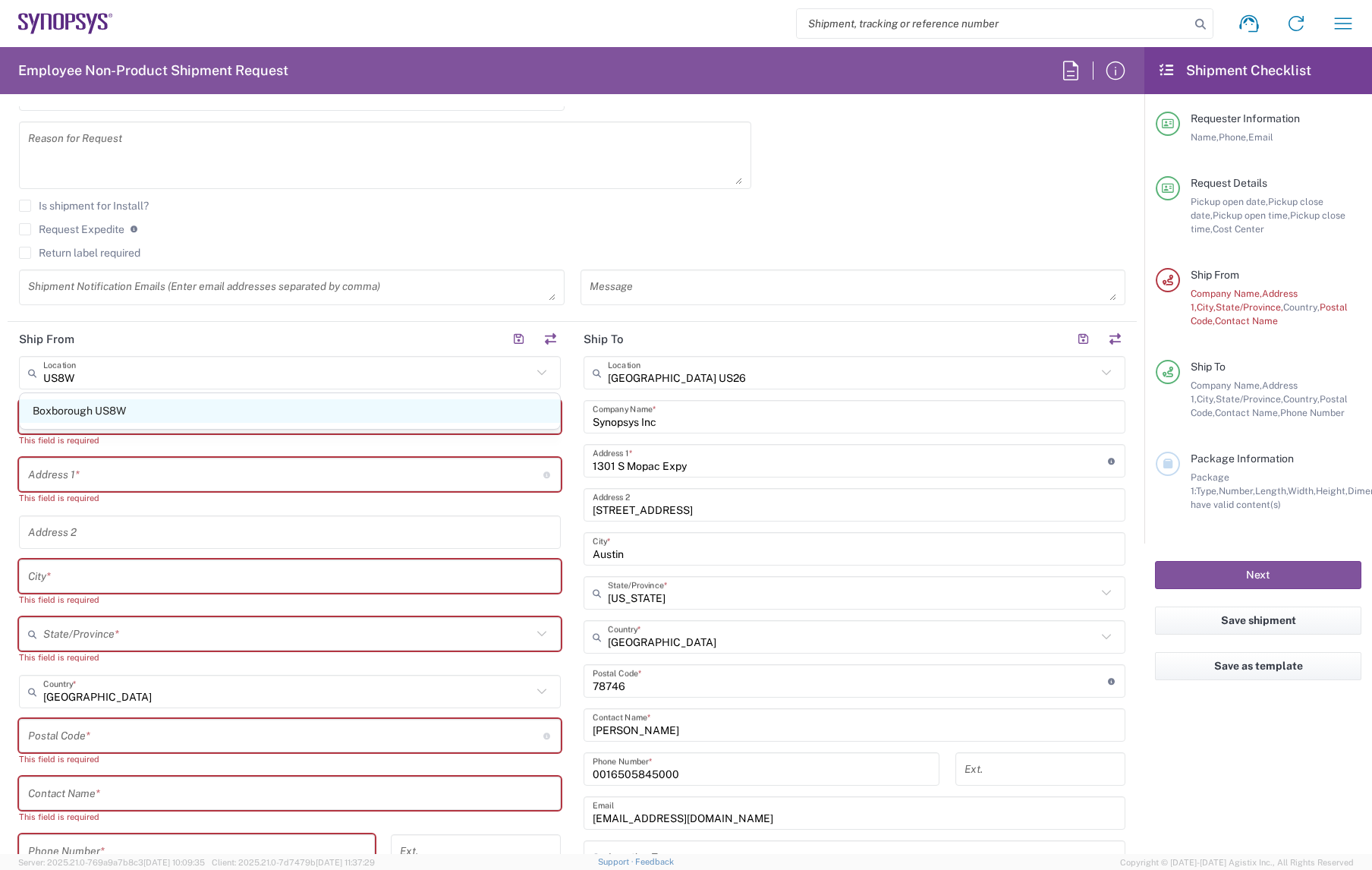
click at [131, 419] on span "Boxborough US8W" at bounding box center [290, 411] width 541 height 23
type input "Boxborough US8W"
type input "Synopsys Inc"
type input "90 Central St"
type input "Boxborough"
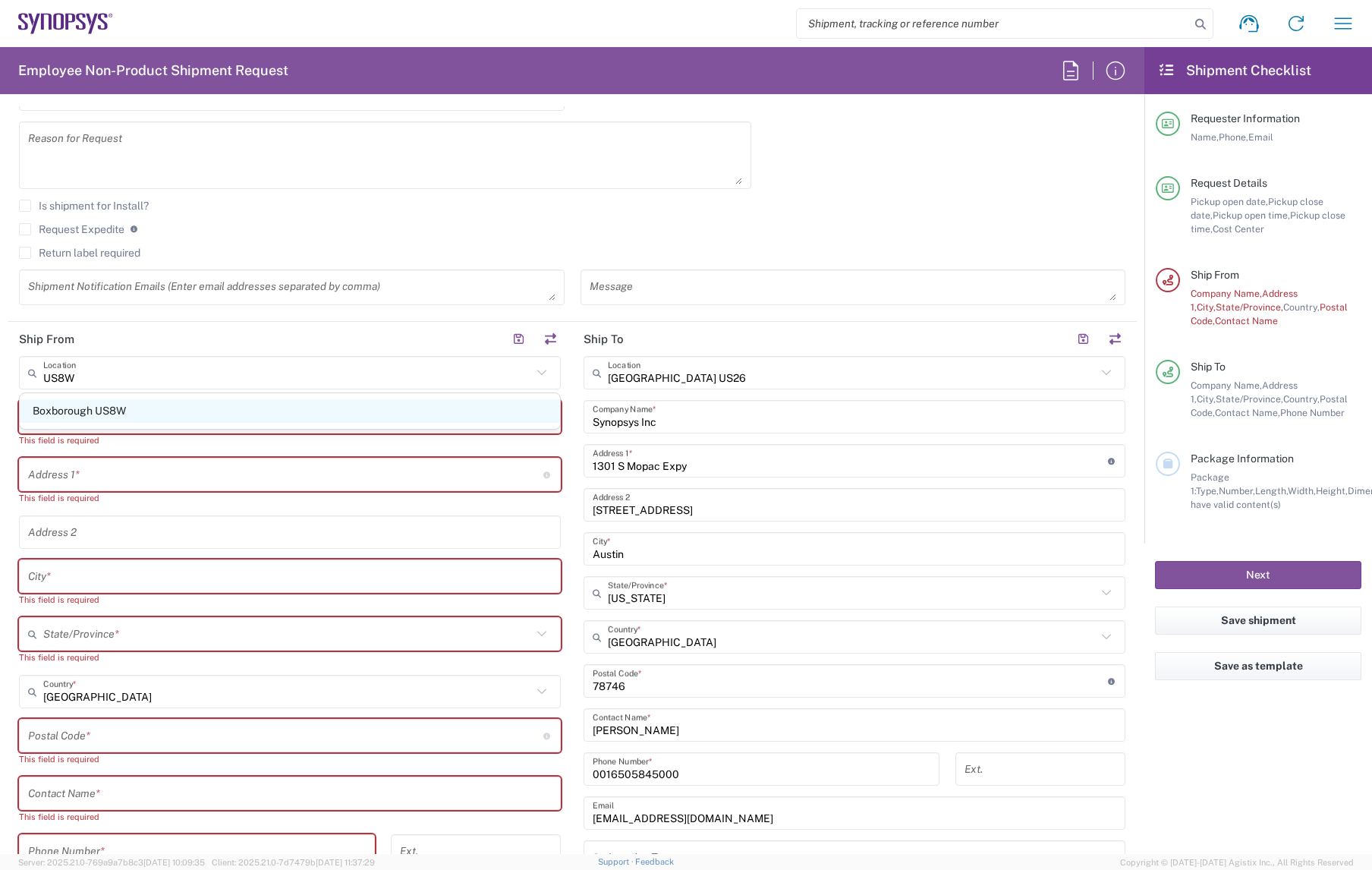
type input "Massachusetts"
type input "01719"
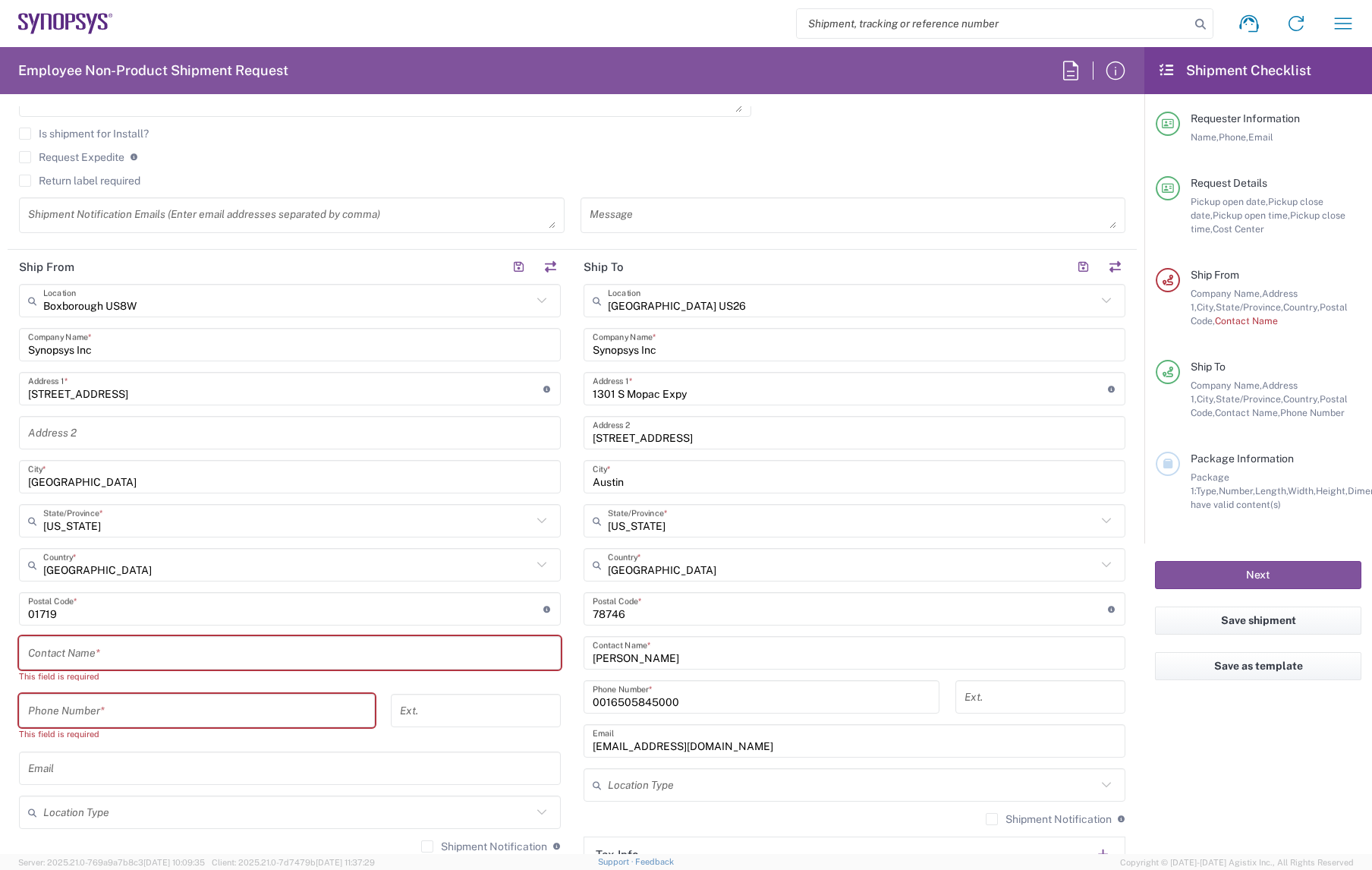
scroll to position [571, 0]
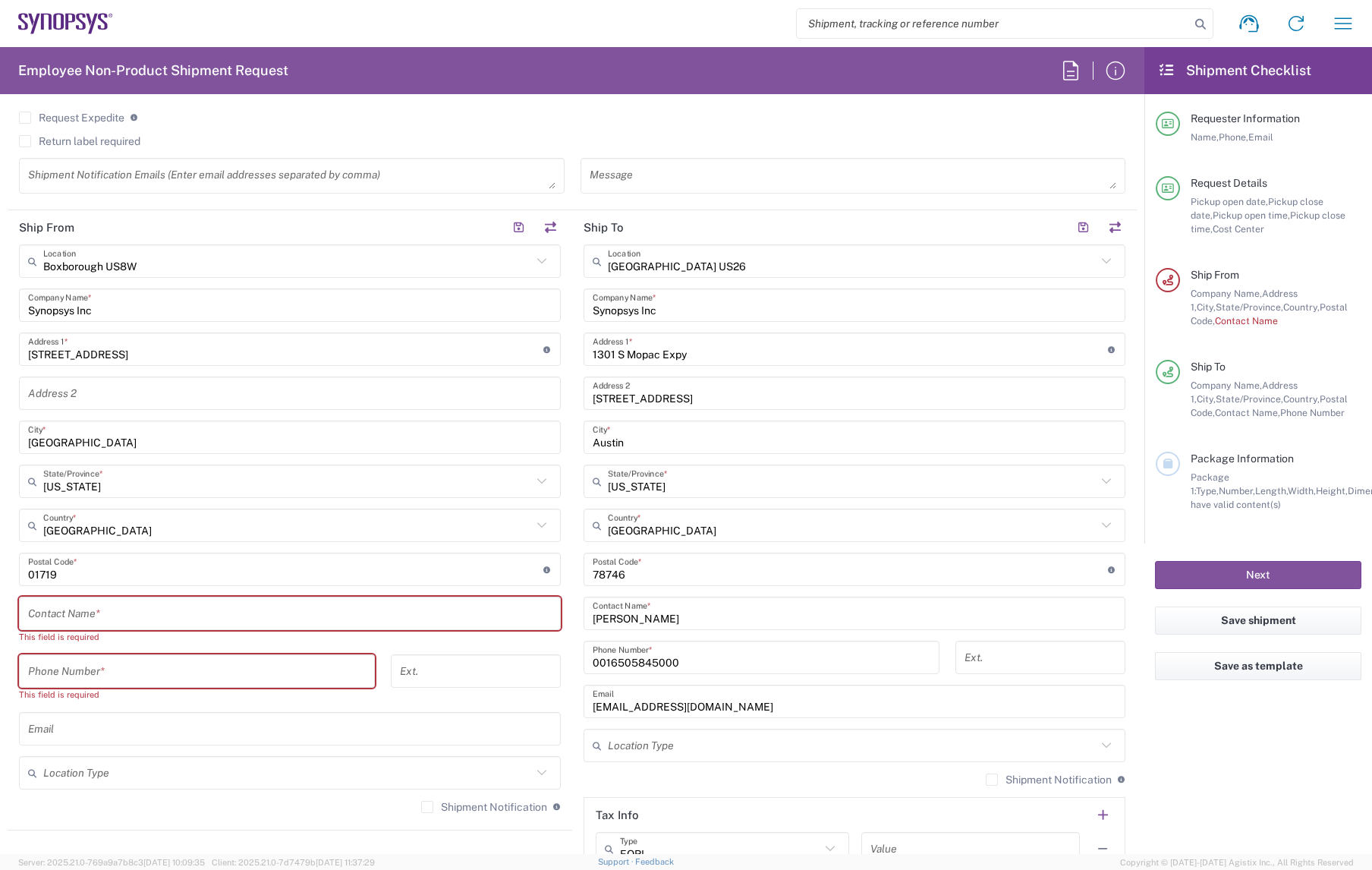
click at [262, 607] on input "text" at bounding box center [290, 614] width 524 height 27
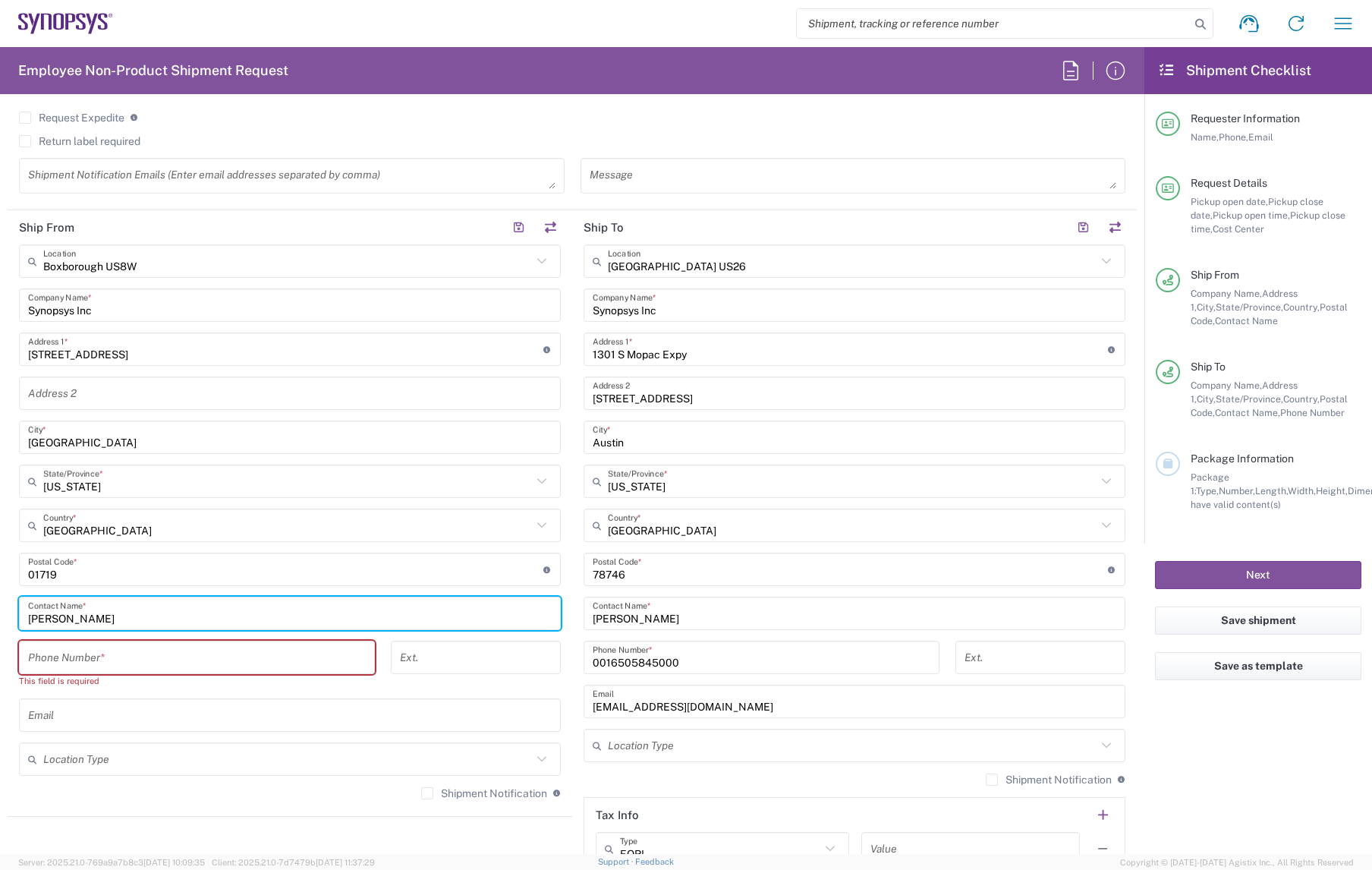
type input "Jessi Smith"
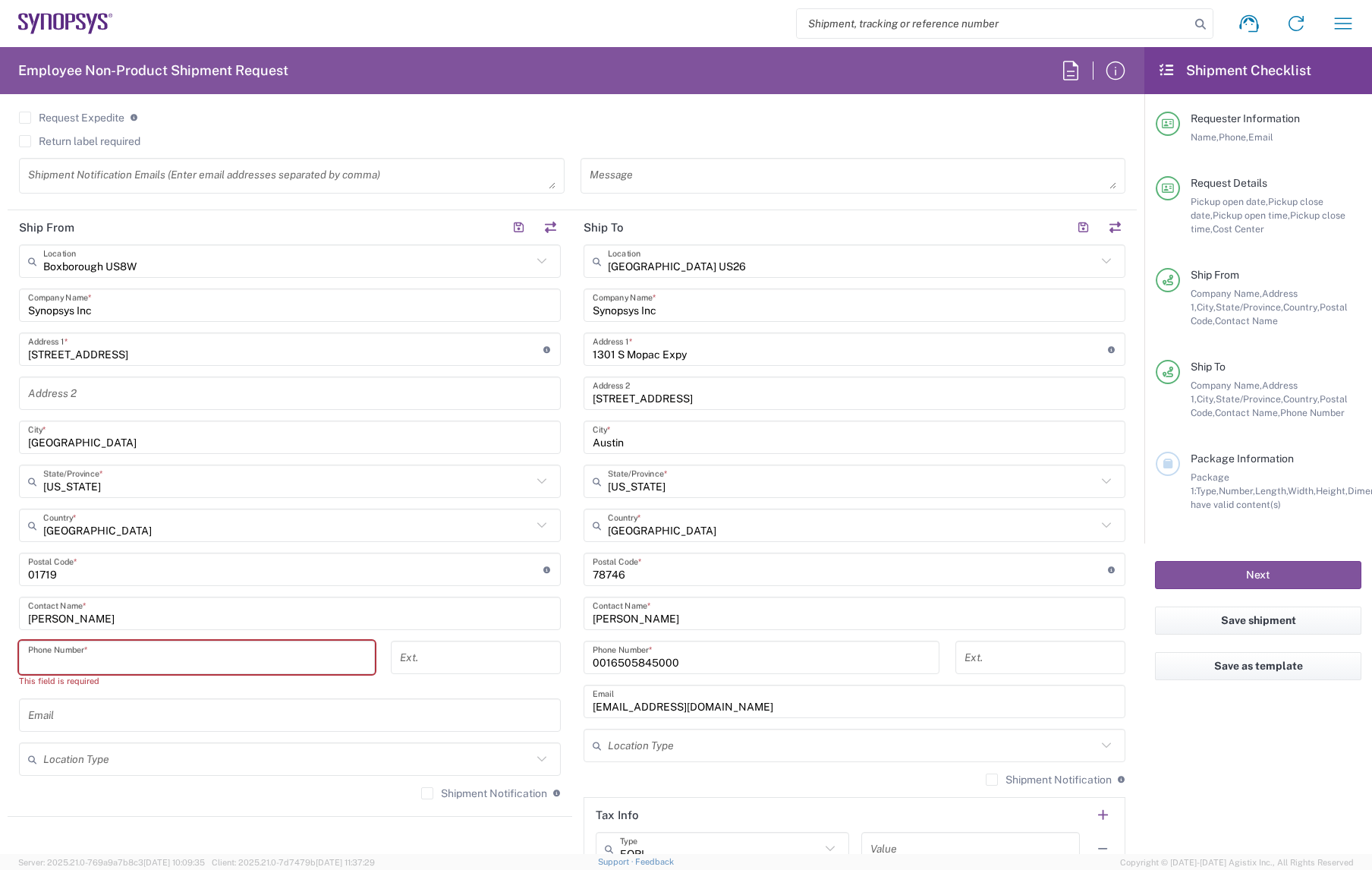
click at [236, 653] on input "tel" at bounding box center [197, 658] width 338 height 27
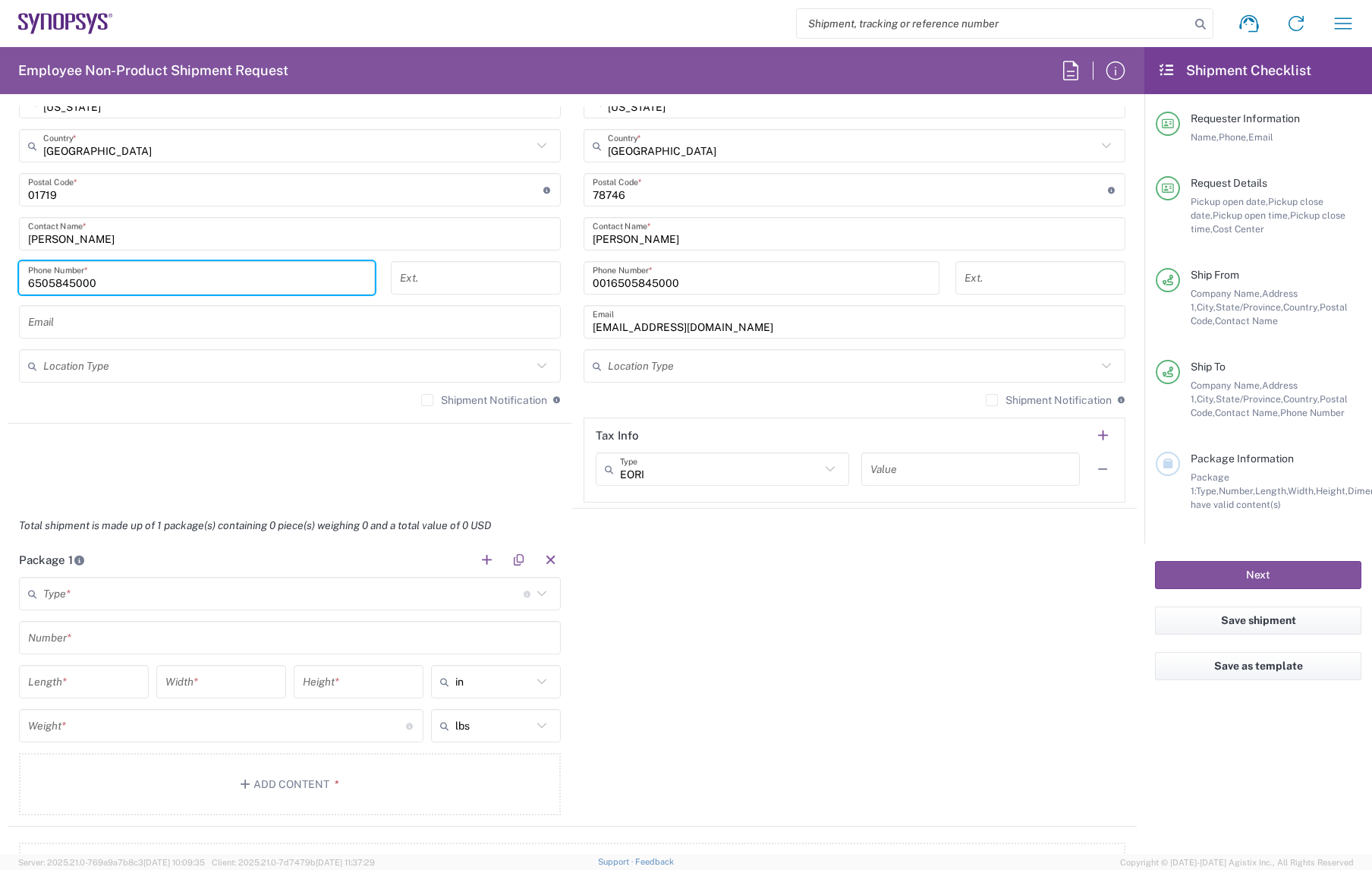
scroll to position [955, 0]
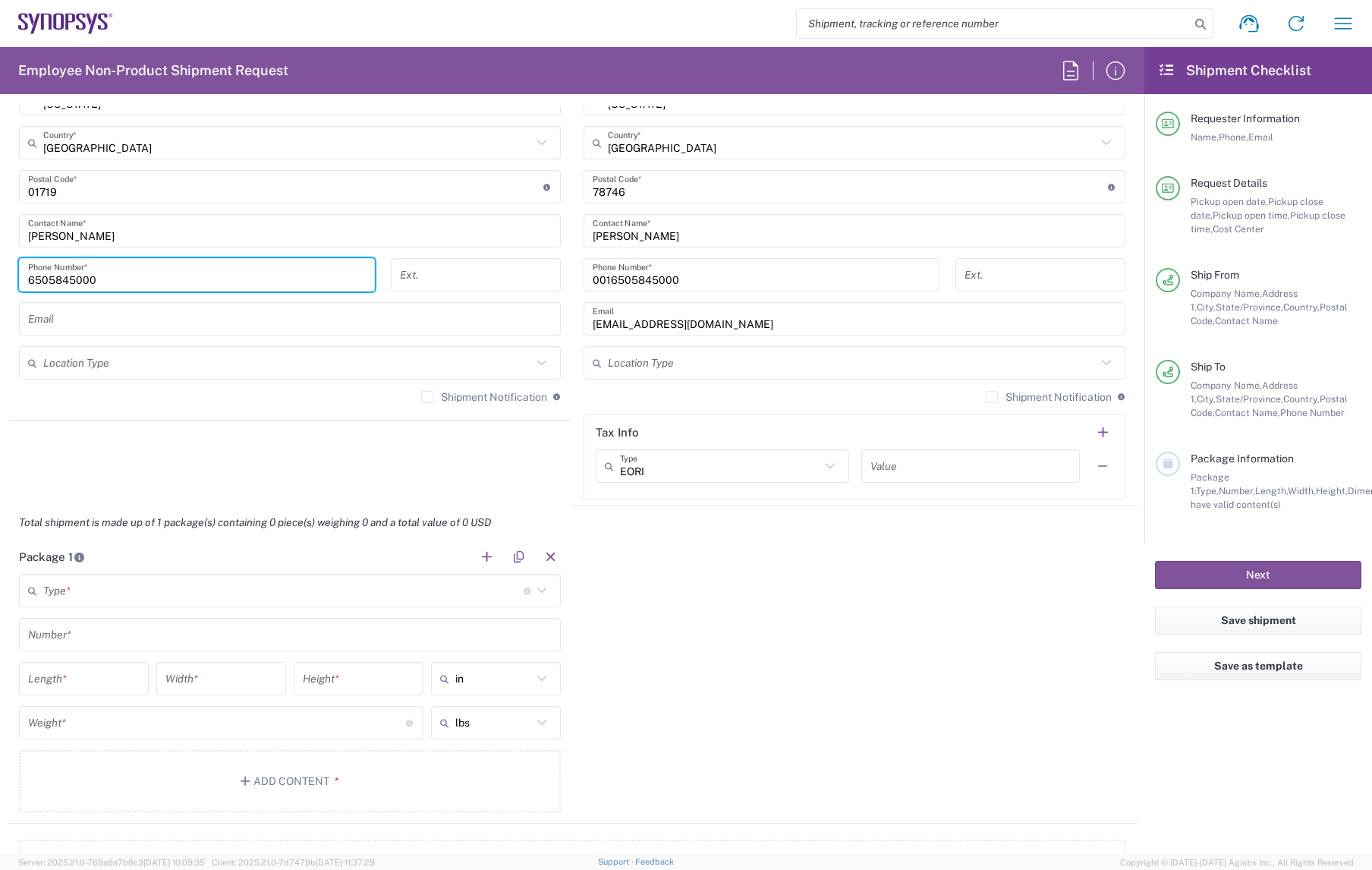
type input "6505845000"
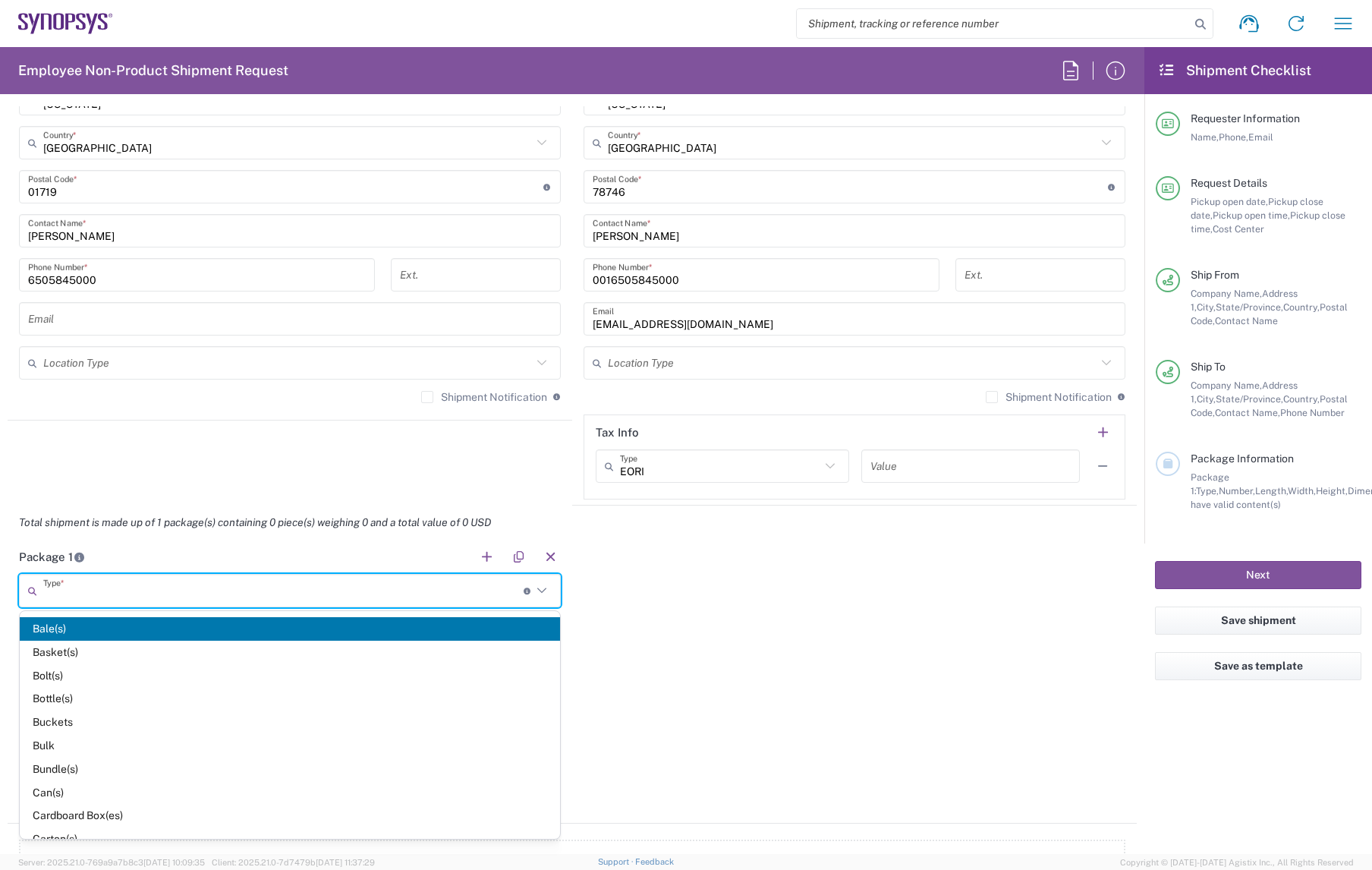
click at [182, 593] on input "text" at bounding box center [283, 591] width 480 height 27
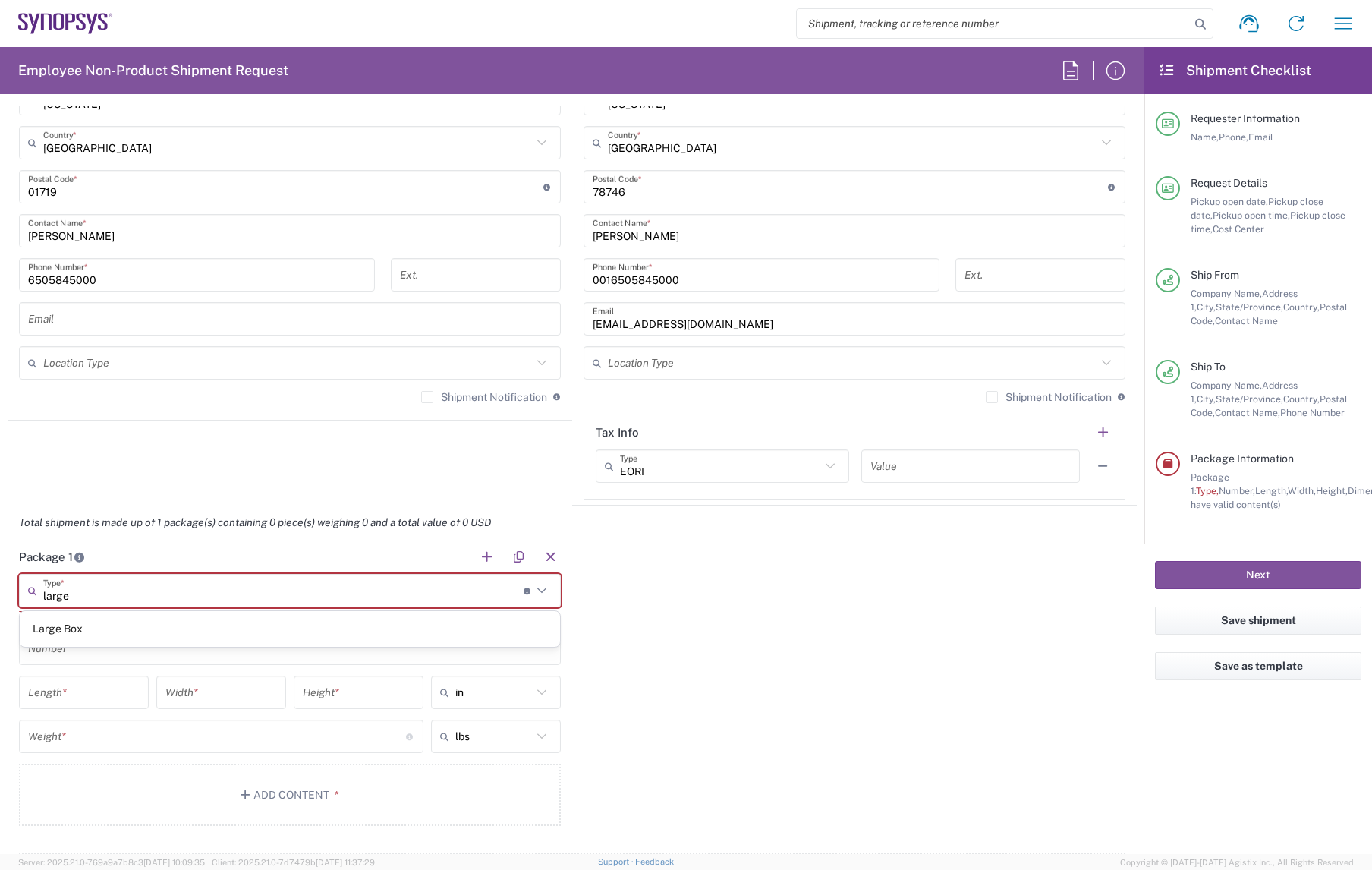
click at [147, 629] on span "Large Box" at bounding box center [290, 629] width 541 height 23
type input "Large Box"
type input "17.5"
type input "12.5"
type input "3"
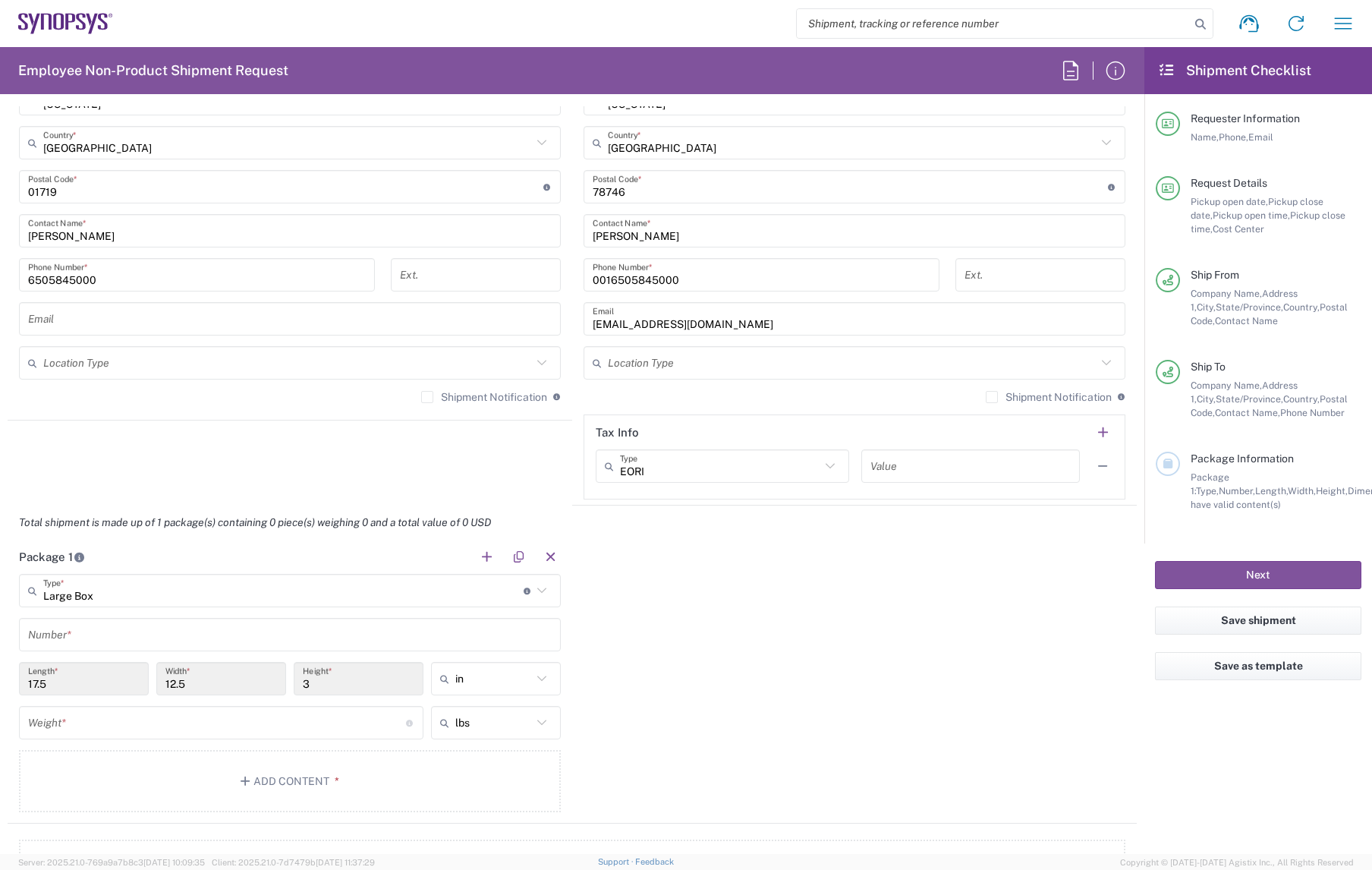
click at [79, 630] on input "text" at bounding box center [290, 636] width 524 height 27
type input "1"
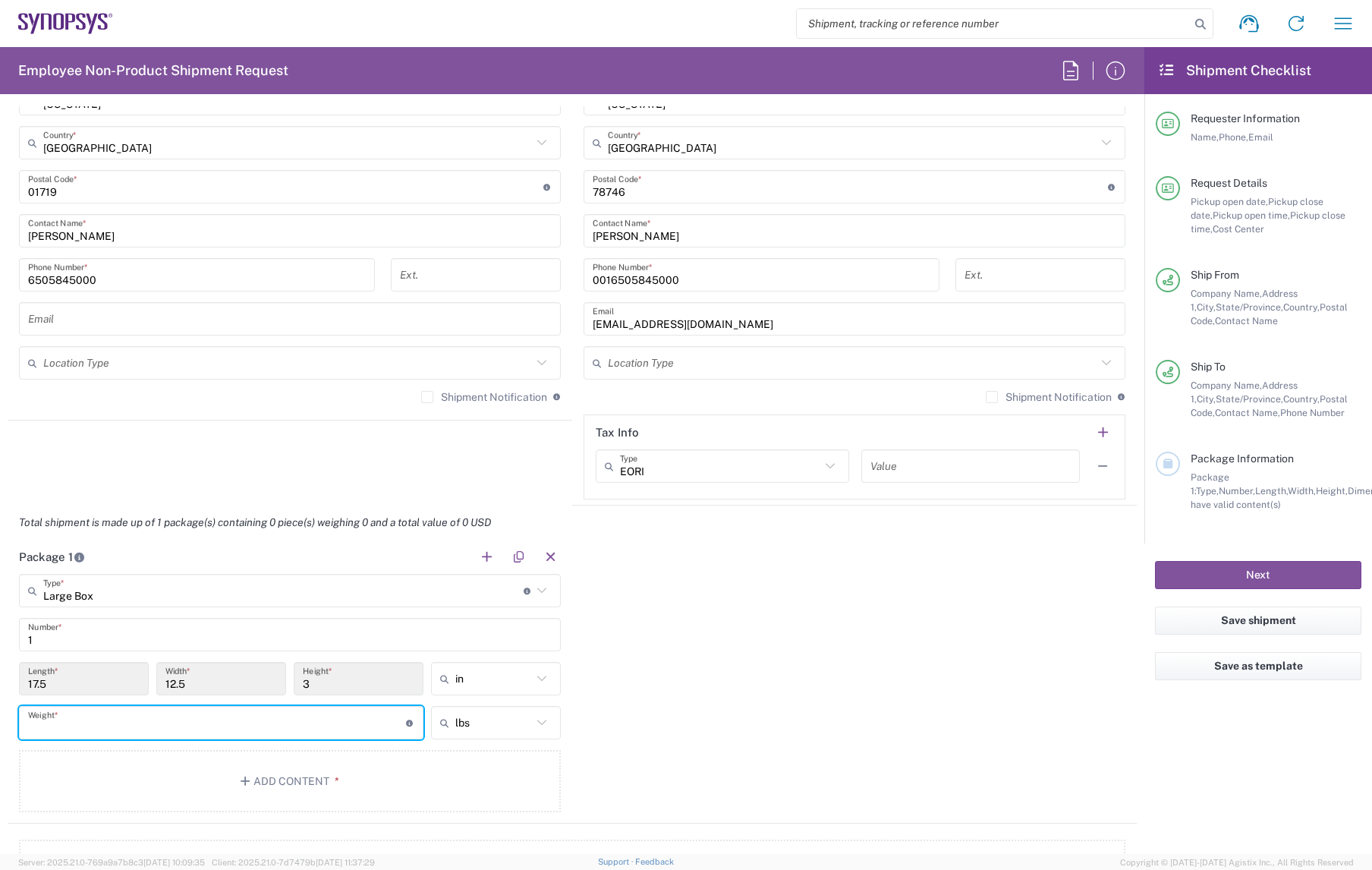
click at [77, 669] on input "number" at bounding box center [217, 723] width 378 height 27
type input "10"
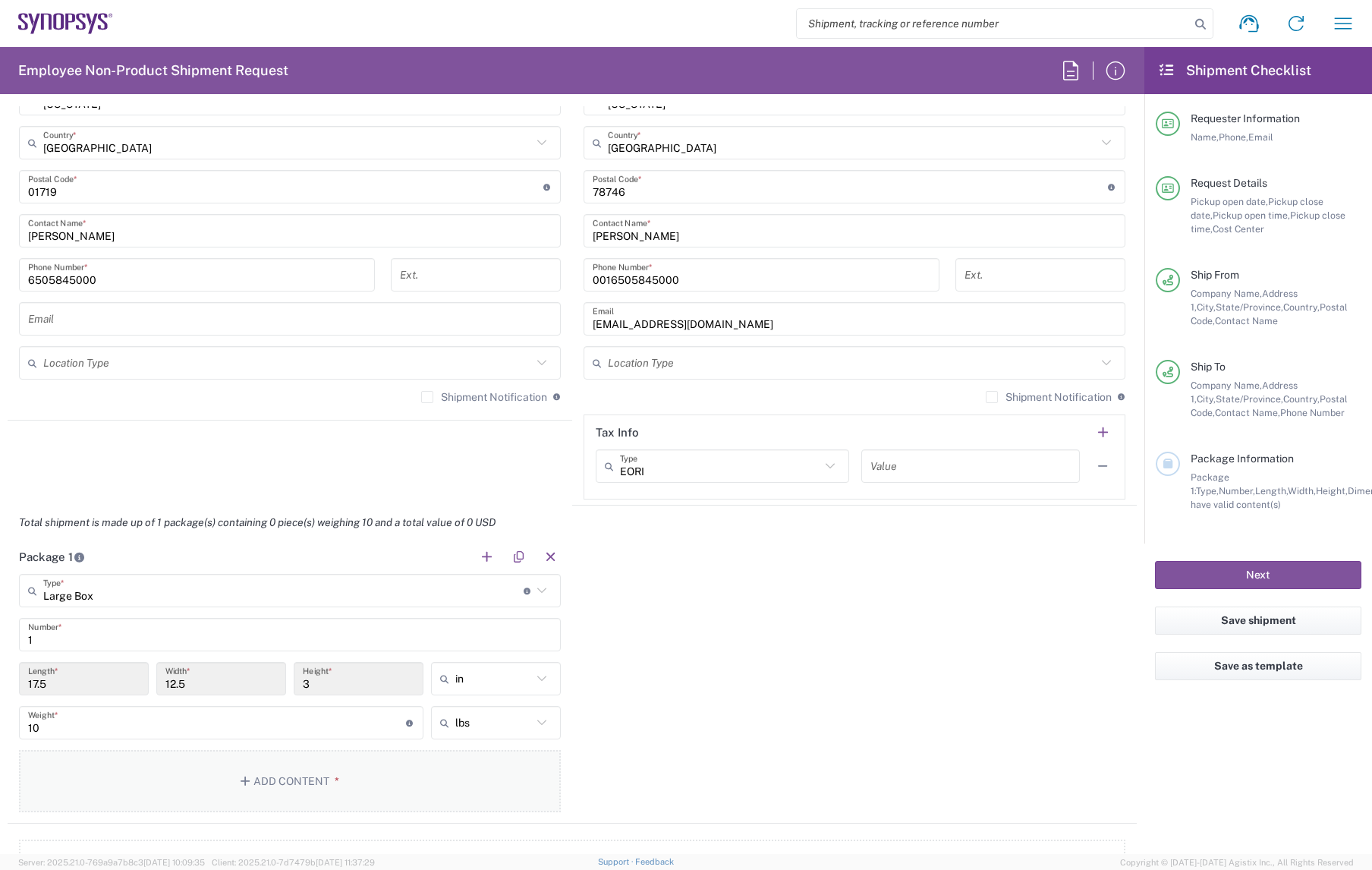
click at [166, 669] on button "Add Content *" at bounding box center [290, 782] width 542 height 62
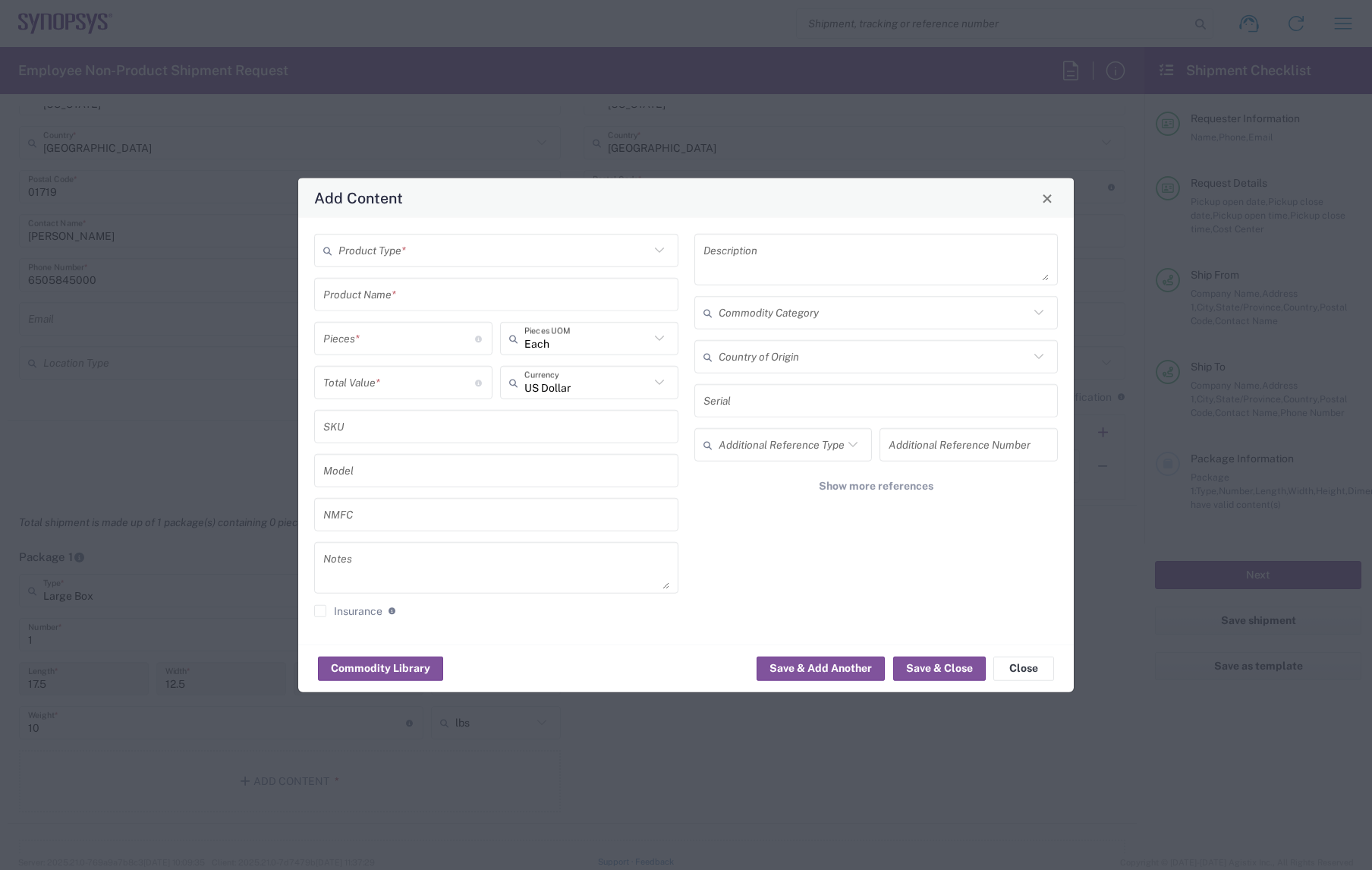
click at [403, 240] on input "text" at bounding box center [494, 250] width 311 height 27
drag, startPoint x: 392, startPoint y: 303, endPoint x: 381, endPoint y: 301, distance: 11.2
click at [391, 303] on span "General Commodity" at bounding box center [496, 312] width 363 height 23
type input "General Commodity"
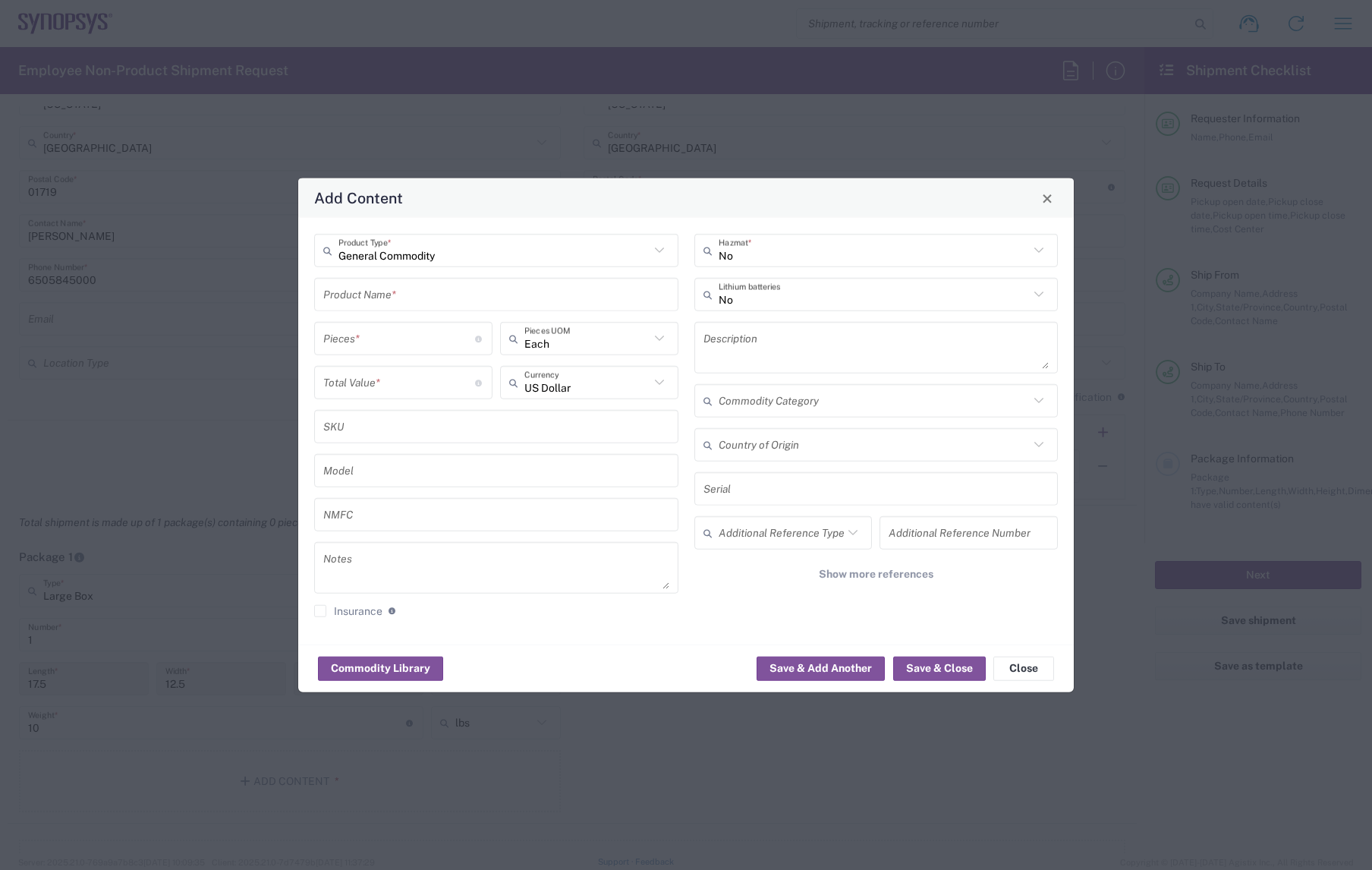
click at [363, 300] on input "text" at bounding box center [496, 294] width 346 height 27
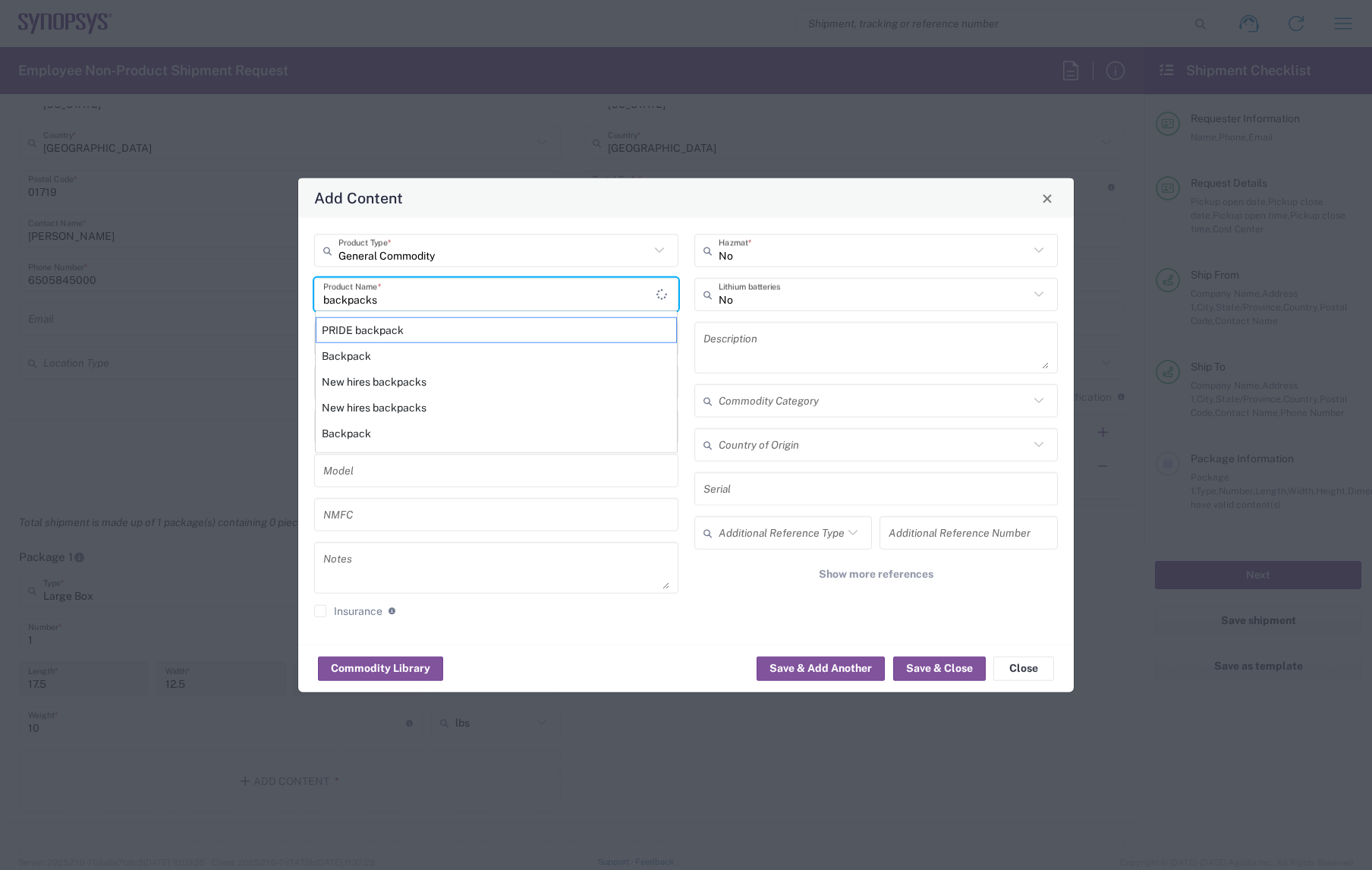
type input "backpacks"
click at [682, 329] on div "General Commodity Product Type * backpacks Product Name * PRIDE backpack Backpa…" at bounding box center [496, 431] width 380 height 395
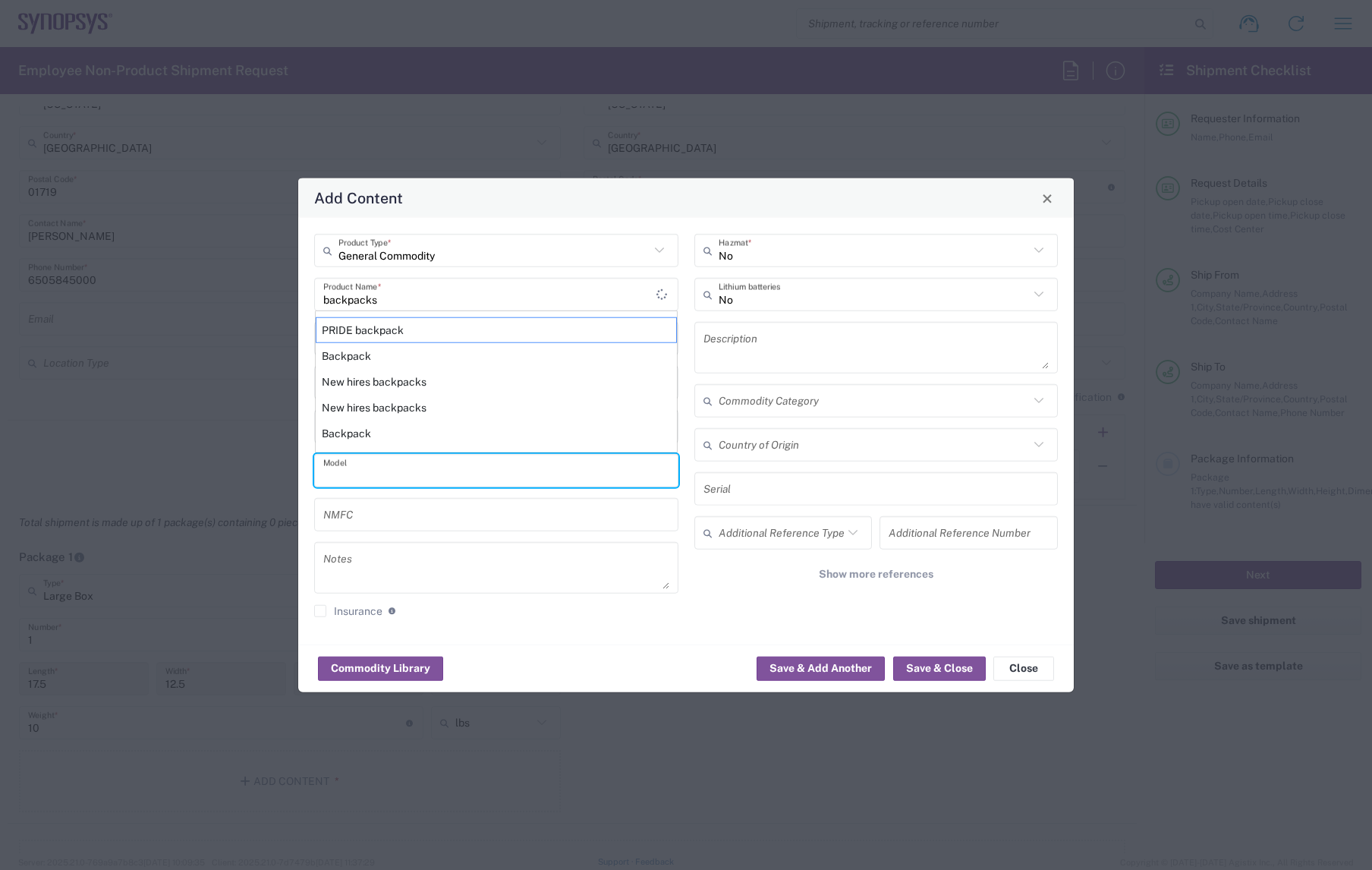
click at [366, 478] on input "text" at bounding box center [496, 471] width 346 height 27
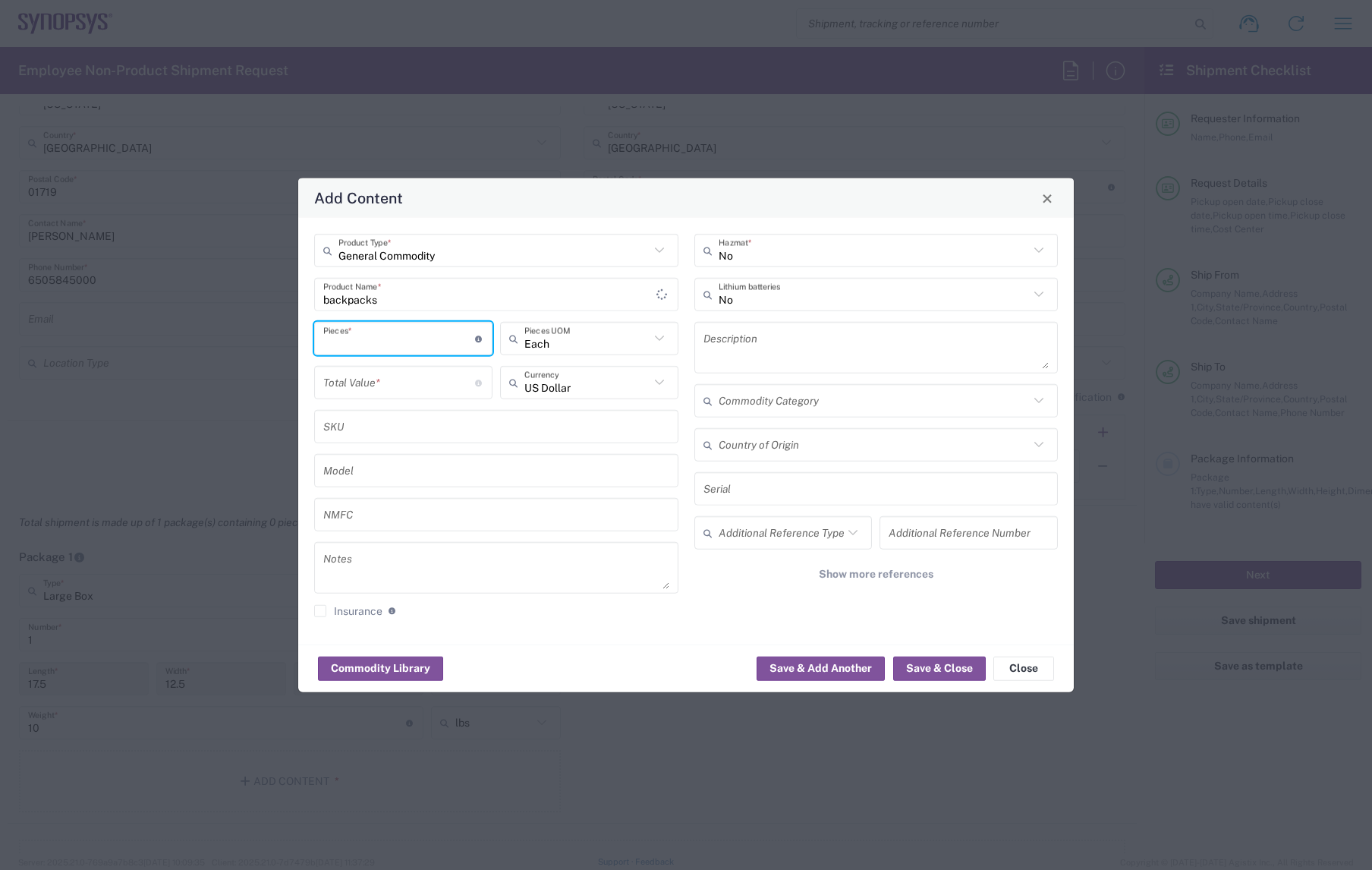
click at [356, 336] on input "number" at bounding box center [399, 339] width 151 height 27
type input "3"
click at [362, 385] on input "number" at bounding box center [399, 382] width 151 height 27
type input "150"
drag, startPoint x: 921, startPoint y: 664, endPoint x: 899, endPoint y: 658, distance: 22.8
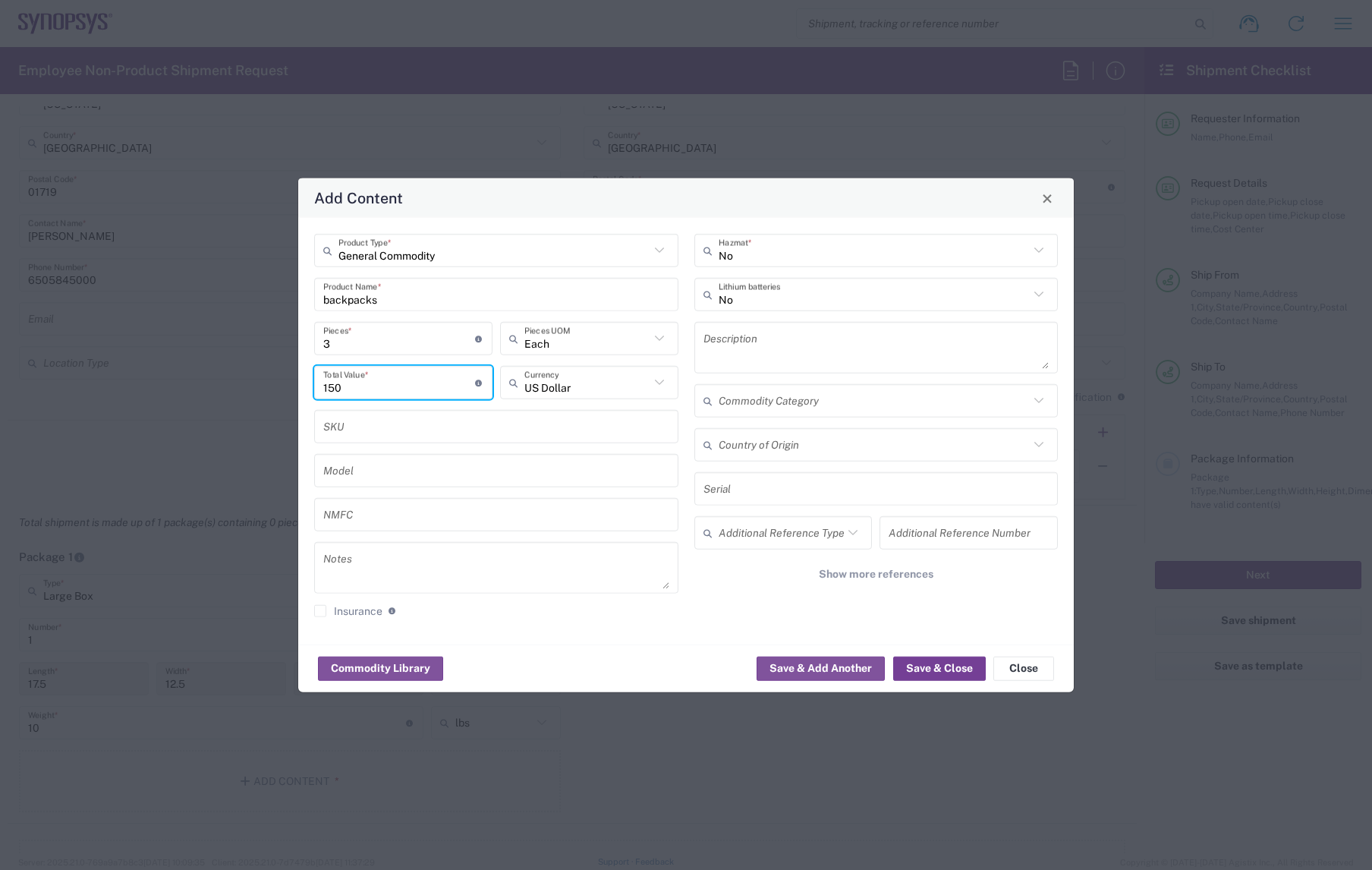
click at [921, 664] on button "Save & Close" at bounding box center [940, 668] width 93 height 24
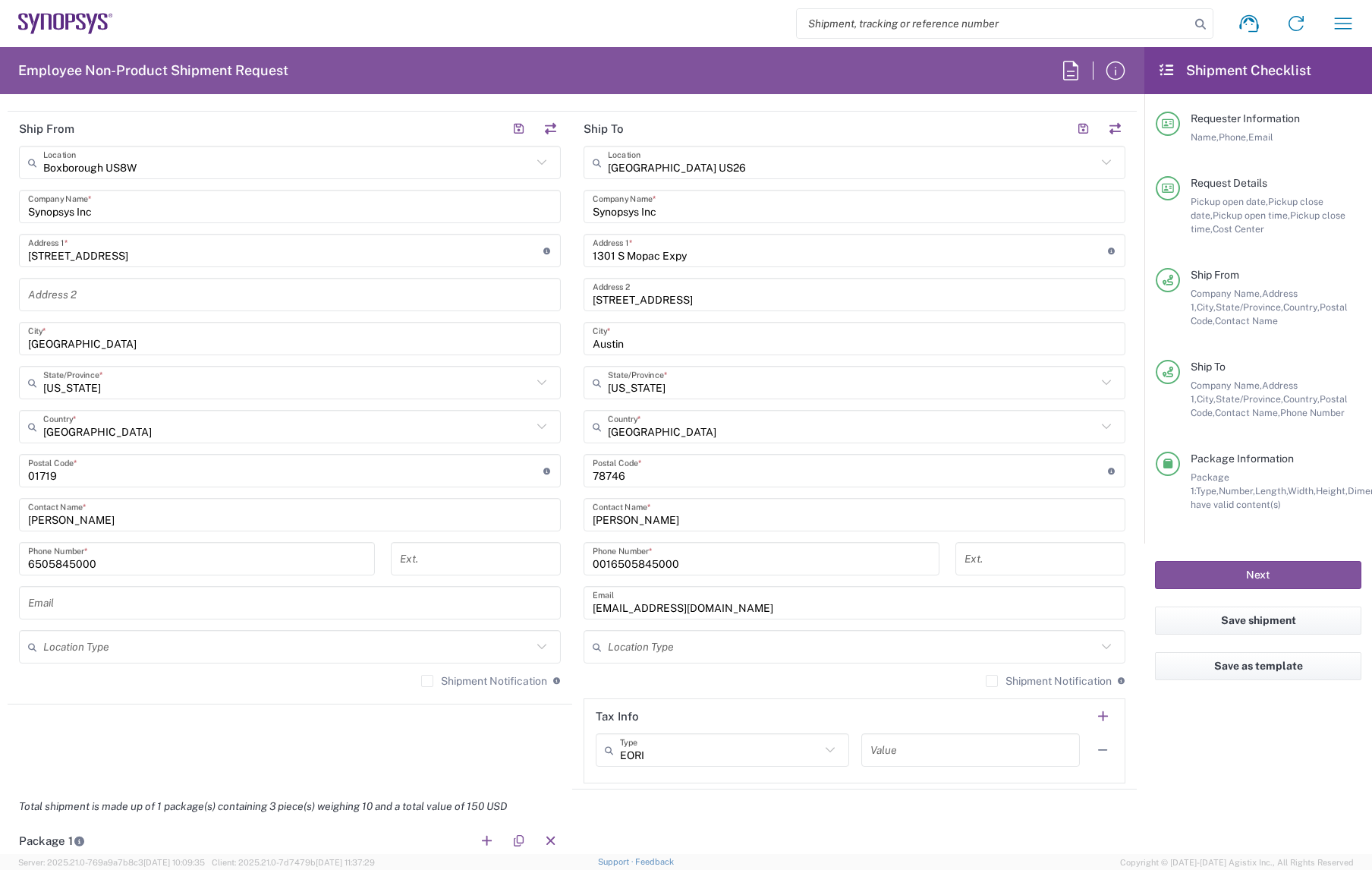
scroll to position [669, 0]
click at [1268, 571] on button "Next" at bounding box center [1258, 576] width 207 height 29
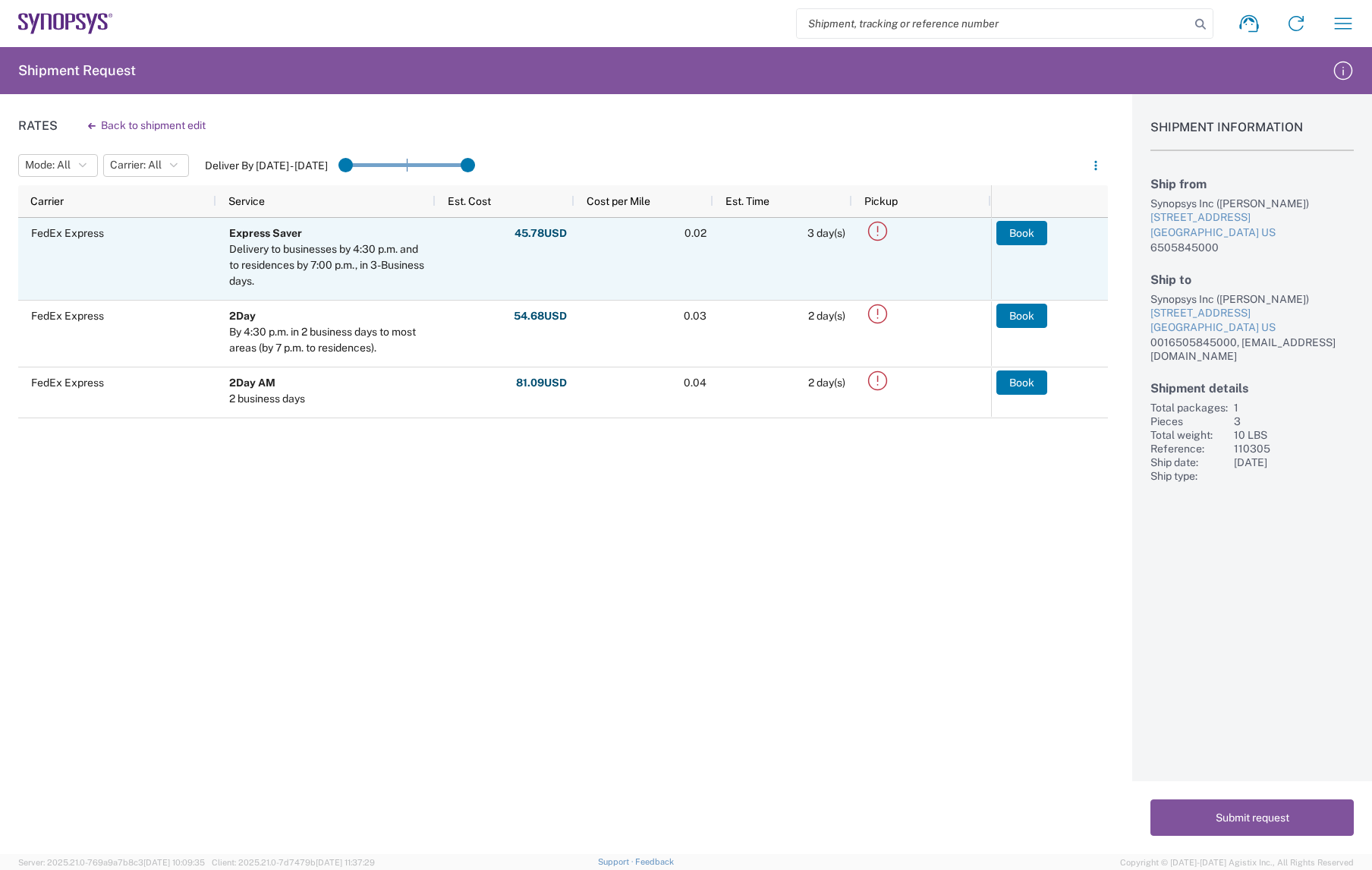
click at [1029, 235] on button "Book" at bounding box center [1021, 233] width 51 height 24
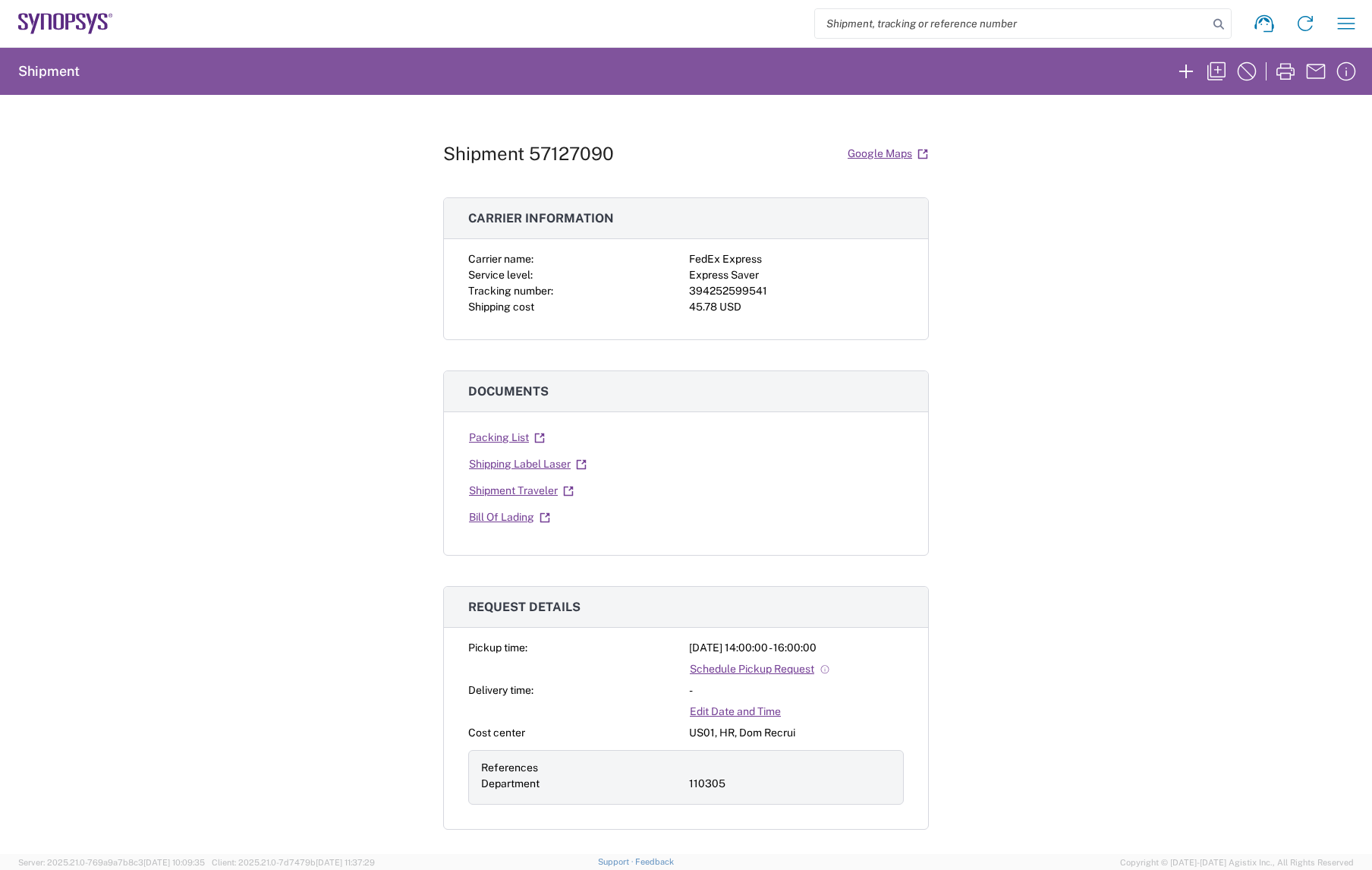
click at [1140, 182] on div "Shipment 57127090 Google Maps Carrier information Carrier name: FedEx Express S…" at bounding box center [686, 474] width 1372 height 759
click at [1183, 67] on icon "button" at bounding box center [1186, 70] width 24 height 24
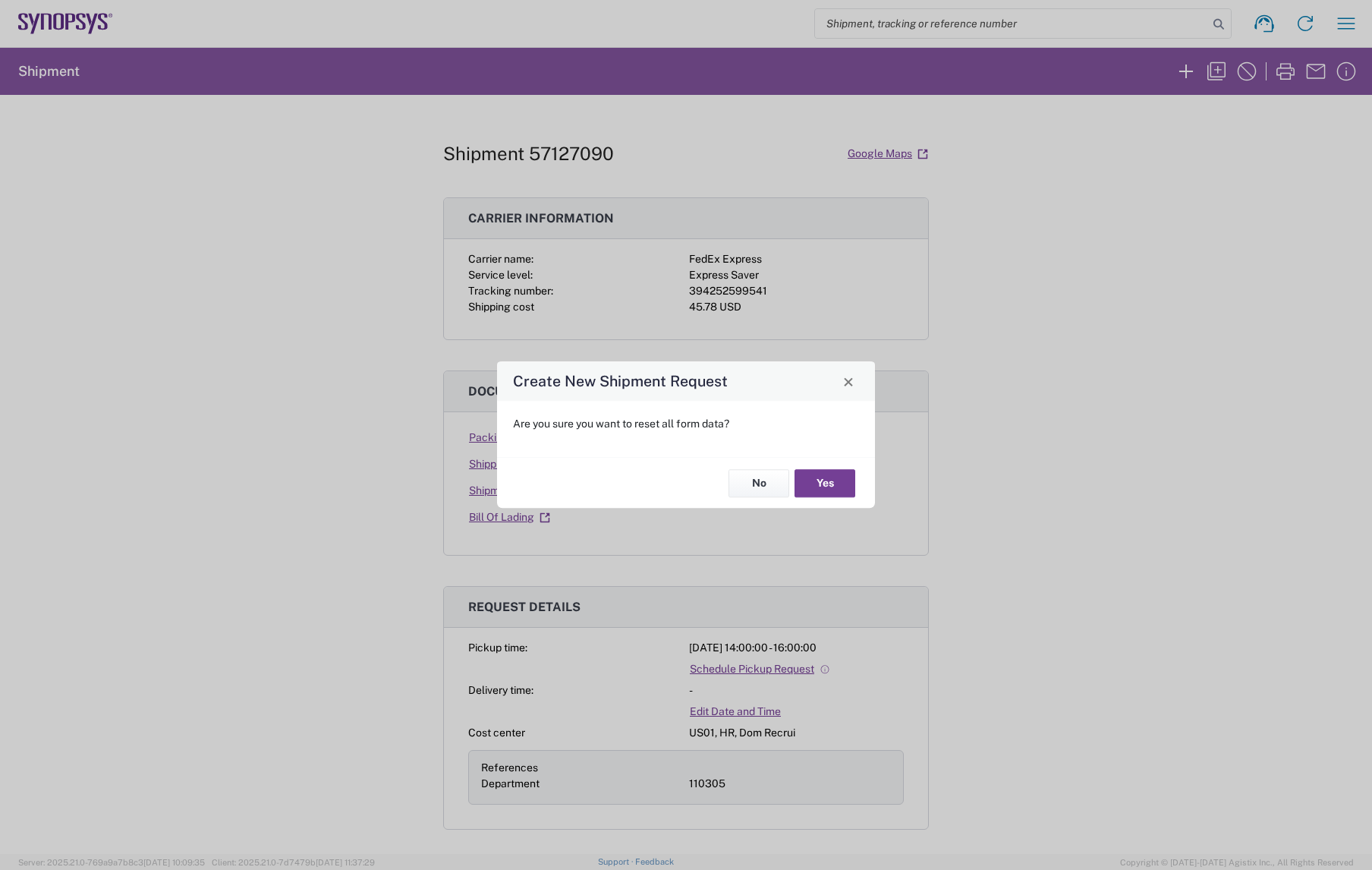
click at [818, 481] on button "Yes" at bounding box center [825, 483] width 61 height 29
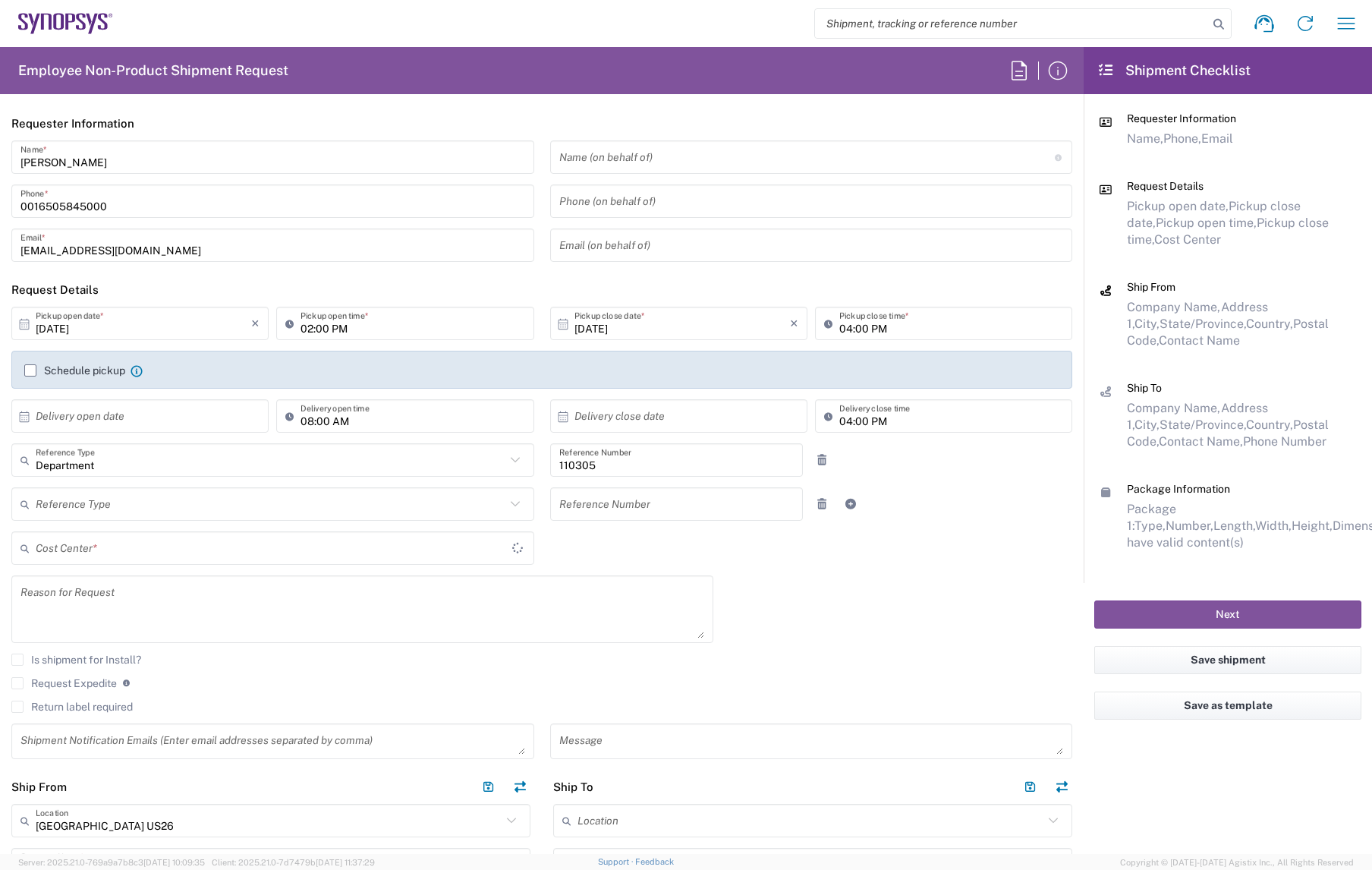
type input "US01, HR, Dom Recrui 110305"
type input "Texas"
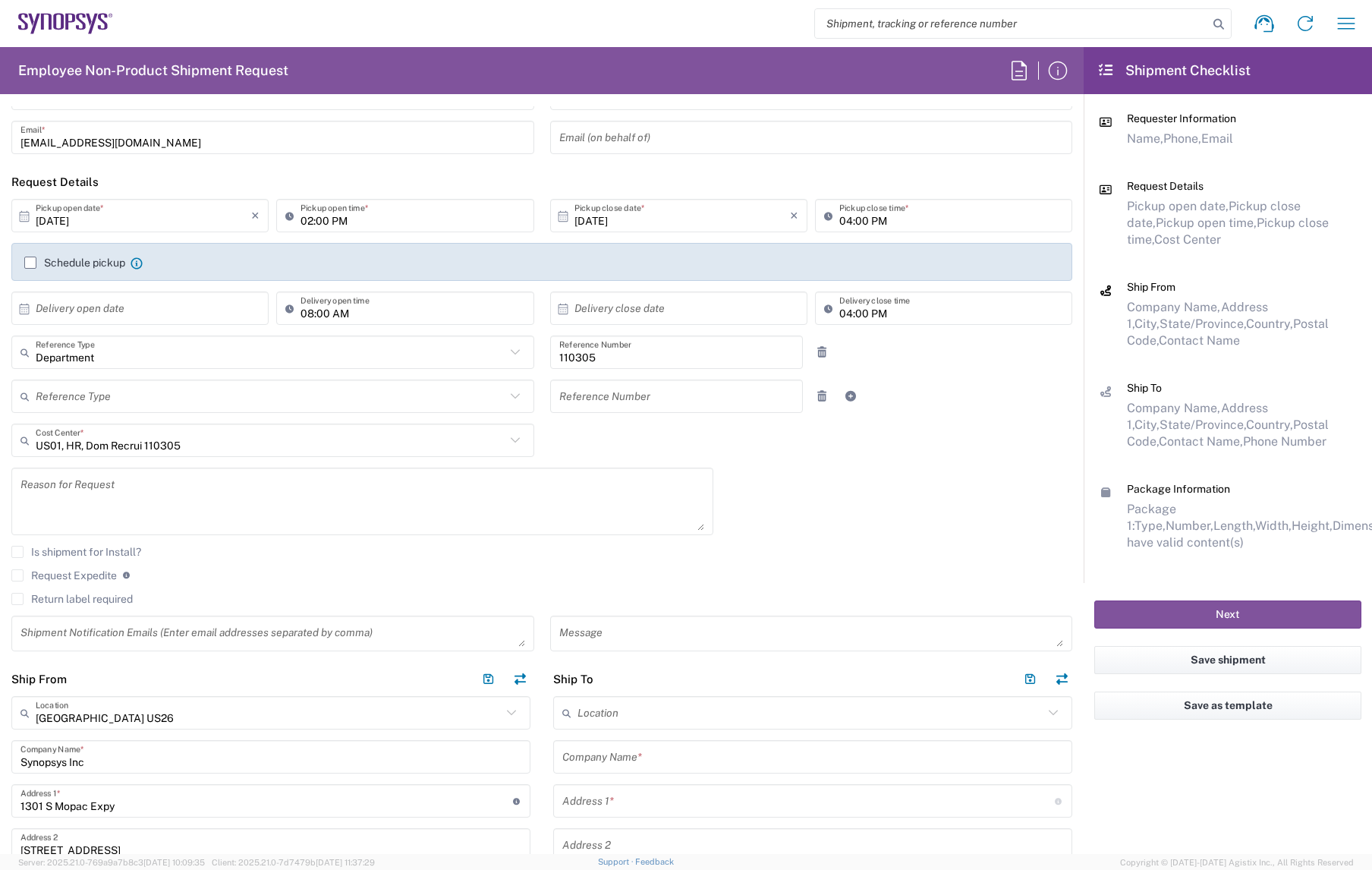
scroll to position [115, 0]
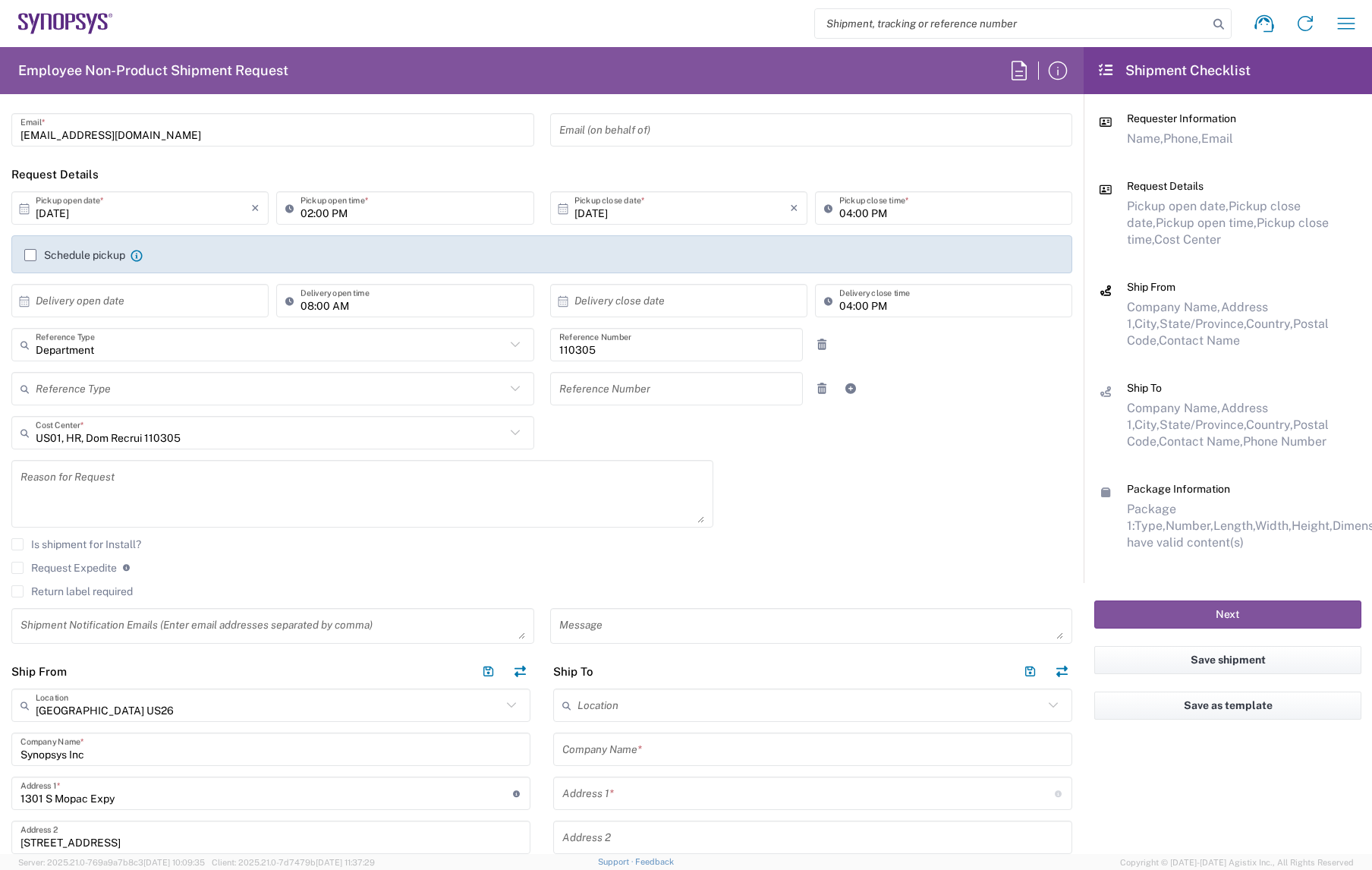
click at [809, 509] on div "10/14/2025 × Pickup open date * Cancel Apply 02:00 PM Pickup open time * 10/14/…" at bounding box center [542, 423] width 1077 height 464
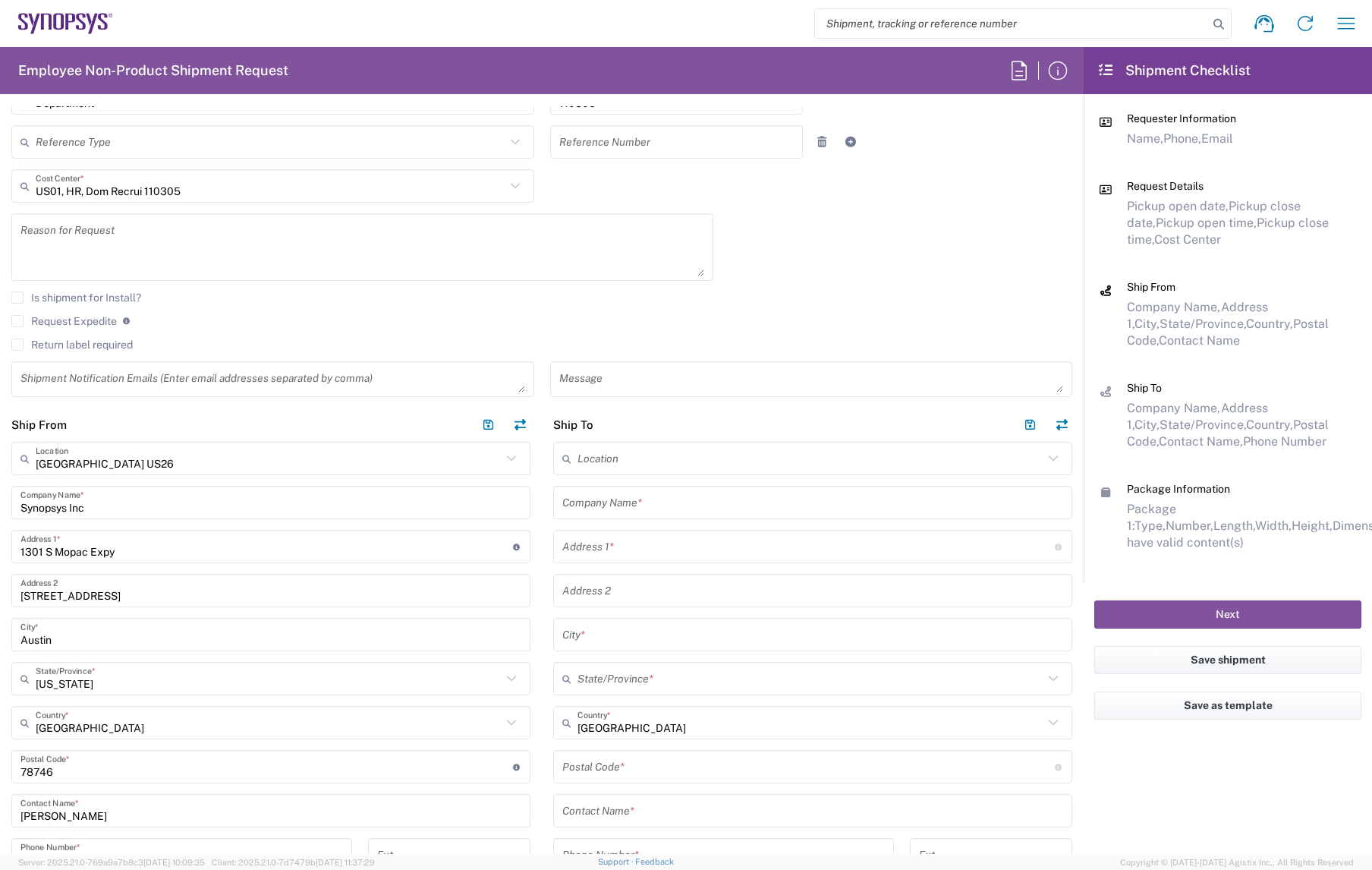
scroll to position [439, 0]
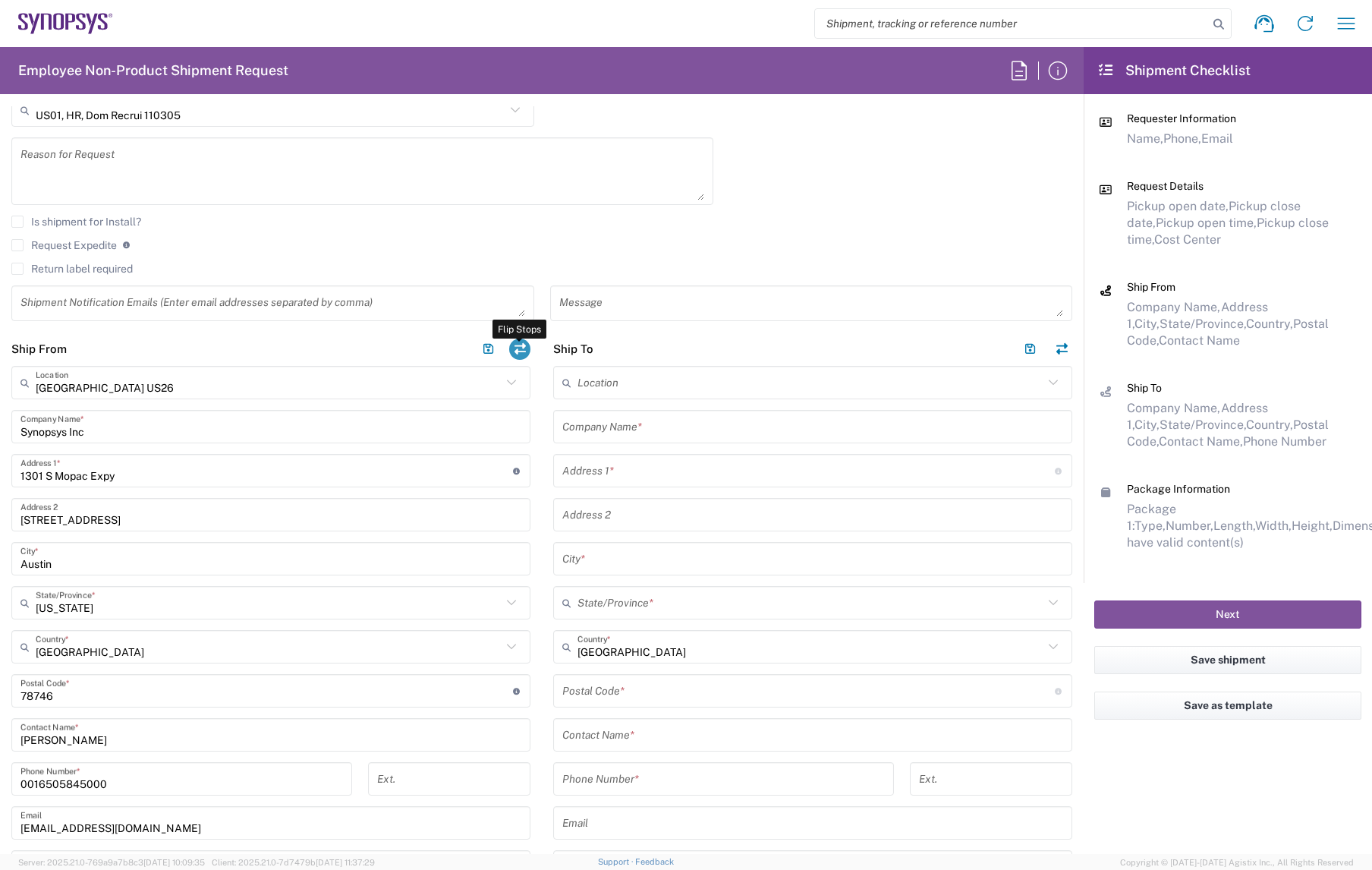
click at [527, 346] on button "button" at bounding box center [520, 349] width 21 height 21
type input "Austin US26"
type input "Synopsys Inc"
type input "1301 S Mopac Expy"
type input "Building 4, Suite 200"
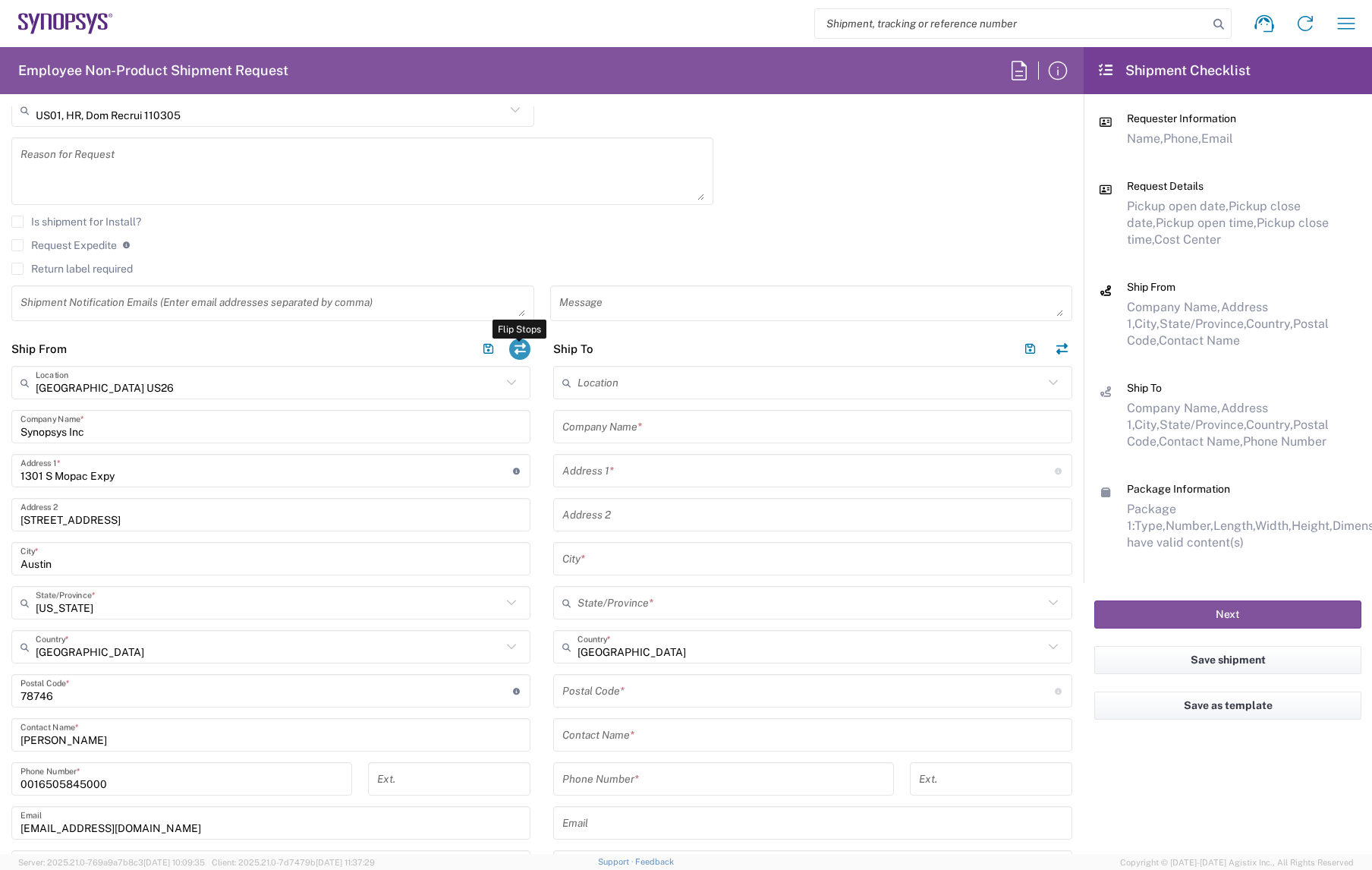
type input "Austin"
type input "Texas"
type input "78746"
type input "Zoe Kouretas"
type input "0016505845000"
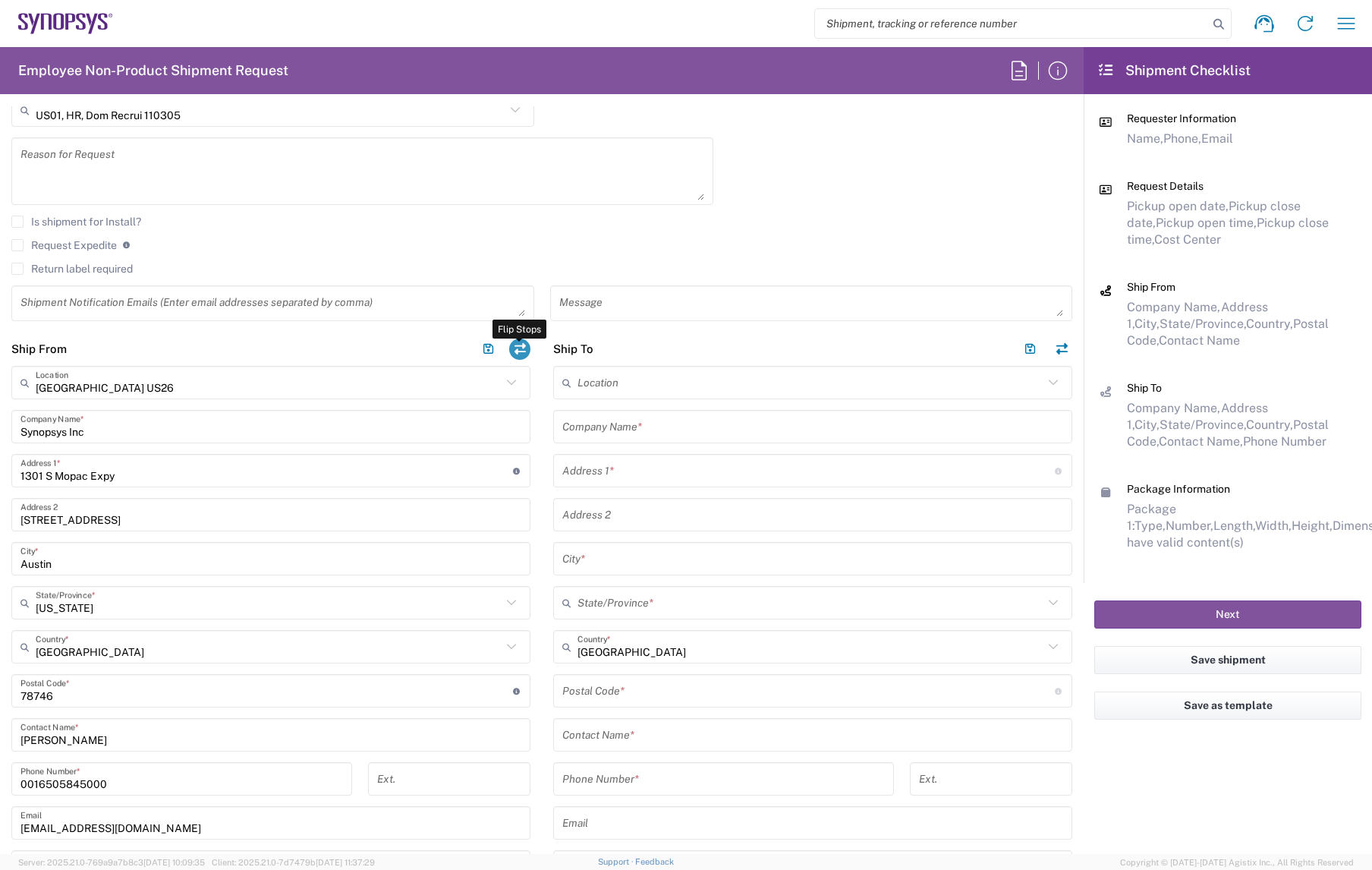
type input "zoek@synopsys.com"
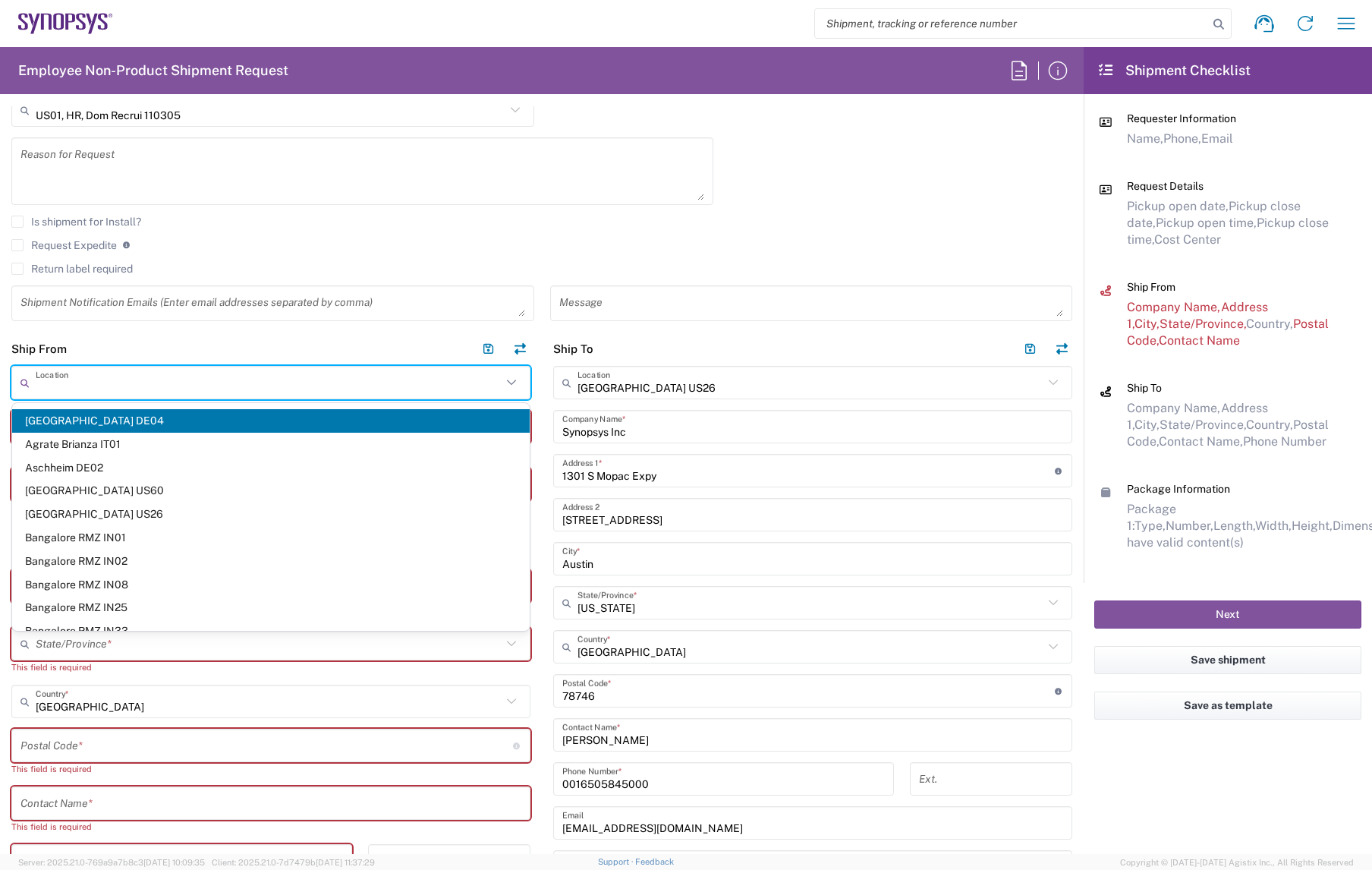
click at [284, 388] on input "text" at bounding box center [268, 383] width 466 height 27
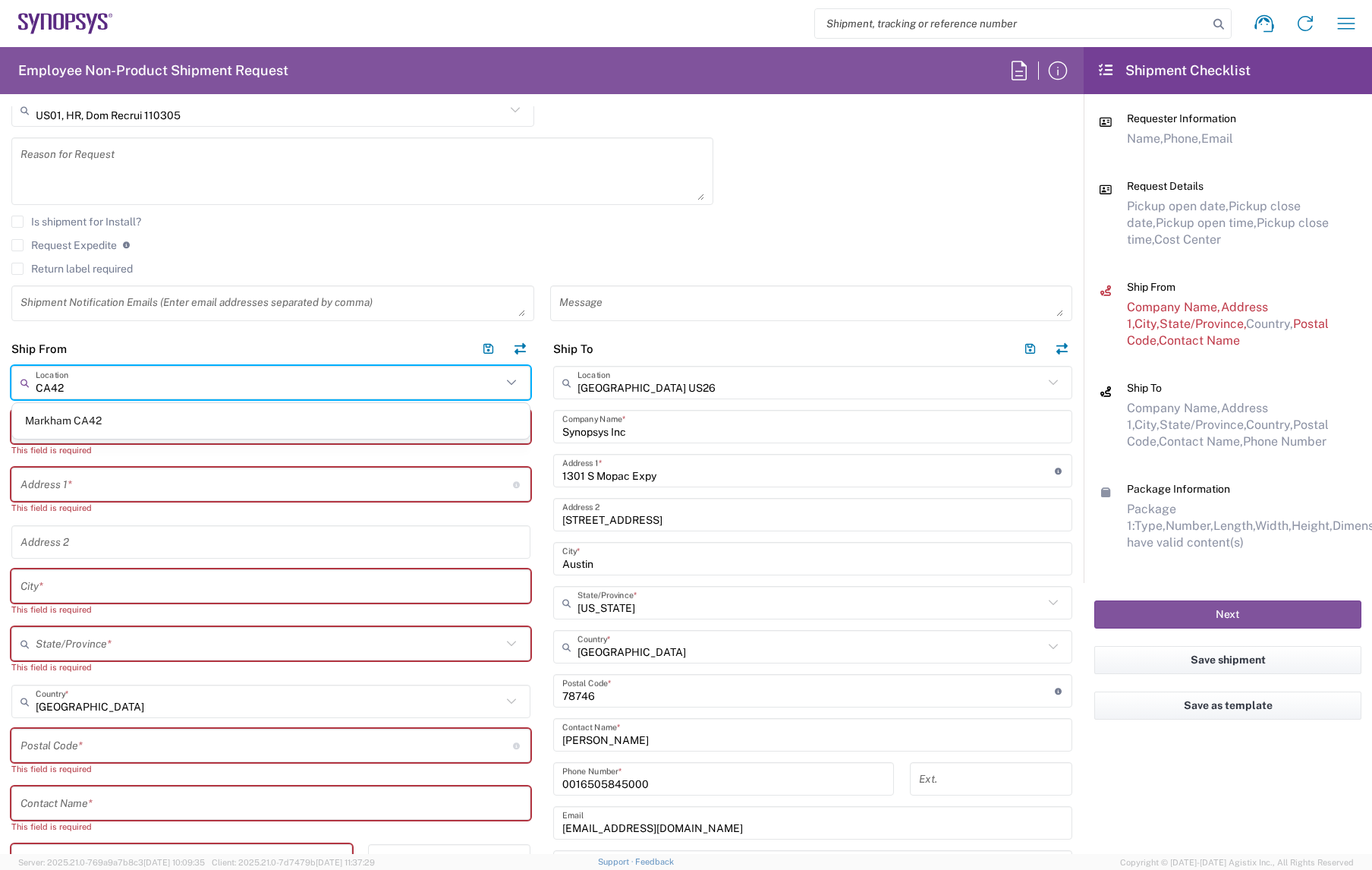
click at [267, 424] on span "Markham CA42" at bounding box center [271, 421] width 518 height 23
type input "Markham CA42"
type input "Synopsys Markham CA42"
type input "11 Allstate Parkway"
type input "Suite 410"
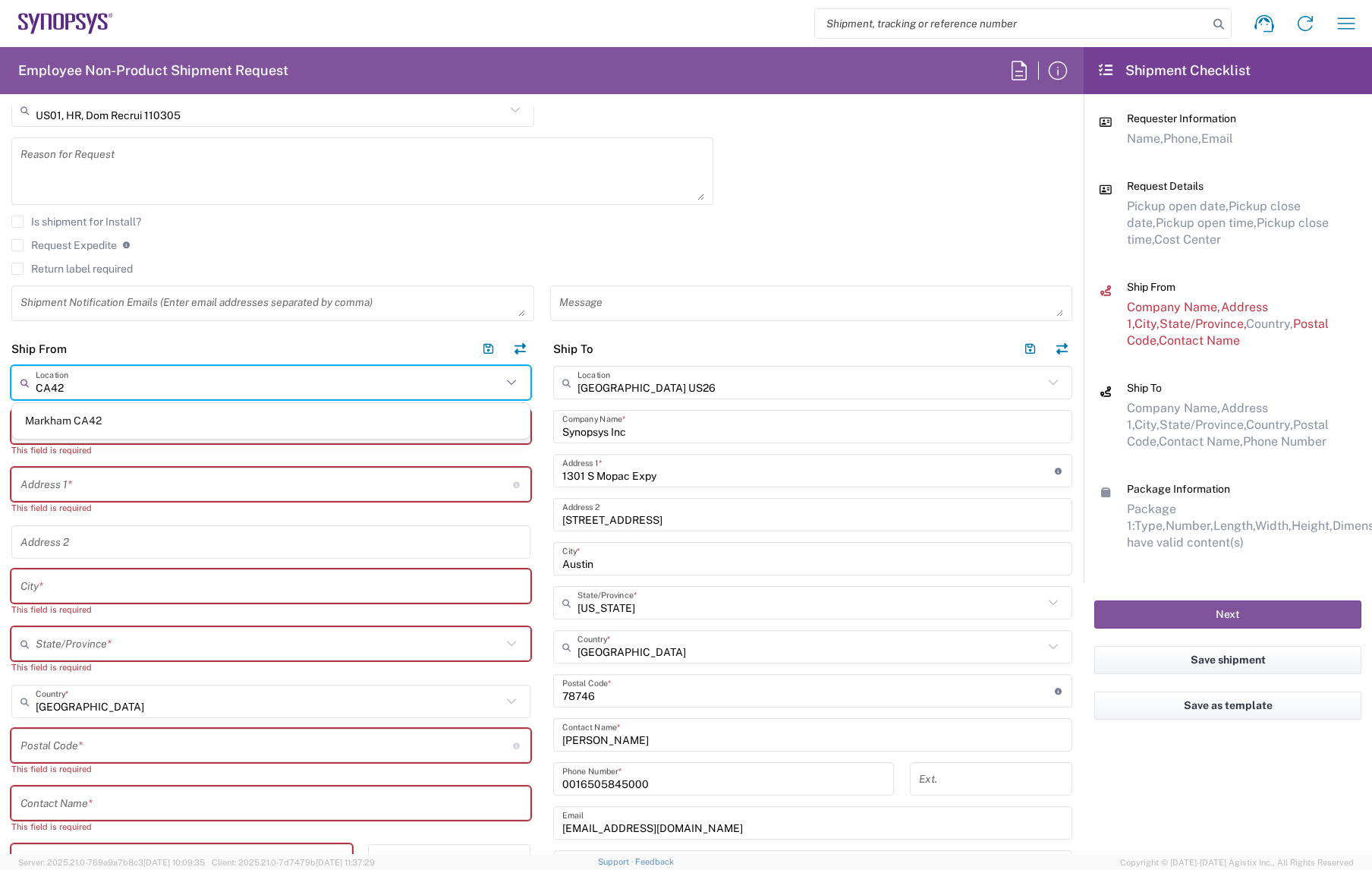
type input "Markham"
type input "Canada"
type input "L3R 9T8"
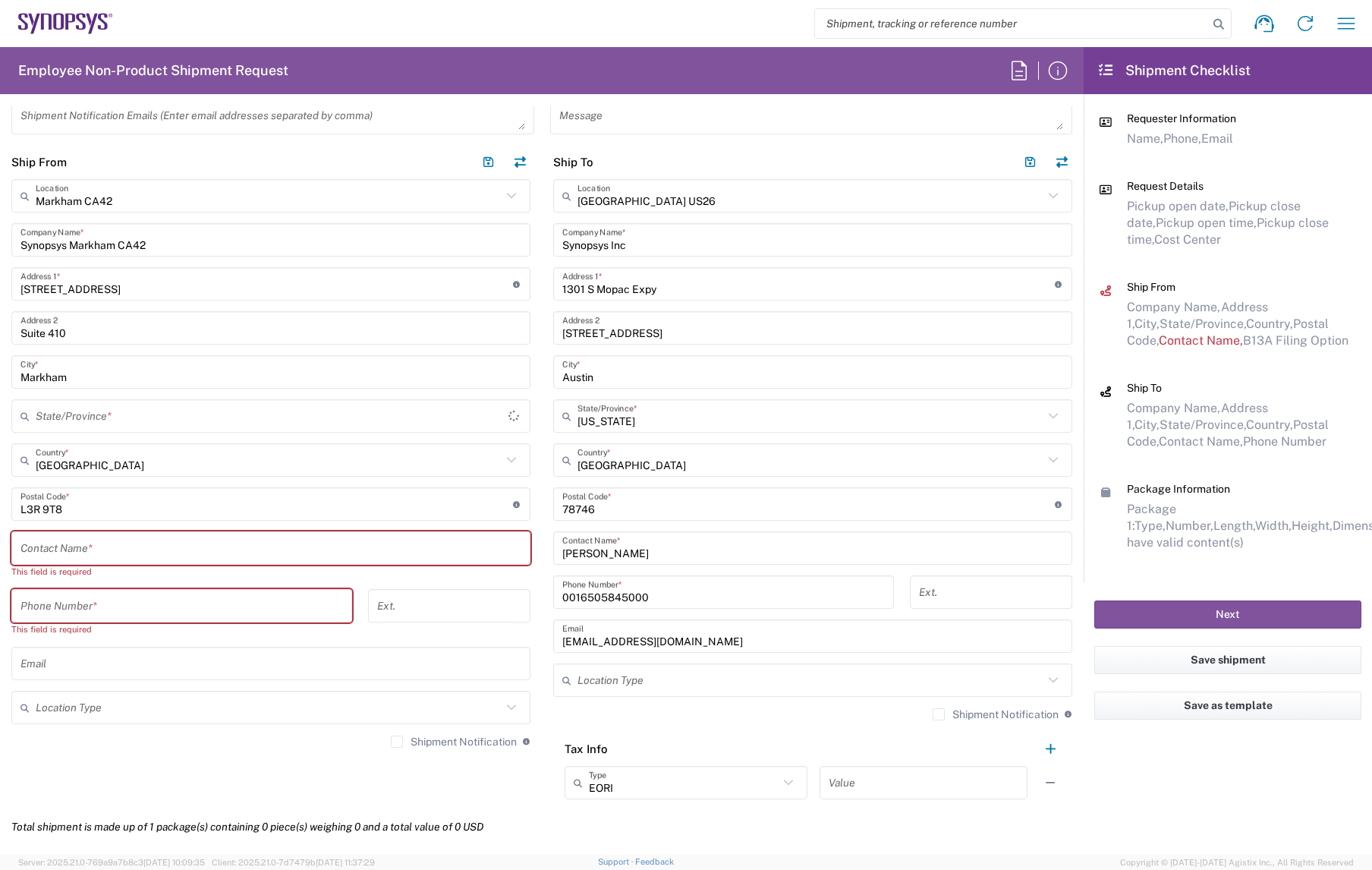
type input "Ontario"
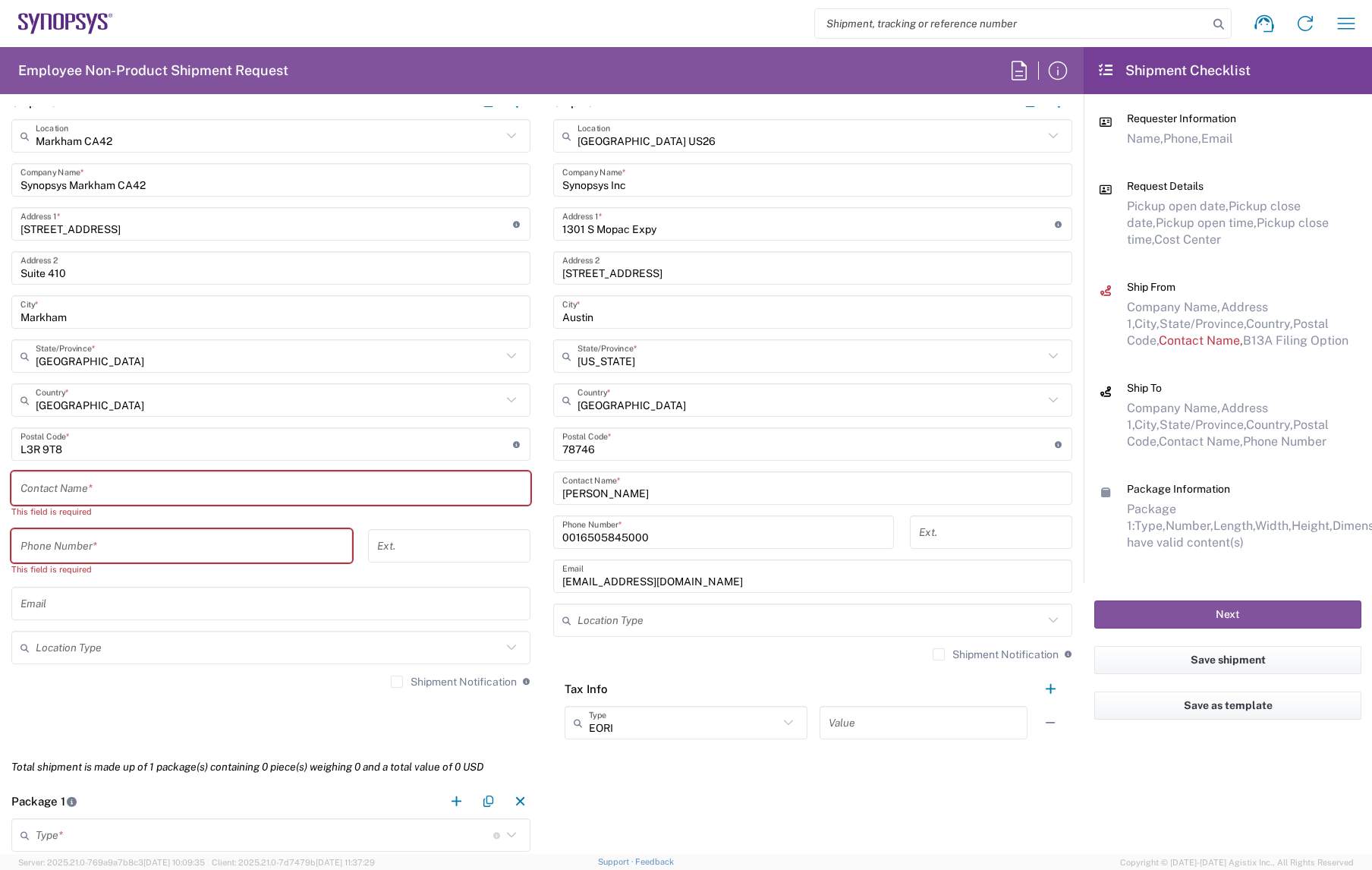
scroll to position [702, 0]
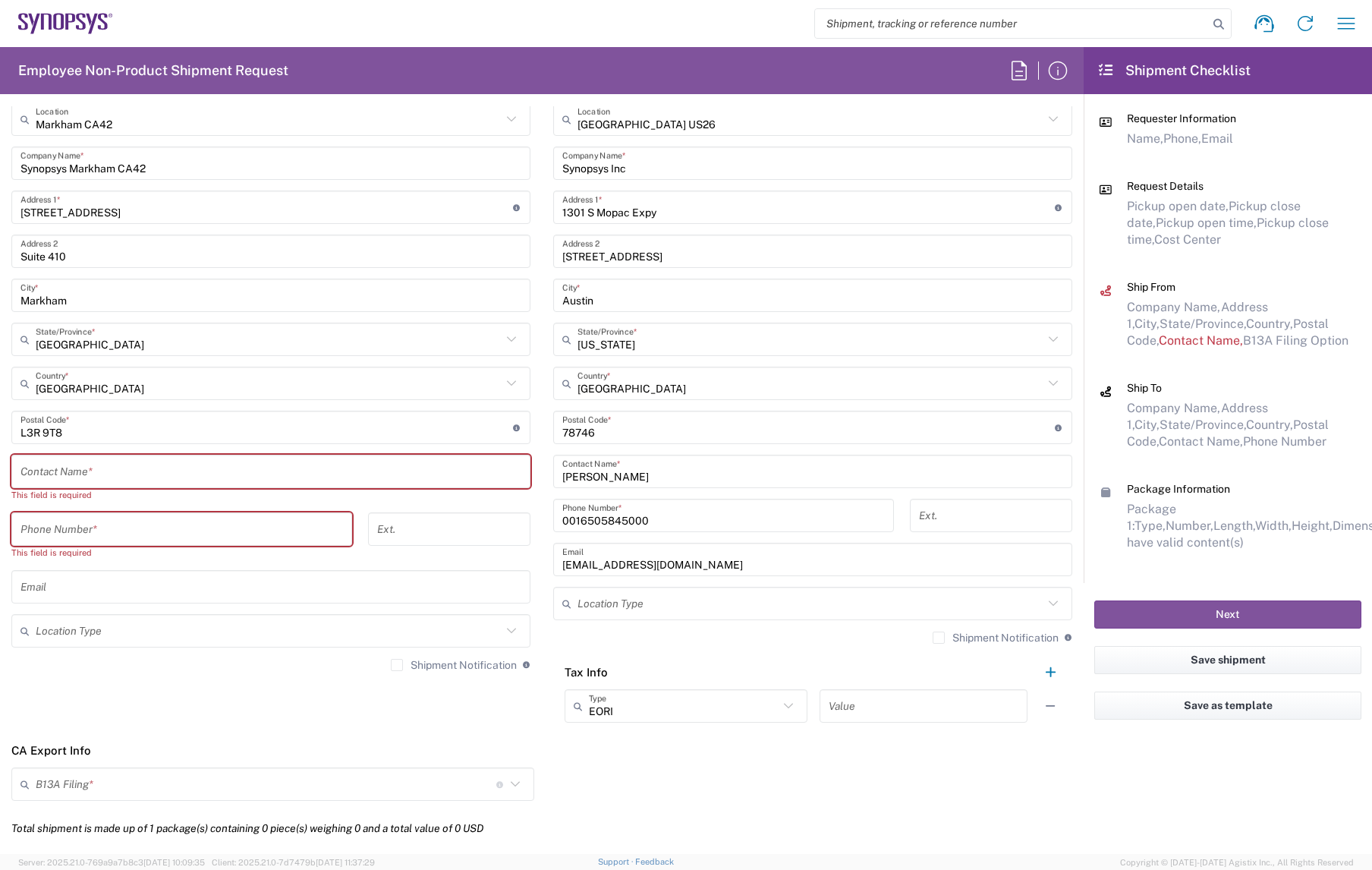
click at [204, 456] on div "Contact Name *" at bounding box center [271, 471] width 519 height 33
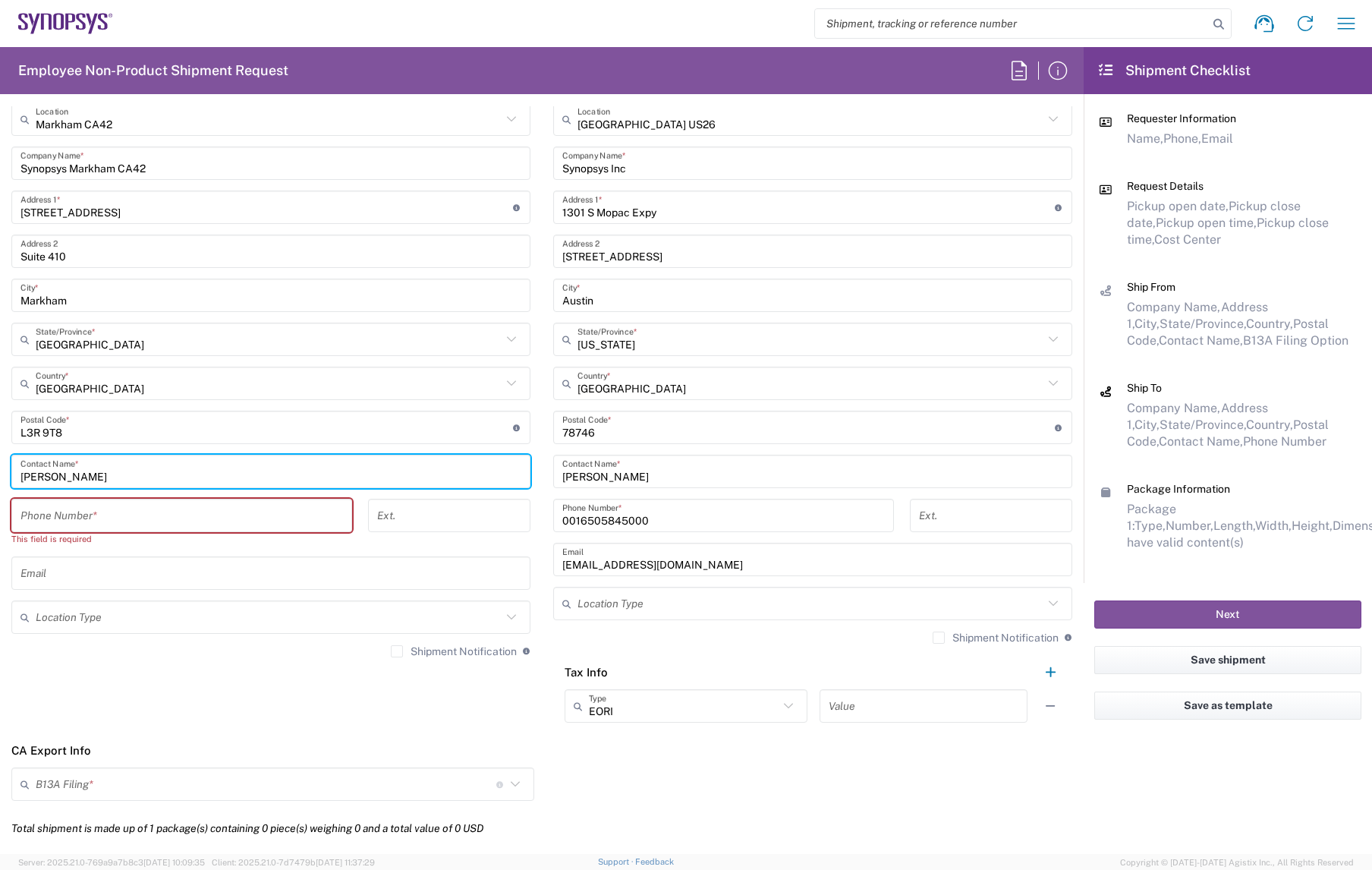
click at [192, 480] on input "Angela Ramirez" at bounding box center [271, 472] width 501 height 27
paste input "Chaparro"
type input "Angela Chaparro Ramirez"
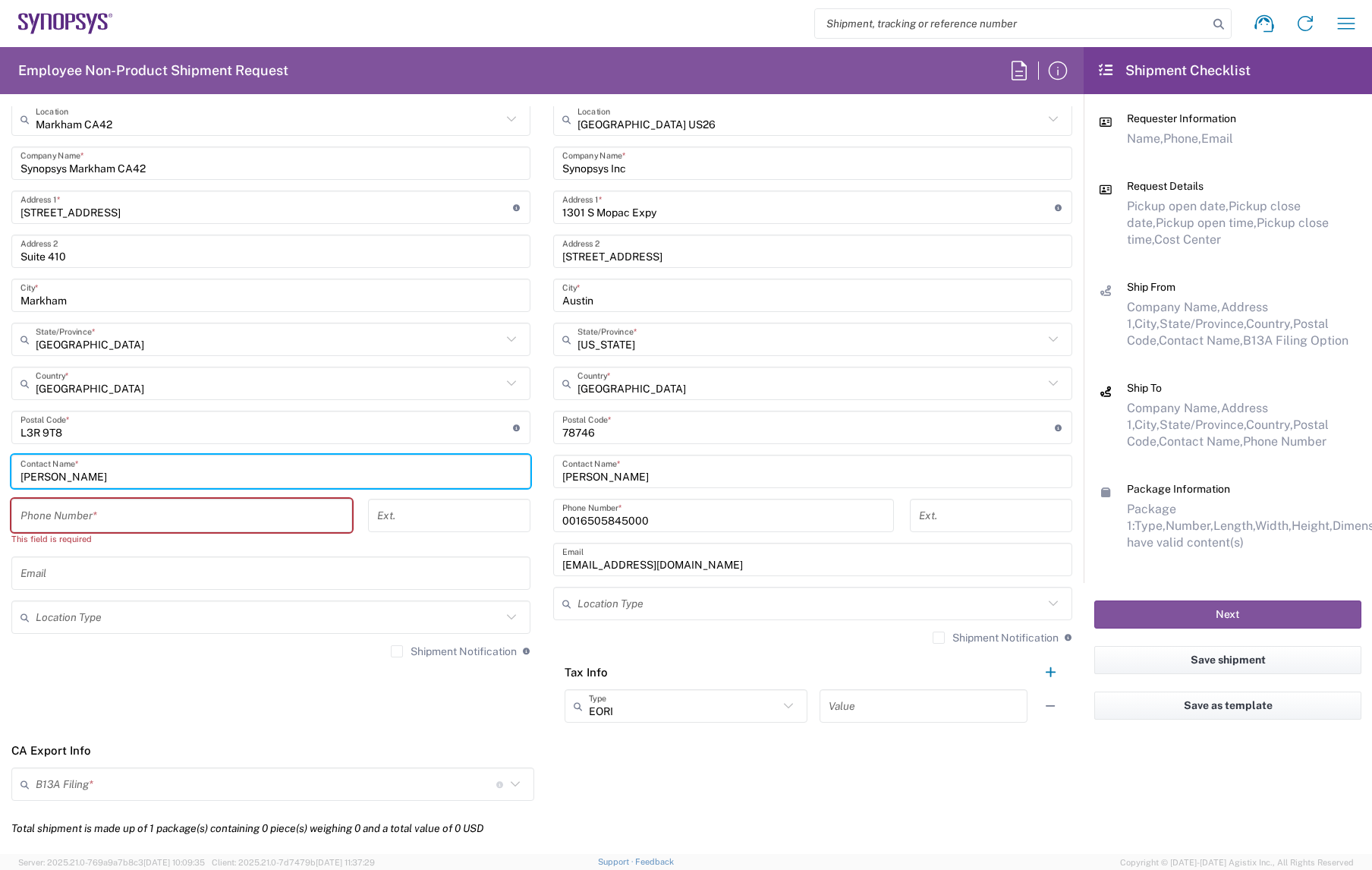
click at [181, 514] on input "tel" at bounding box center [182, 516] width 323 height 27
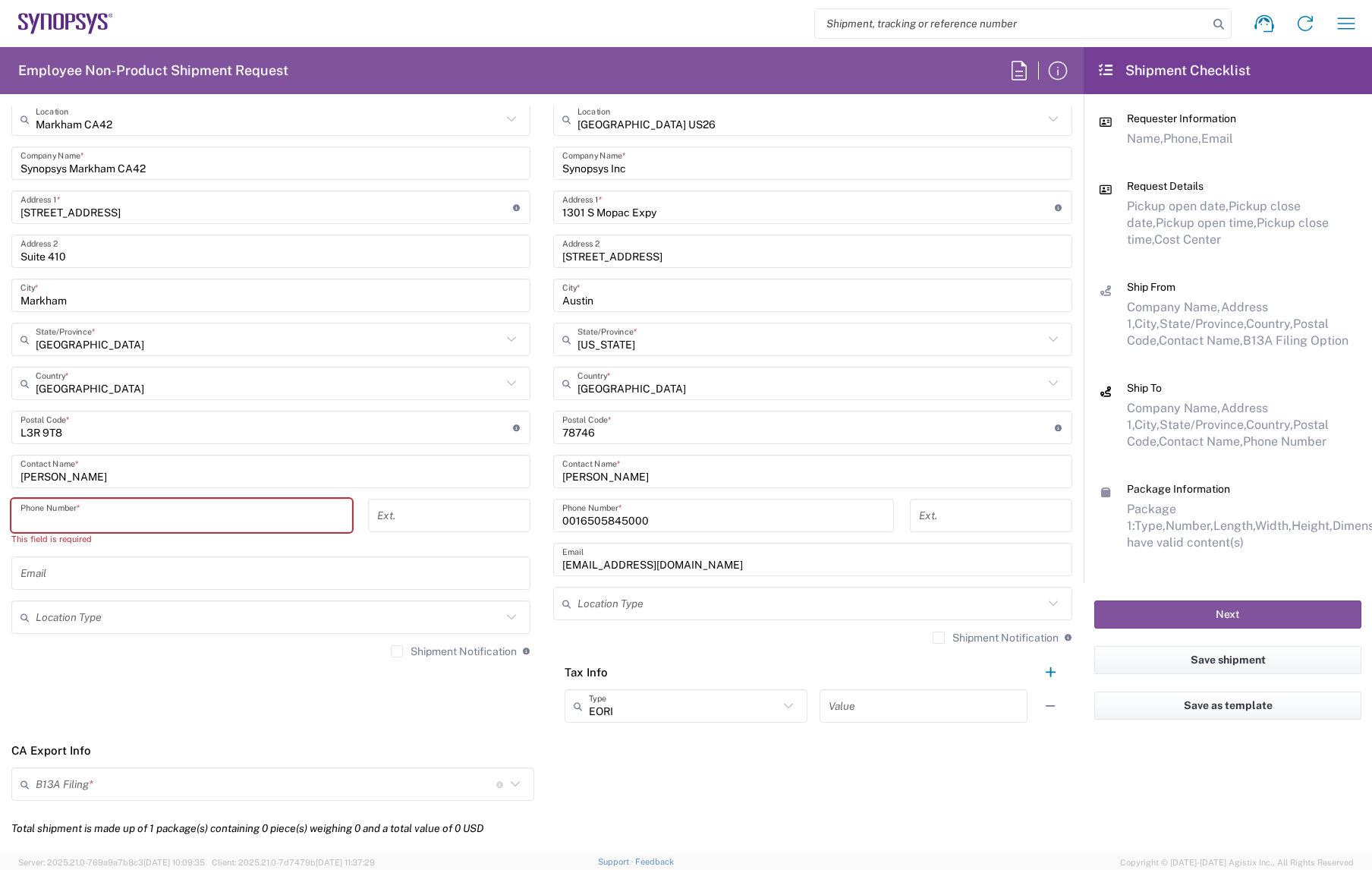
paste input "+1.437.677.0240"
drag, startPoint x: 33, startPoint y: 518, endPoint x: -5, endPoint y: 519, distance: 38.0
click at [0, 519] on html "Shipment request Shipment tracking Employee non-product shipment request My shi…" at bounding box center [686, 435] width 1372 height 870
click at [40, 515] on input "437.677.0240" at bounding box center [182, 516] width 323 height 27
click at [60, 513] on input "437677.0240" at bounding box center [182, 516] width 323 height 27
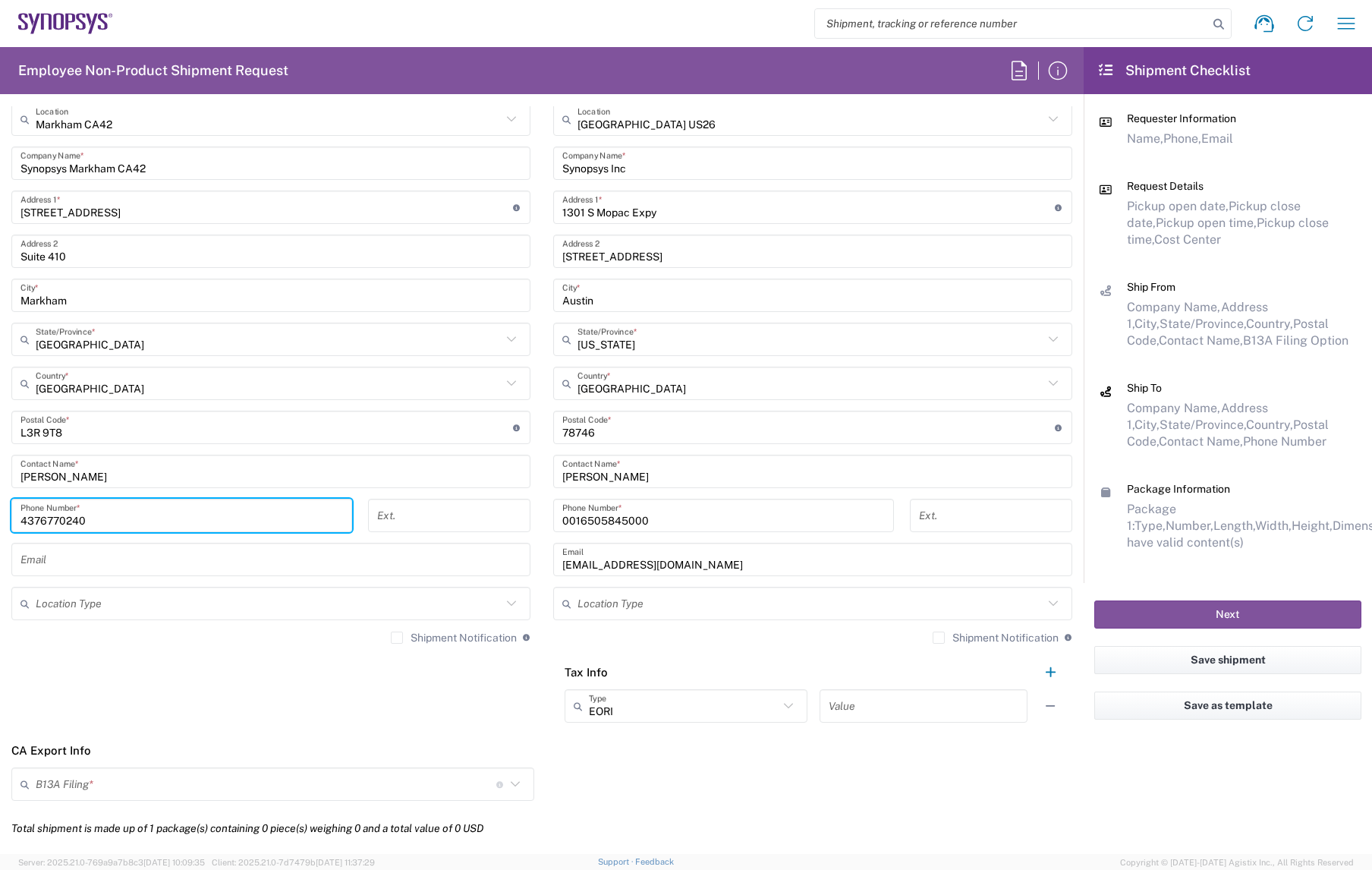
type input "4376770240"
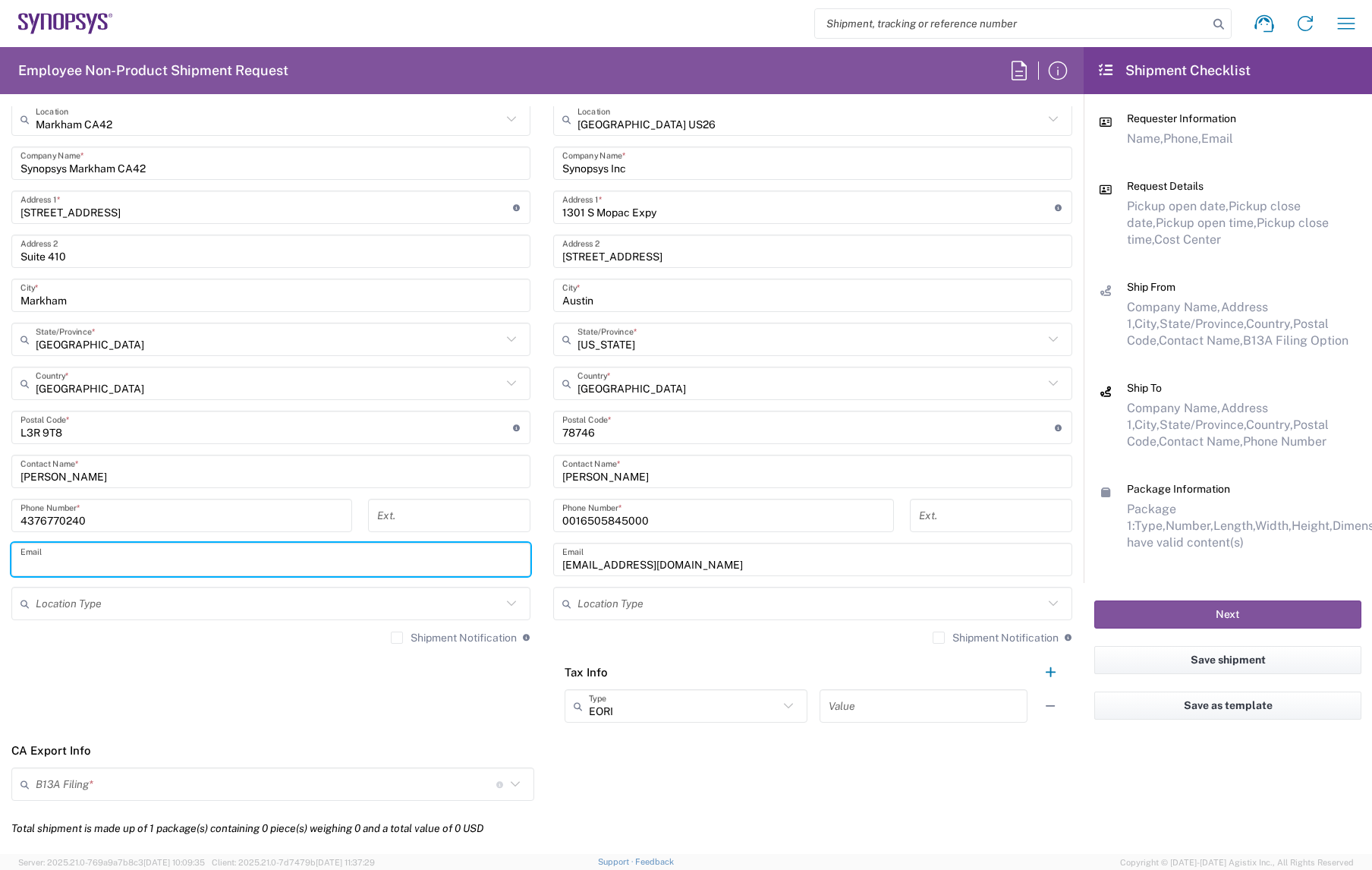
click at [77, 554] on input "text" at bounding box center [271, 560] width 501 height 27
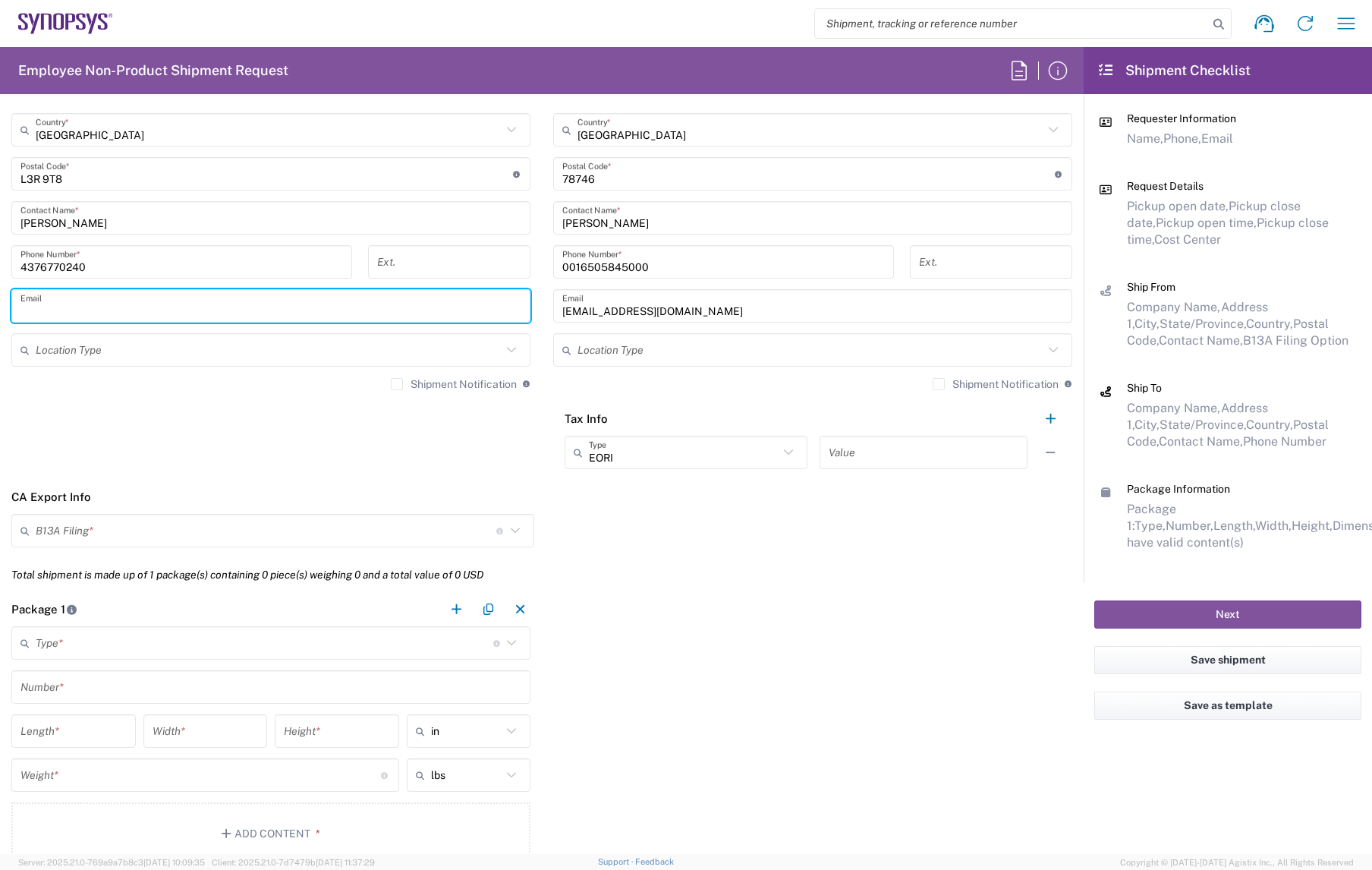
scroll to position [956, 0]
click at [361, 517] on input "text" at bounding box center [265, 530] width 461 height 27
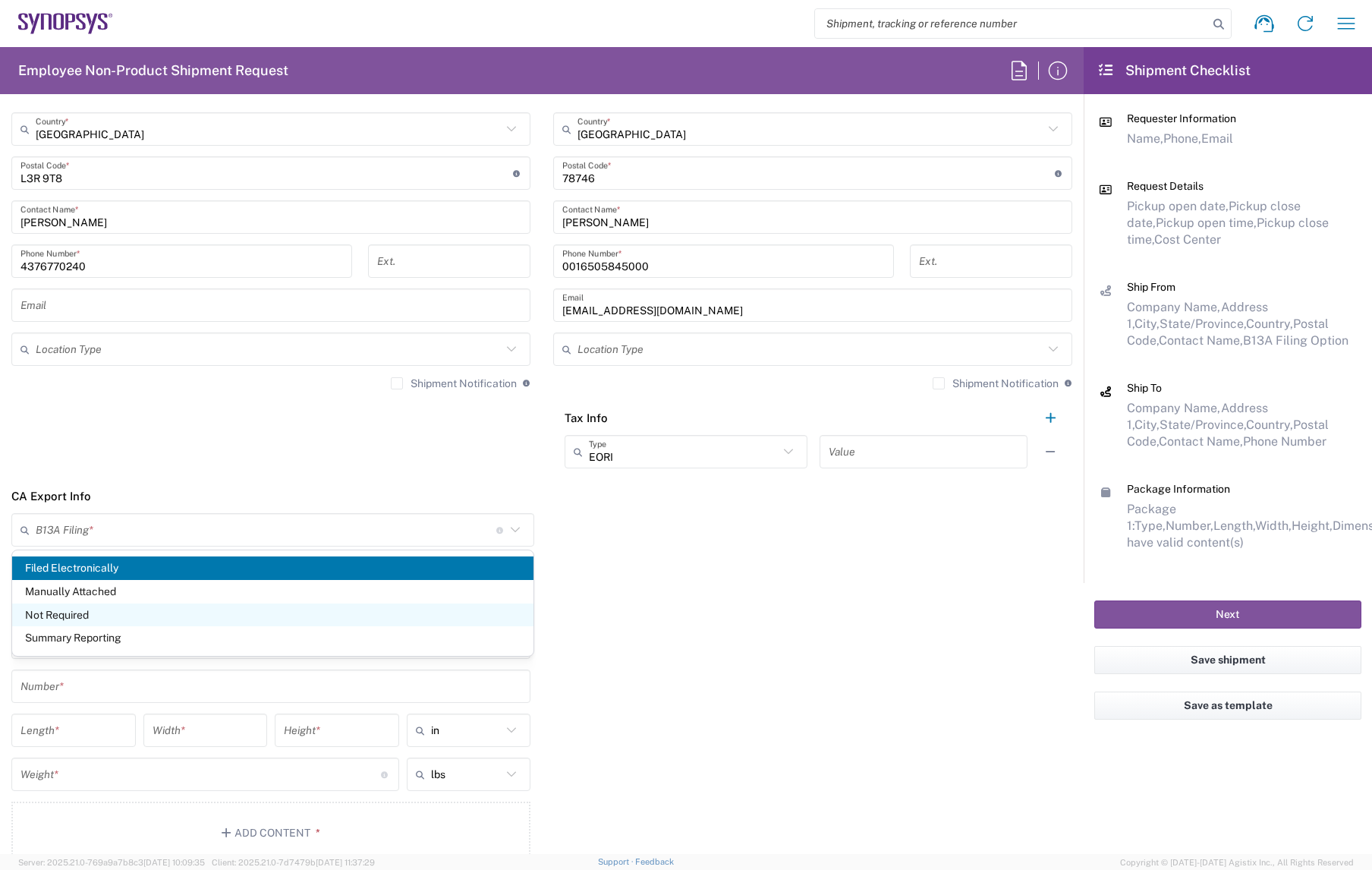
click at [303, 612] on span "Not Required" at bounding box center [273, 615] width 521 height 23
type input "Not Required"
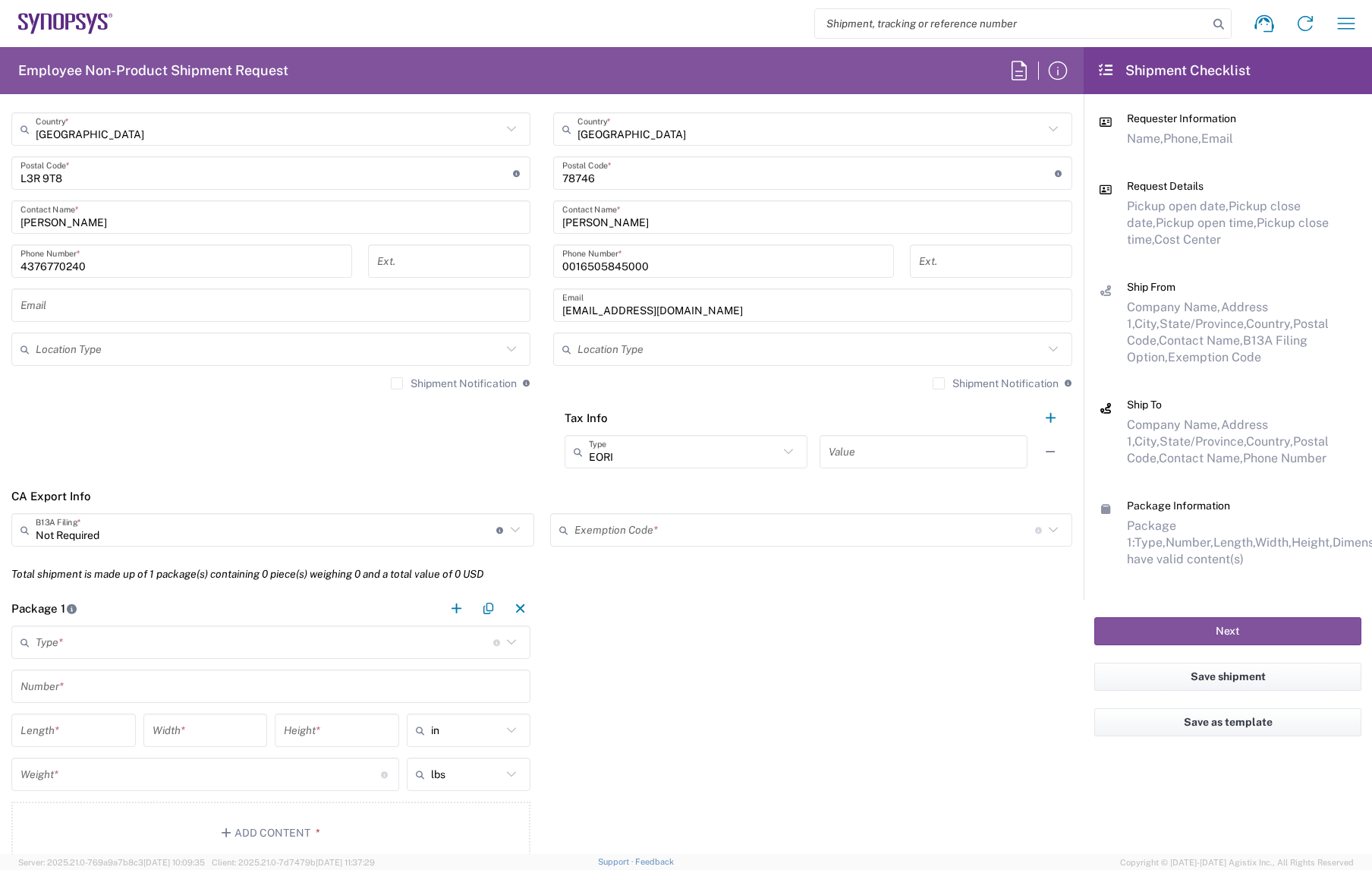
click at [622, 535] on input "text" at bounding box center [804, 530] width 461 height 27
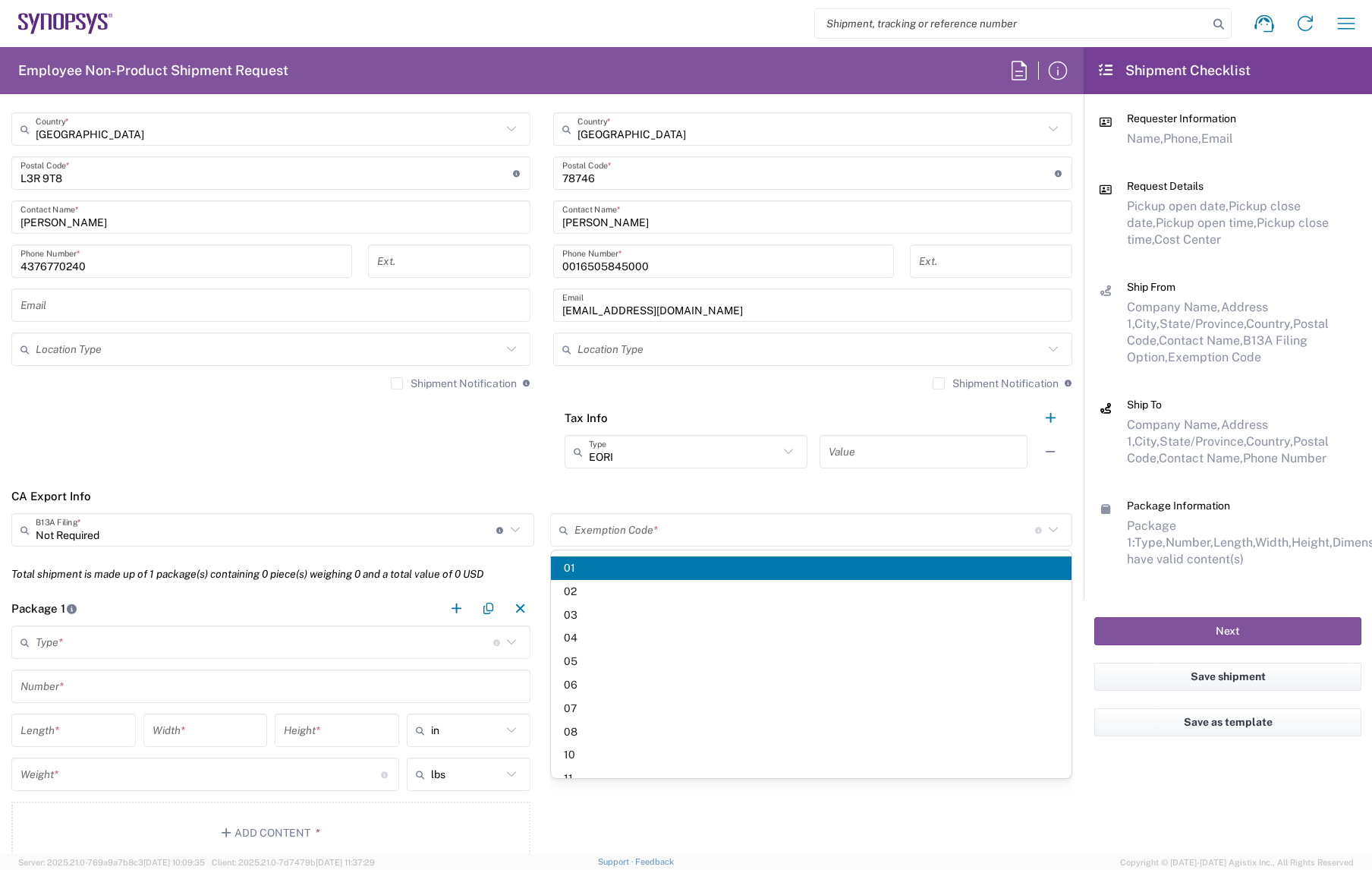
click at [535, 499] on header "CA Export Info" at bounding box center [542, 497] width 1083 height 34
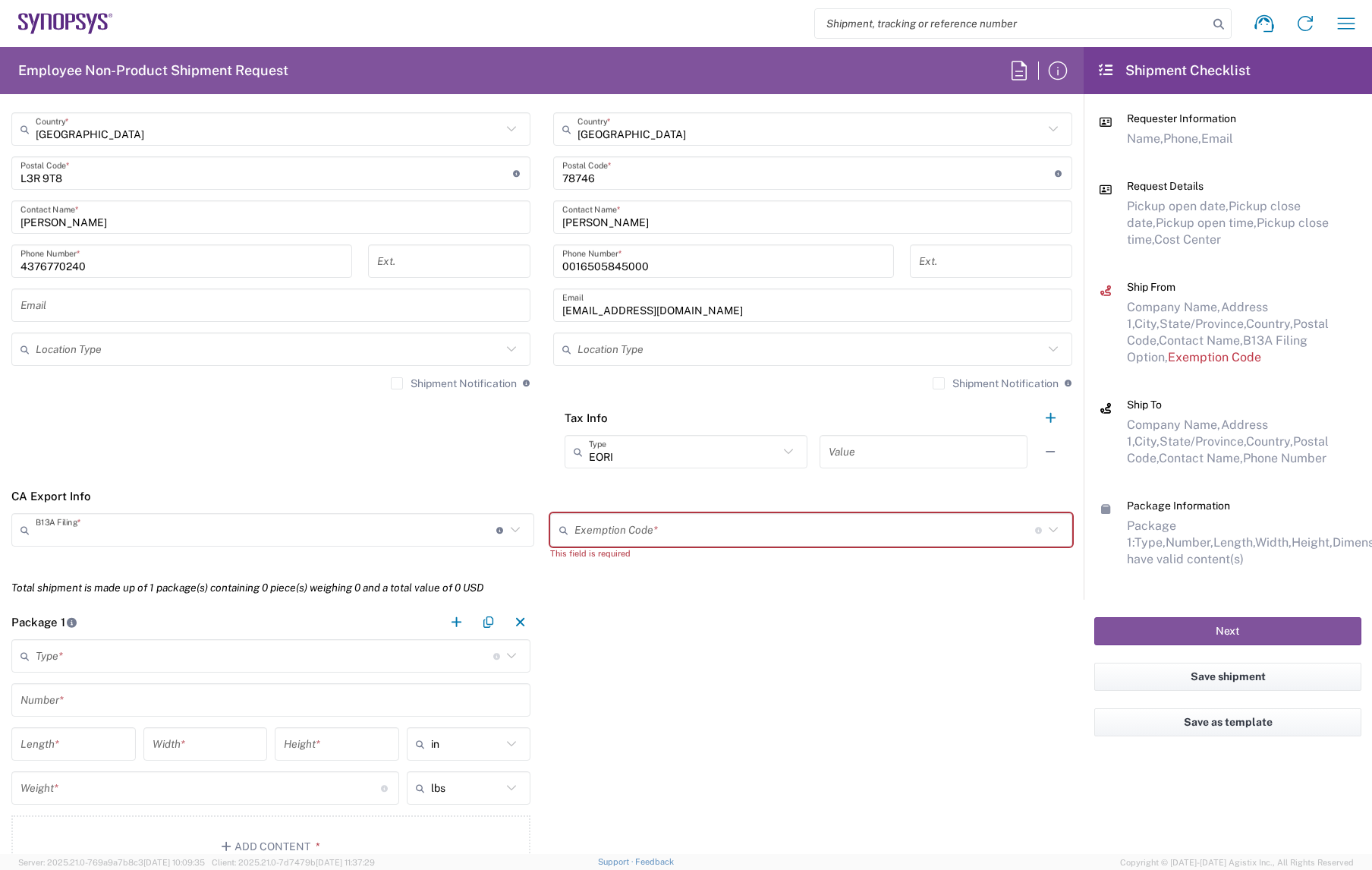
click at [427, 533] on input "text" at bounding box center [265, 530] width 461 height 27
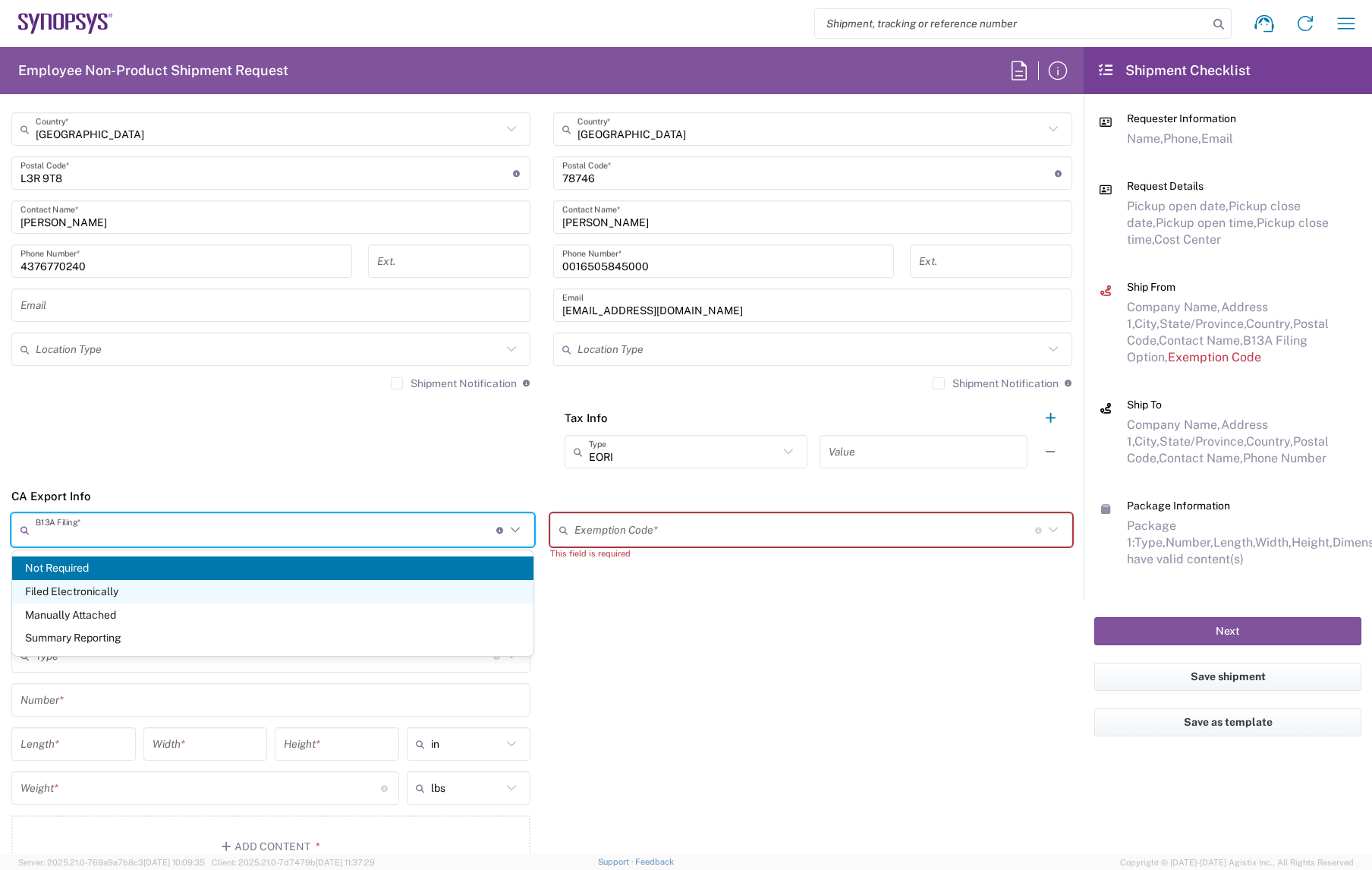
click at [372, 594] on span "Filed Electronically" at bounding box center [273, 592] width 521 height 23
type input "Filed Electronically"
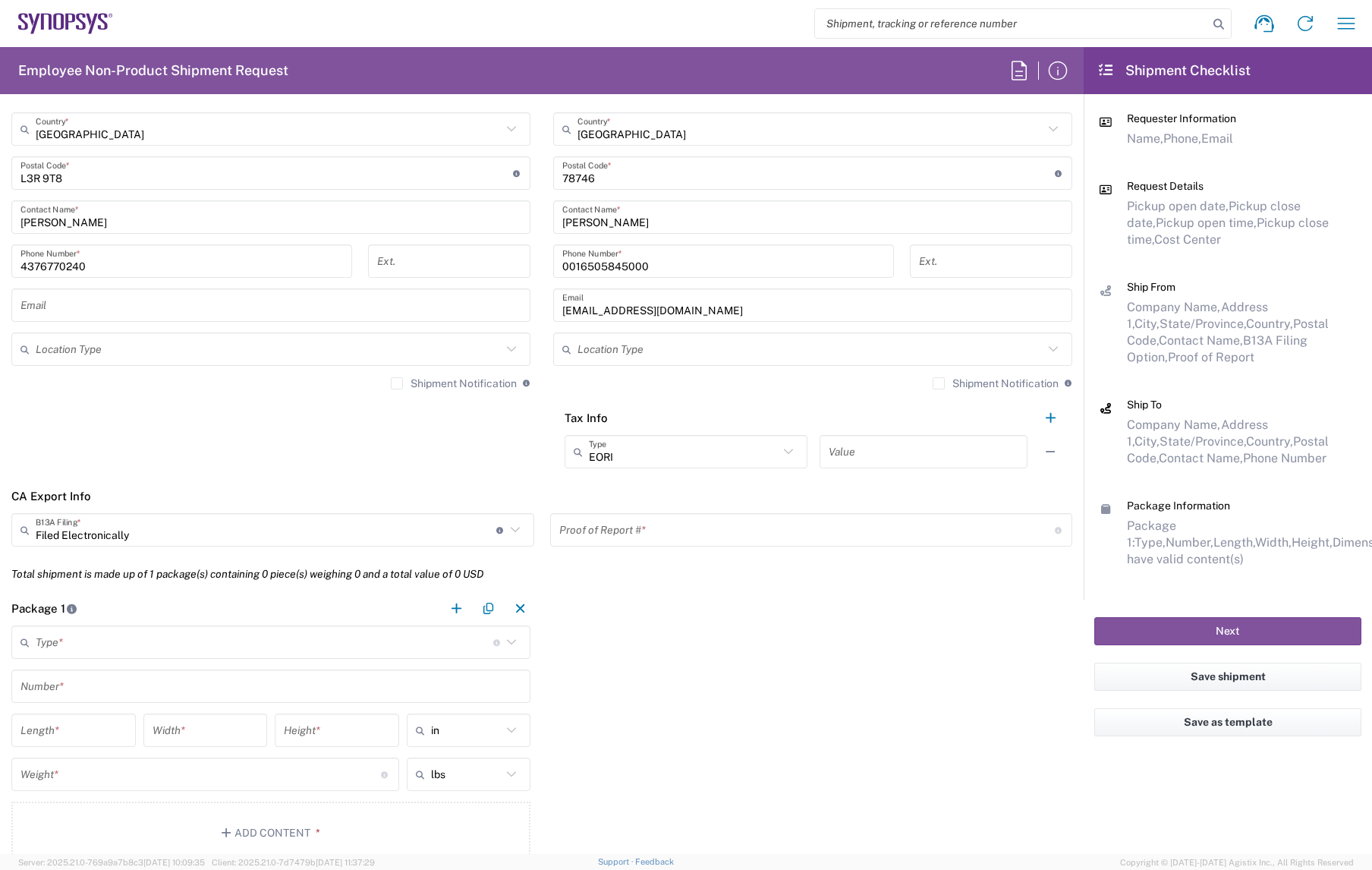
click at [619, 521] on input "text" at bounding box center [807, 530] width 495 height 27
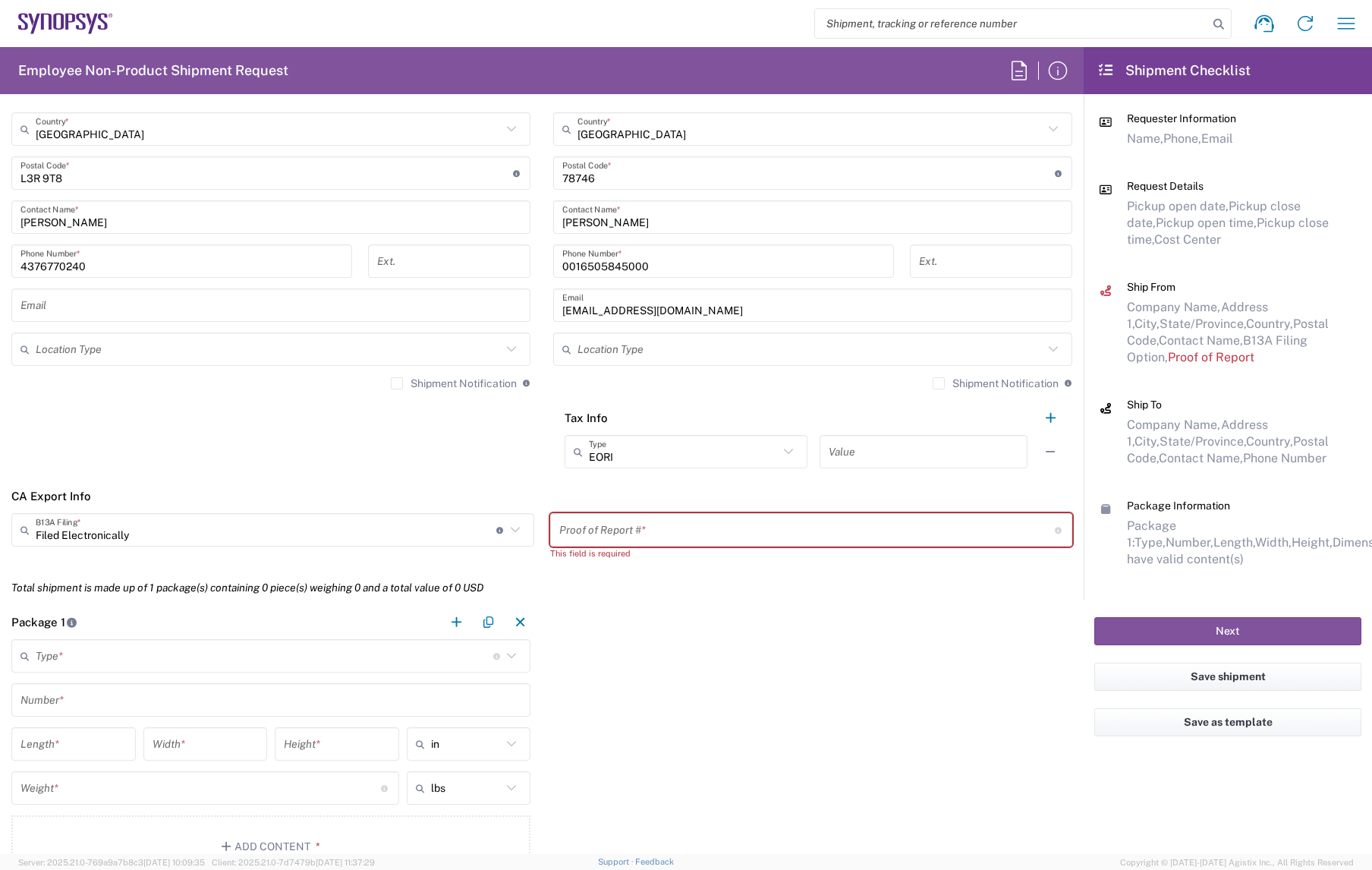
click at [346, 490] on header "CA Export Info" at bounding box center [542, 497] width 1083 height 34
click at [339, 536] on input "text" at bounding box center [265, 530] width 461 height 27
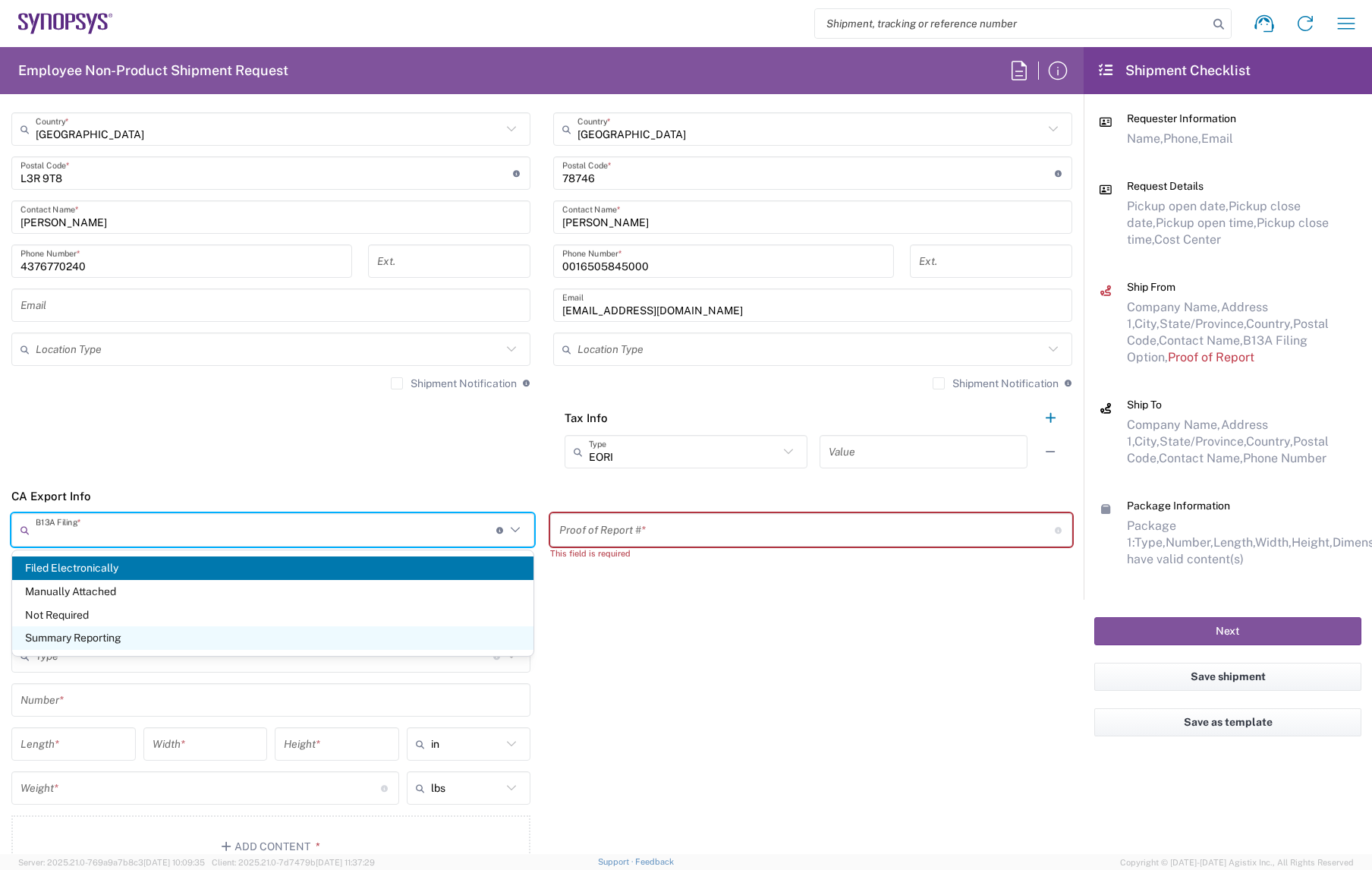
click at [317, 639] on span "Summary Reporting" at bounding box center [273, 638] width 521 height 23
type input "Summary Reporting"
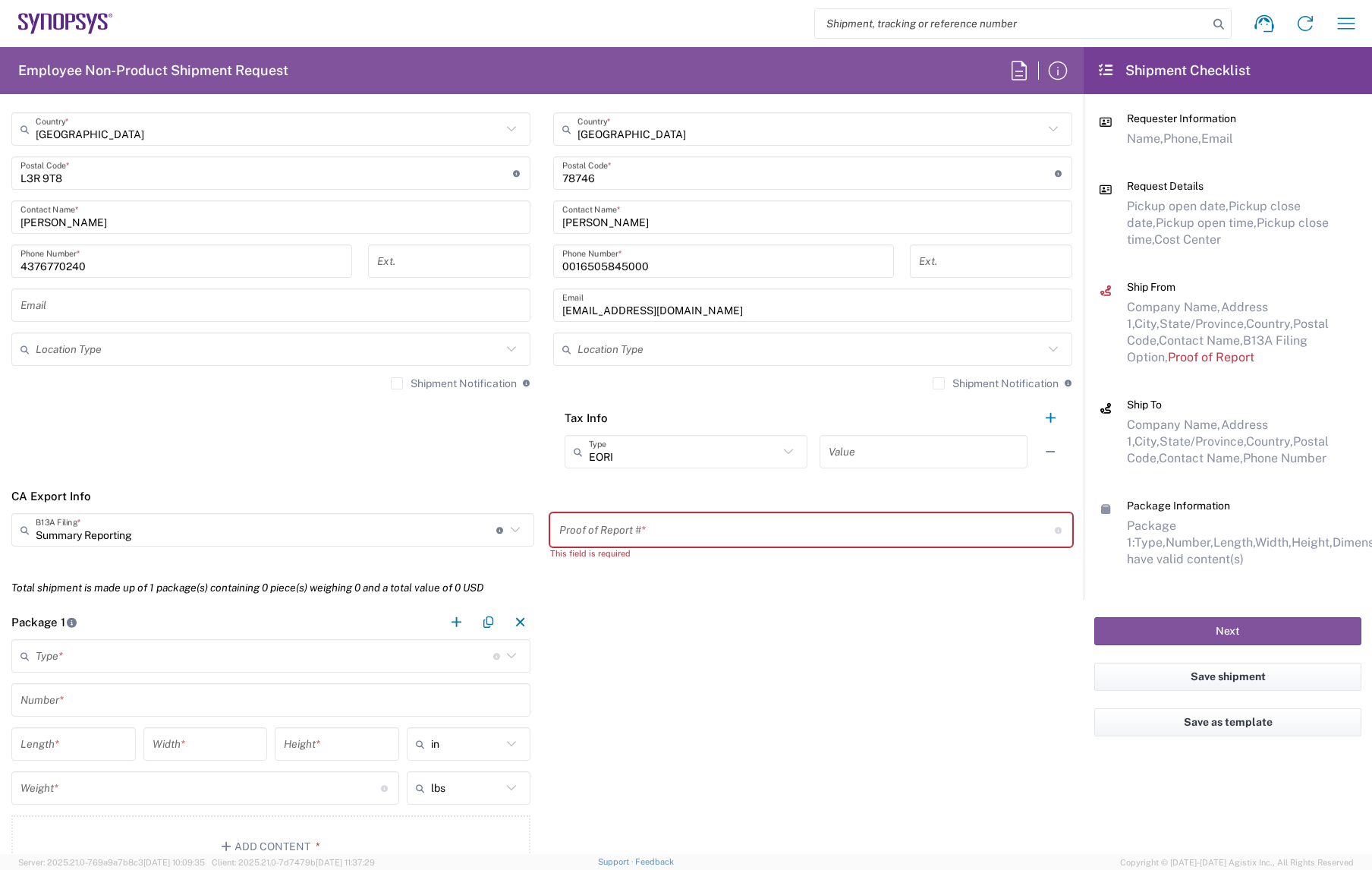
click at [629, 543] on div "Proof of Report # * 15-32 digit alphanumeric confirmation number provided by CB…" at bounding box center [812, 529] width 523 height 33
click at [635, 631] on div "Package 1 Type * Material used to package goods Bale(s) Basket(s) Bolt(s) Bottl…" at bounding box center [542, 744] width 1083 height 278
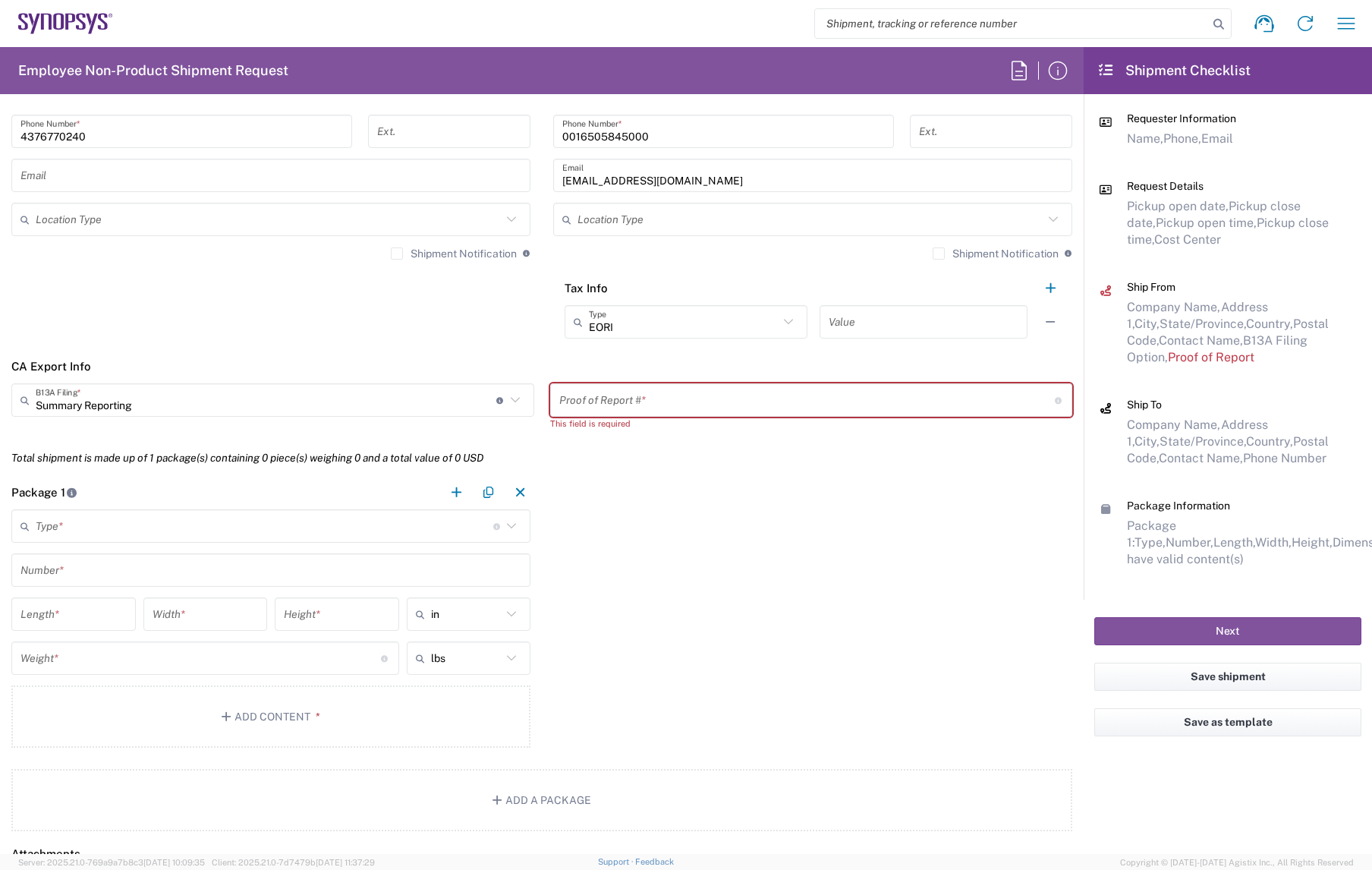
scroll to position [1089, 0]
